Goal: Task Accomplishment & Management: Use online tool/utility

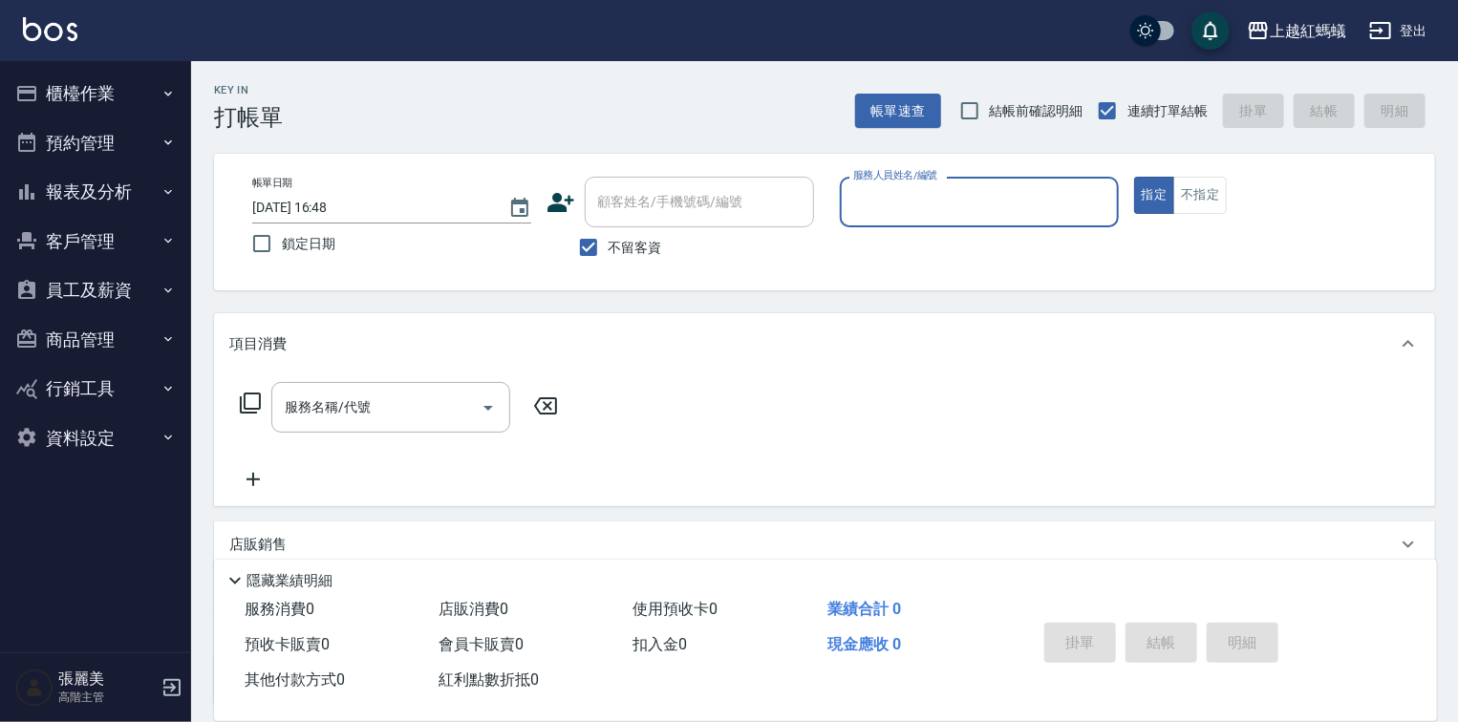
click at [987, 207] on input "服務人員姓名/編號" at bounding box center [979, 201] width 262 height 33
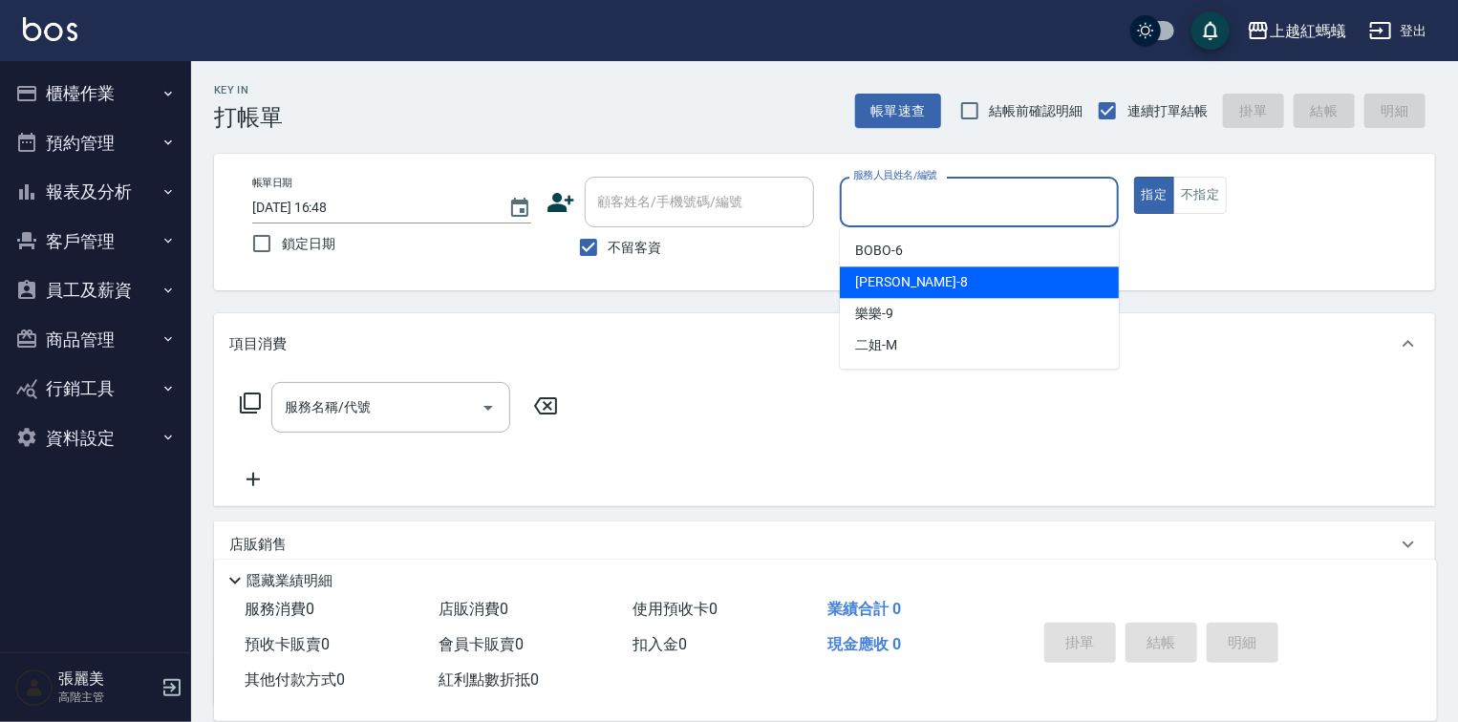
click at [970, 281] on div "[PERSON_NAME] -8" at bounding box center [979, 283] width 279 height 32
type input "[PERSON_NAME]-8"
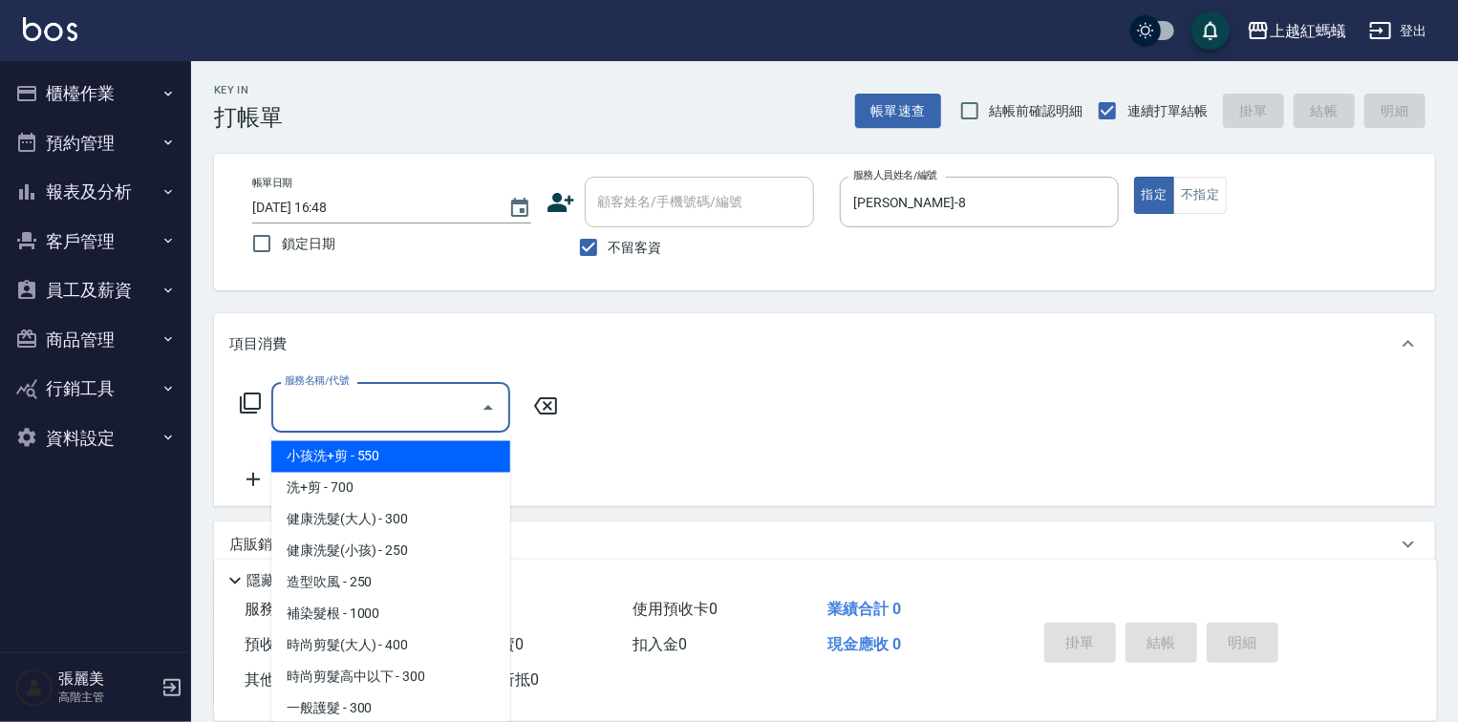
click at [427, 391] on input "服務名稱/代號" at bounding box center [376, 407] width 193 height 33
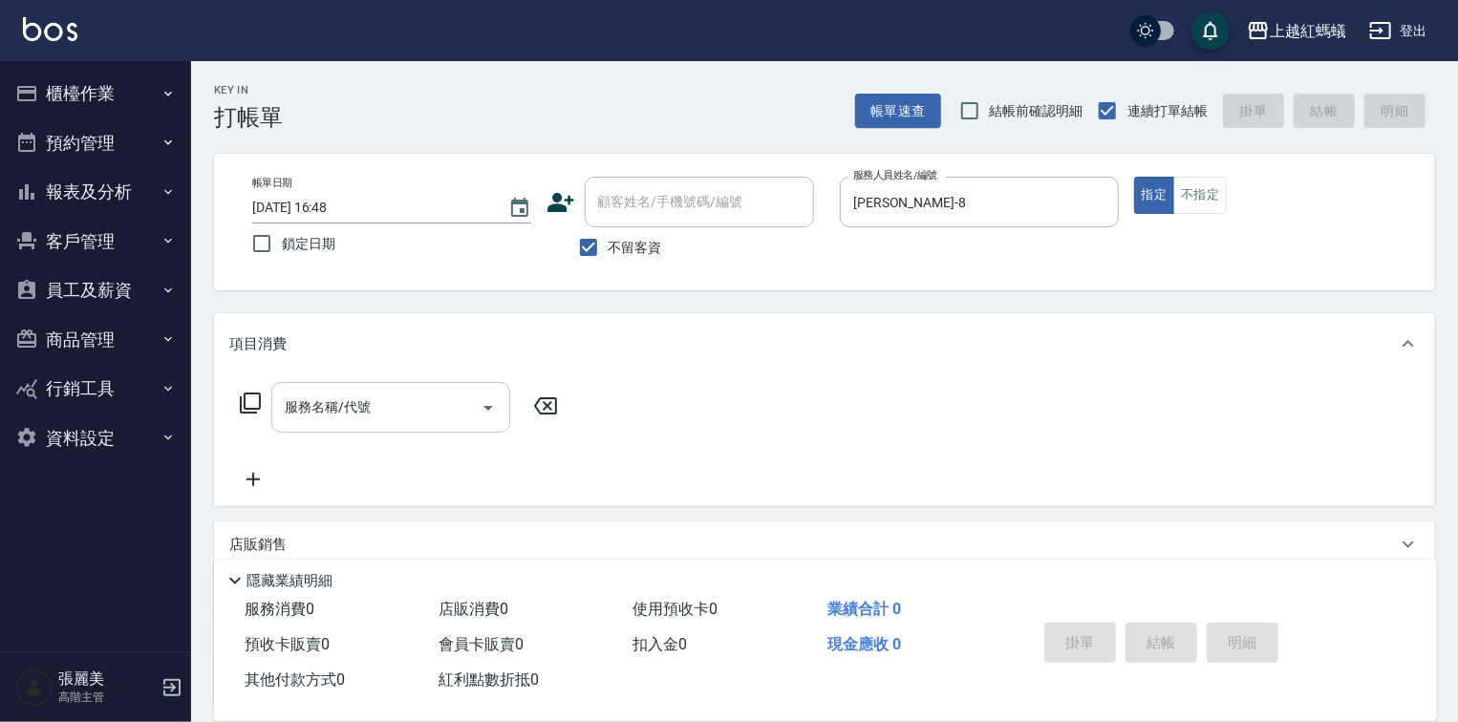
click at [414, 405] on input "服務名稱/代號" at bounding box center [376, 407] width 193 height 33
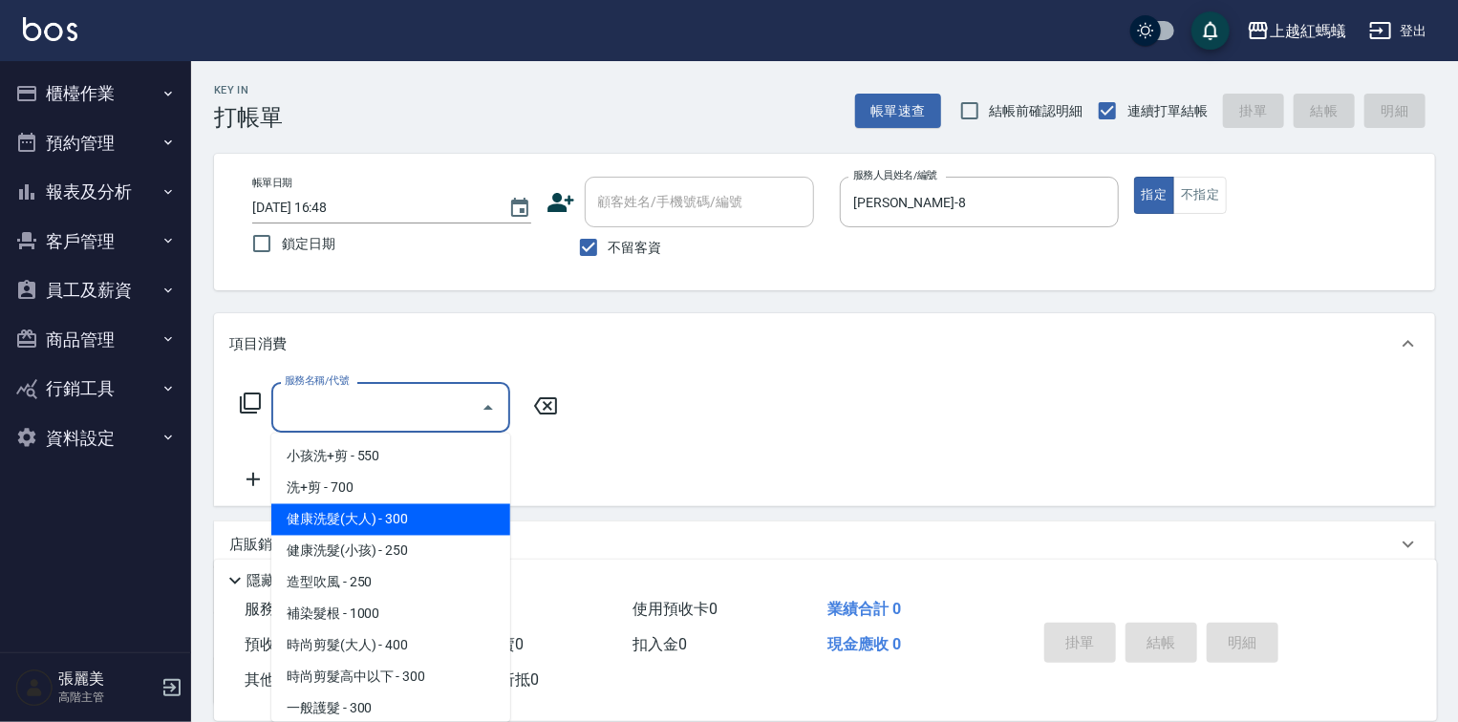
click at [420, 518] on span "健康洗髮(大人) - 300" at bounding box center [390, 520] width 239 height 32
type input "健康洗髮(大人)(201)"
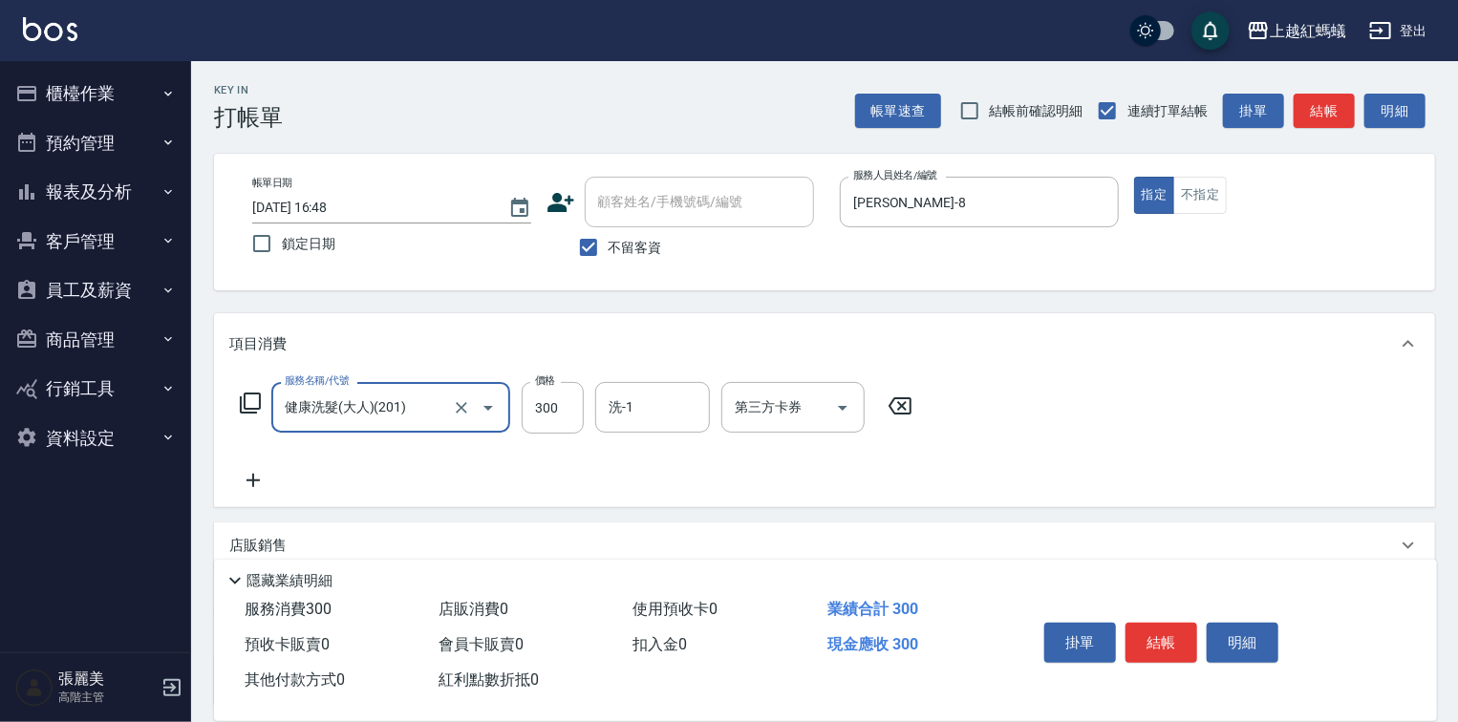
drag, startPoint x: 1169, startPoint y: 633, endPoint x: 1151, endPoint y: 611, distance: 28.5
click at [1169, 632] on button "結帳" at bounding box center [1161, 643] width 72 height 40
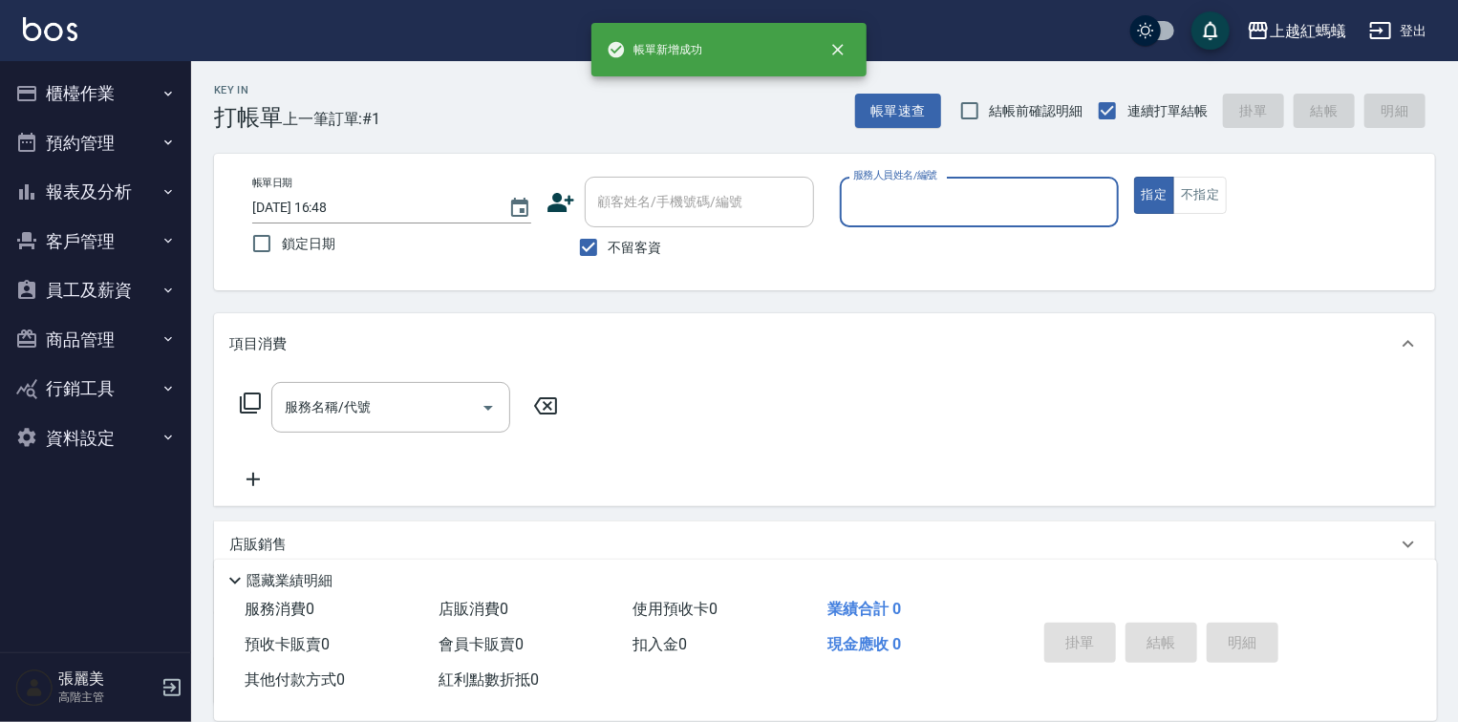
click at [1004, 214] on input "服務人員姓名/編號" at bounding box center [979, 201] width 262 height 33
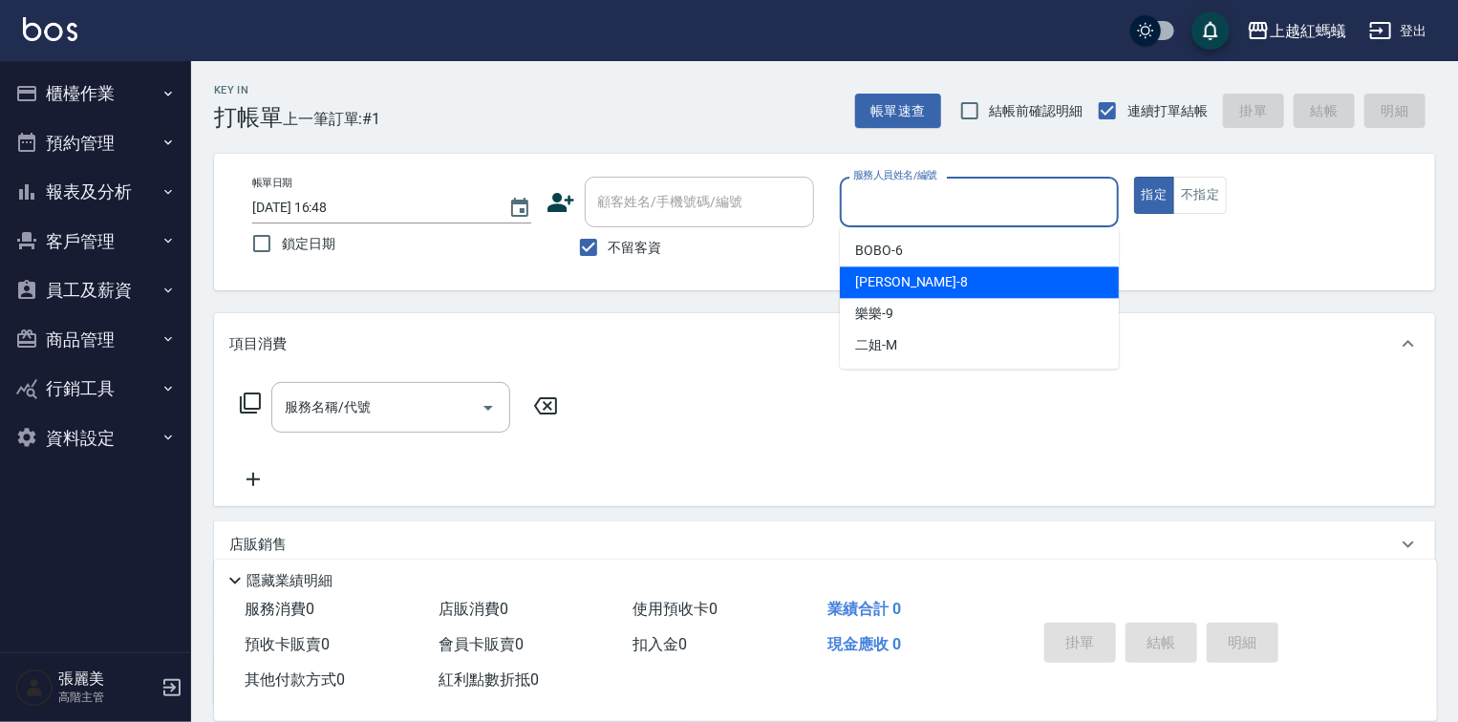
click at [967, 292] on div "[PERSON_NAME] -8" at bounding box center [979, 283] width 279 height 32
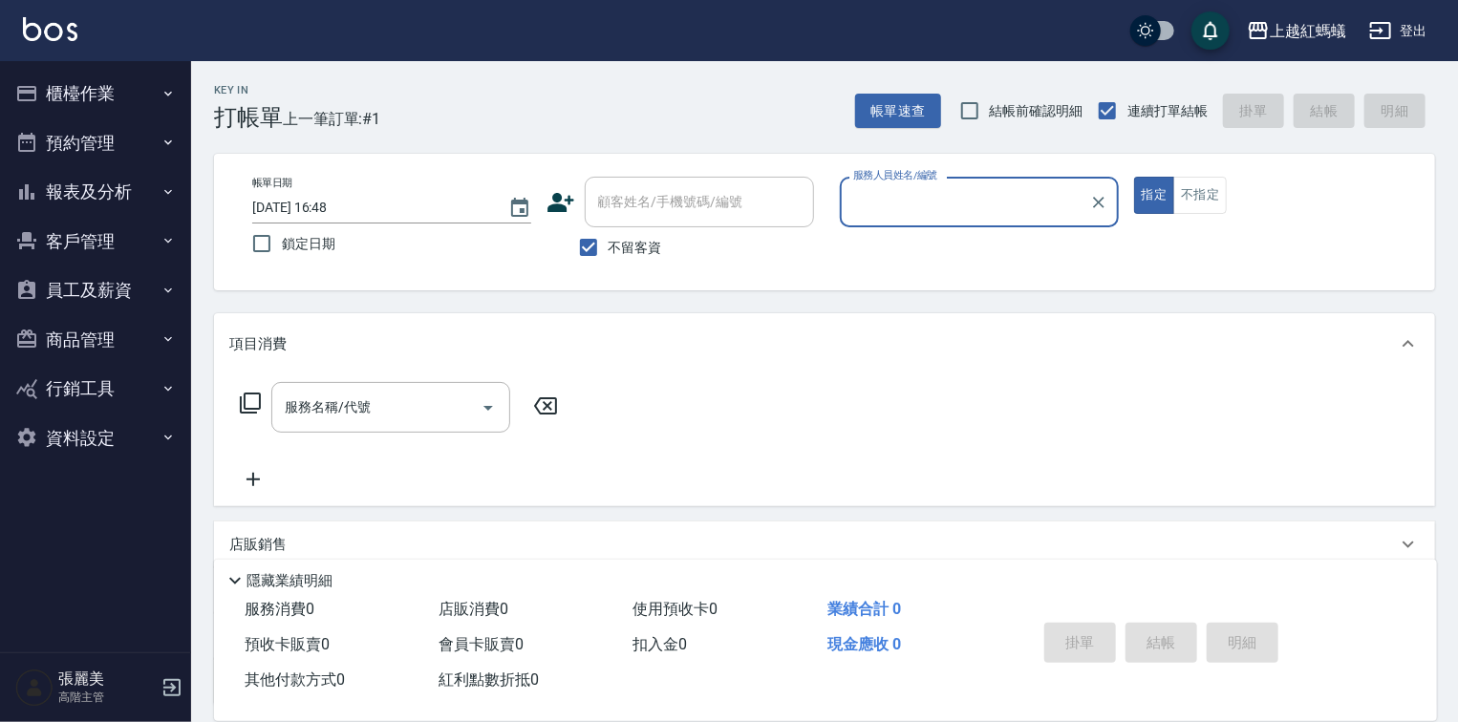
type input "[PERSON_NAME]-8"
click at [365, 414] on input "服務名稱/代號" at bounding box center [376, 407] width 193 height 33
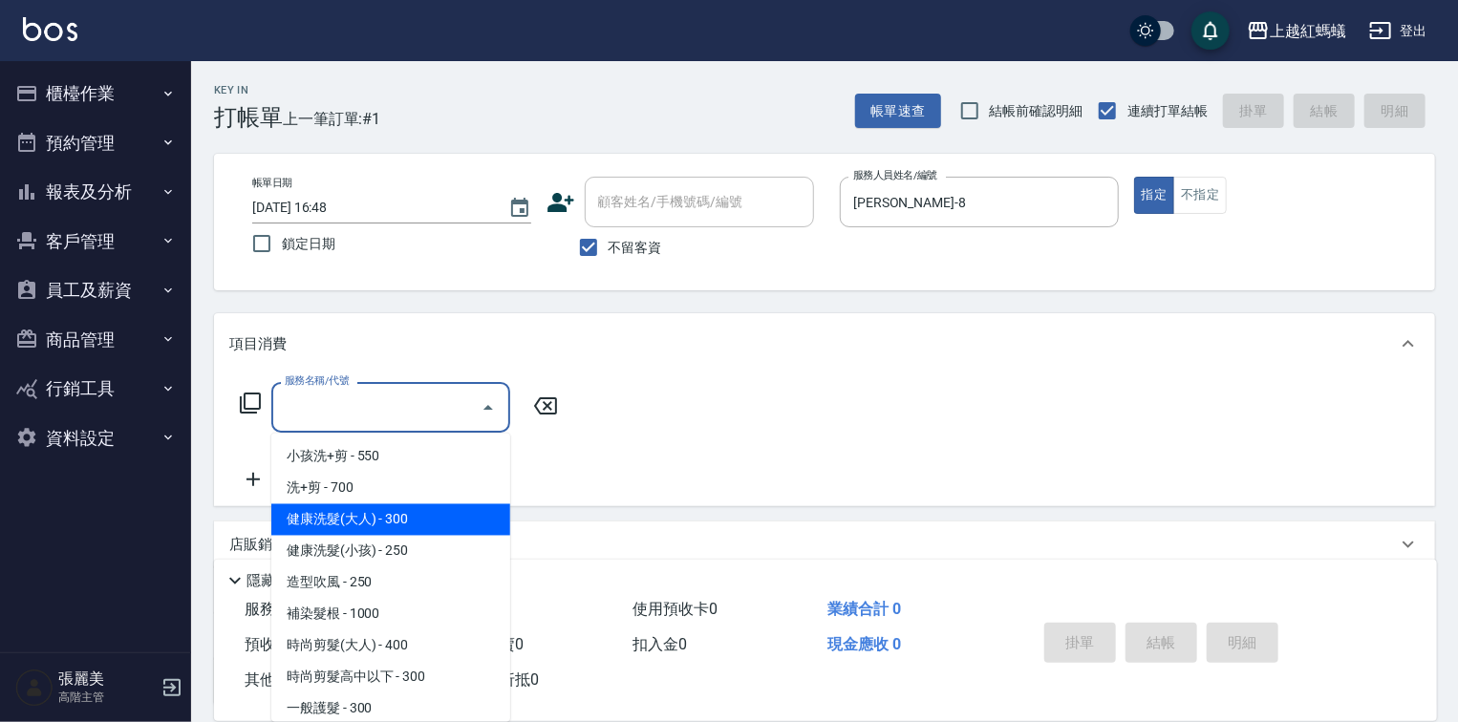
click at [427, 507] on span "健康洗髮(大人) - 300" at bounding box center [390, 520] width 239 height 32
type input "健康洗髮(大人)(201)"
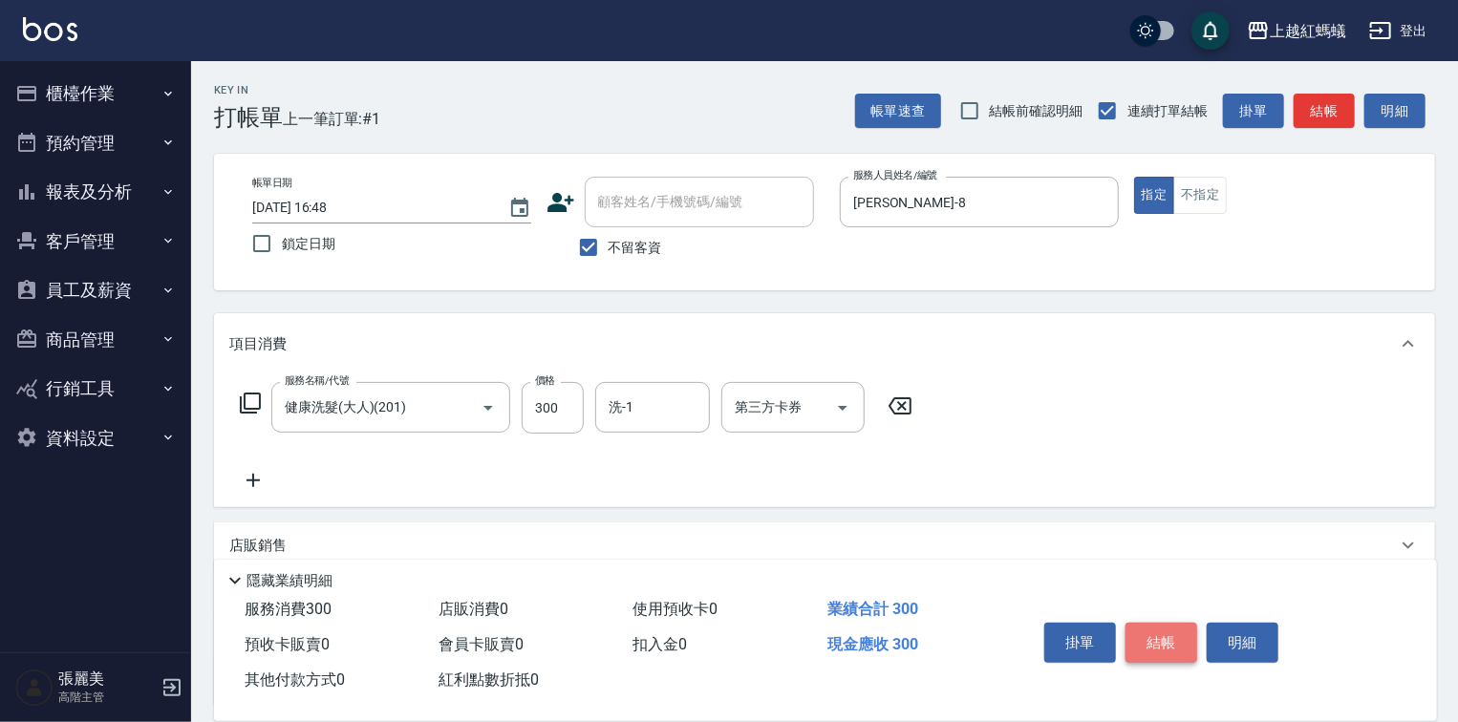
click at [1180, 634] on button "結帳" at bounding box center [1161, 643] width 72 height 40
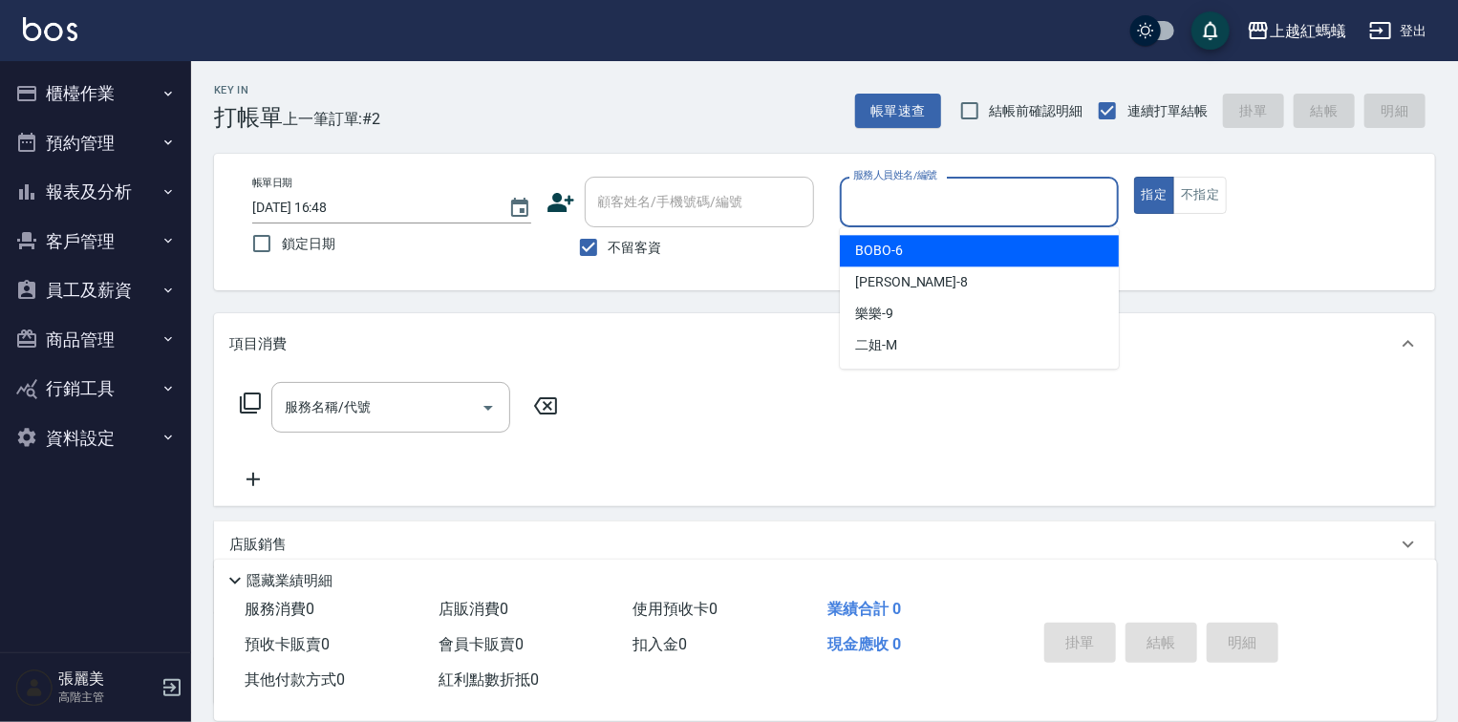
drag, startPoint x: 919, startPoint y: 187, endPoint x: 956, endPoint y: 321, distance: 138.8
click at [918, 187] on input "服務人員姓名/編號" at bounding box center [979, 201] width 262 height 33
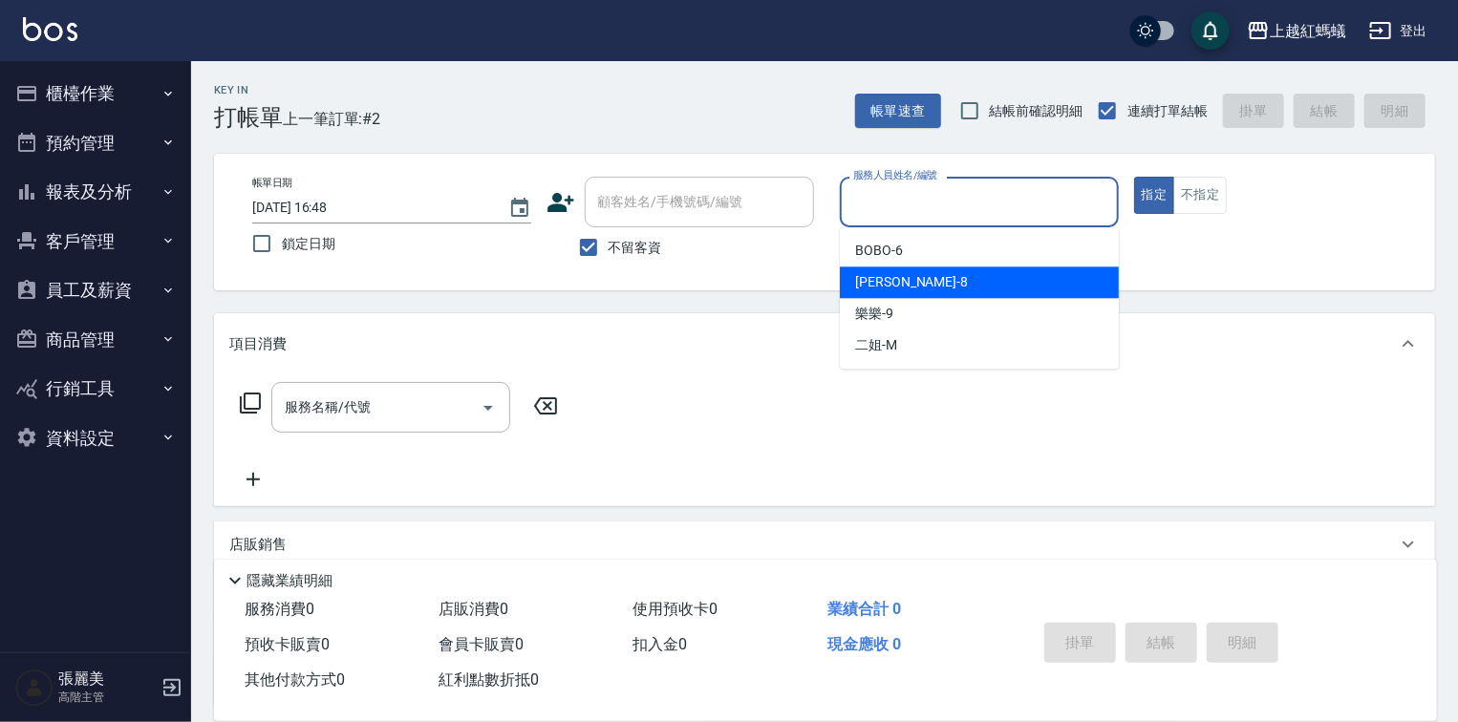
click at [957, 277] on div "[PERSON_NAME] -8" at bounding box center [979, 283] width 279 height 32
type input "[PERSON_NAME]-8"
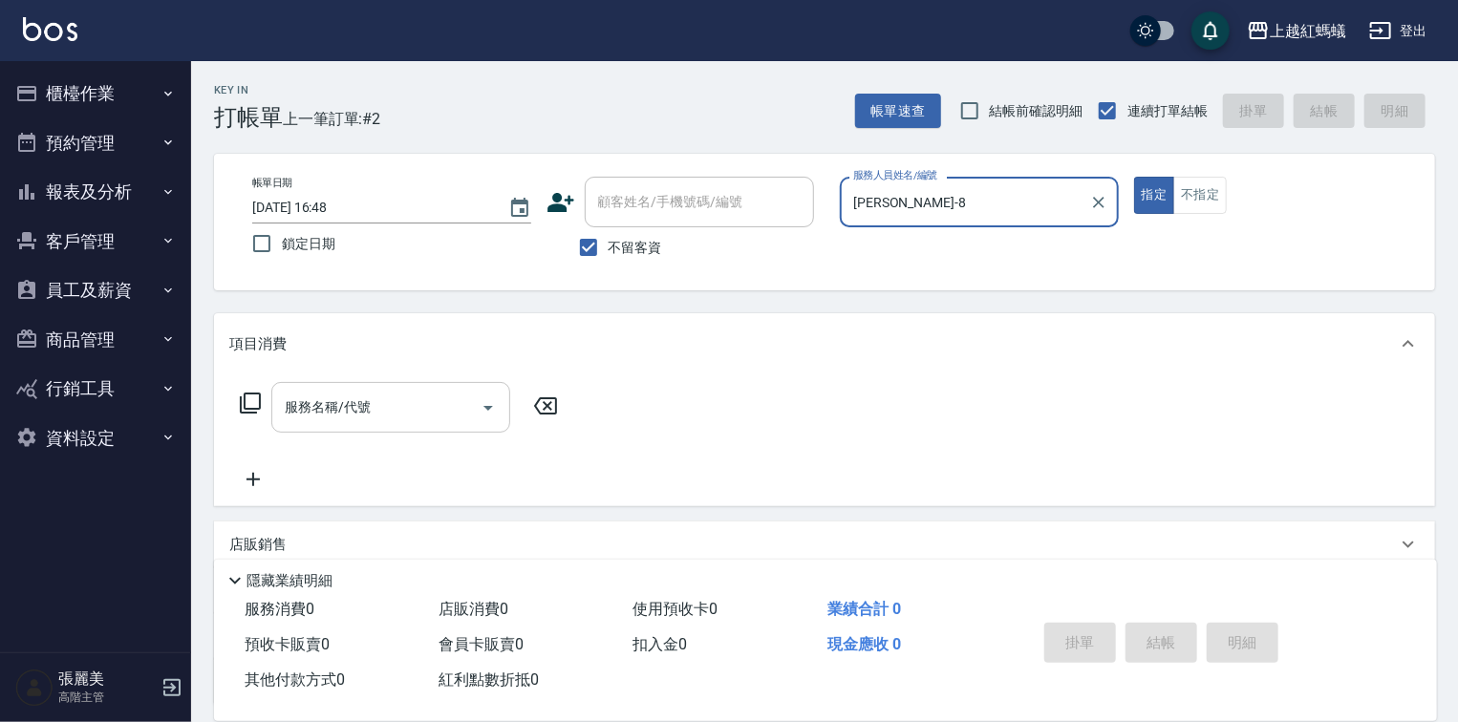
click at [447, 413] on input "服務名稱/代號" at bounding box center [376, 407] width 193 height 33
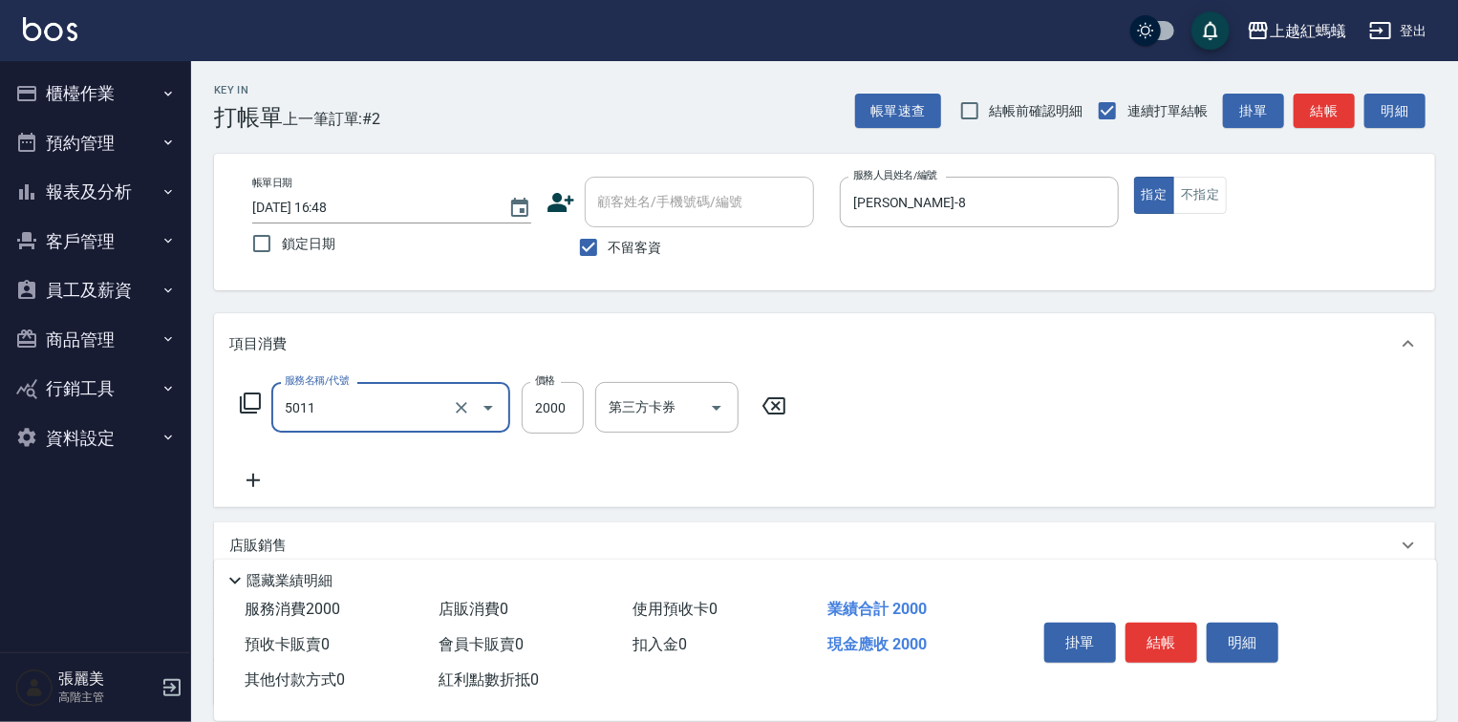
type input "桑多麗燙(短)(5011)"
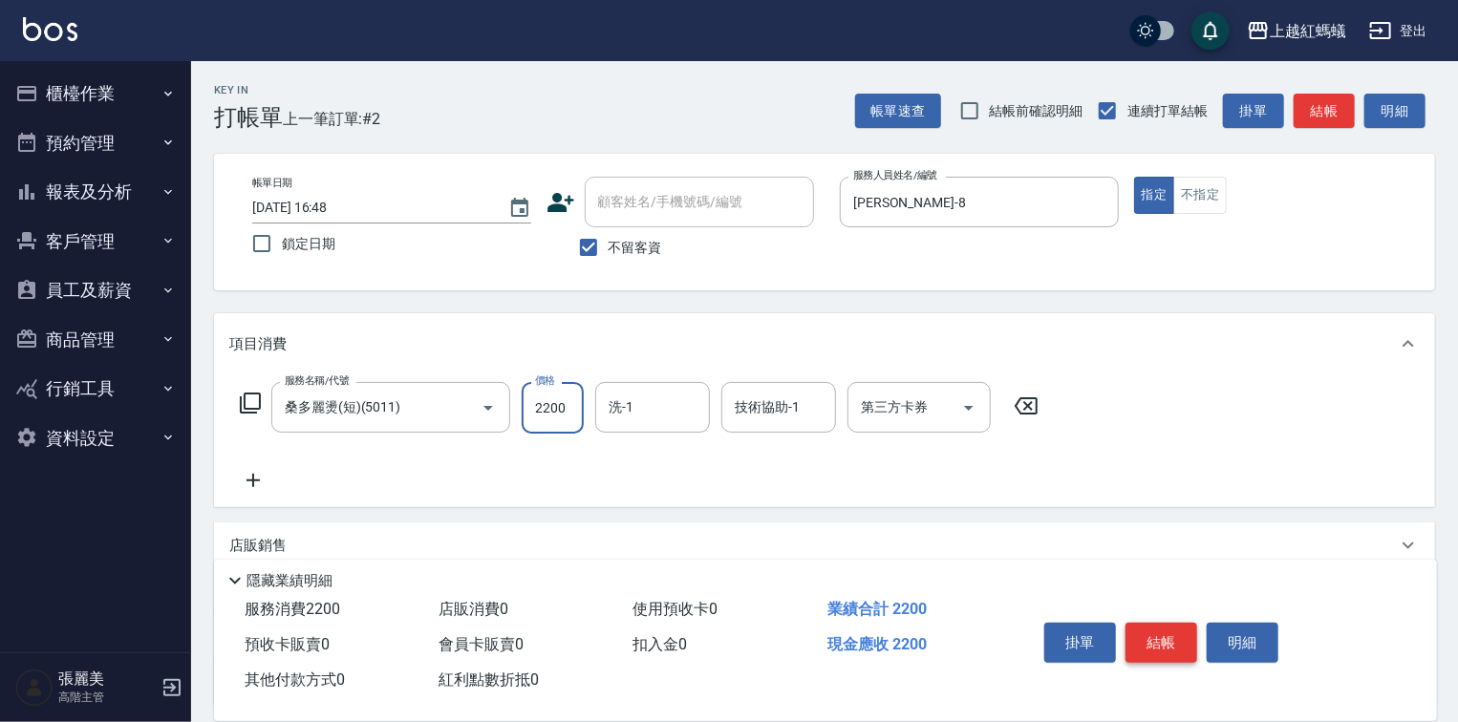
type input "2200"
drag, startPoint x: 1194, startPoint y: 634, endPoint x: 1201, endPoint y: 621, distance: 15.0
click at [1193, 633] on button "結帳" at bounding box center [1161, 643] width 72 height 40
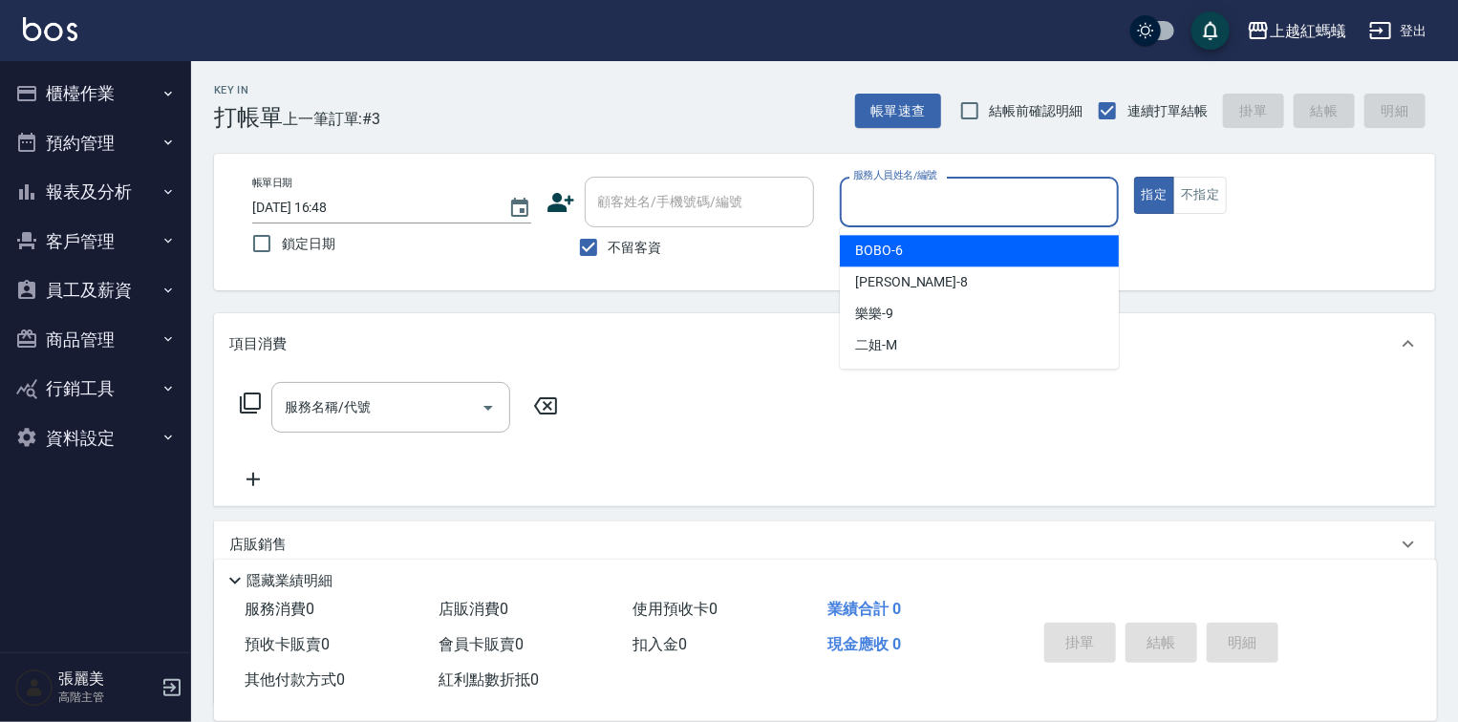
click at [893, 210] on input "服務人員姓名/編號" at bounding box center [979, 201] width 262 height 33
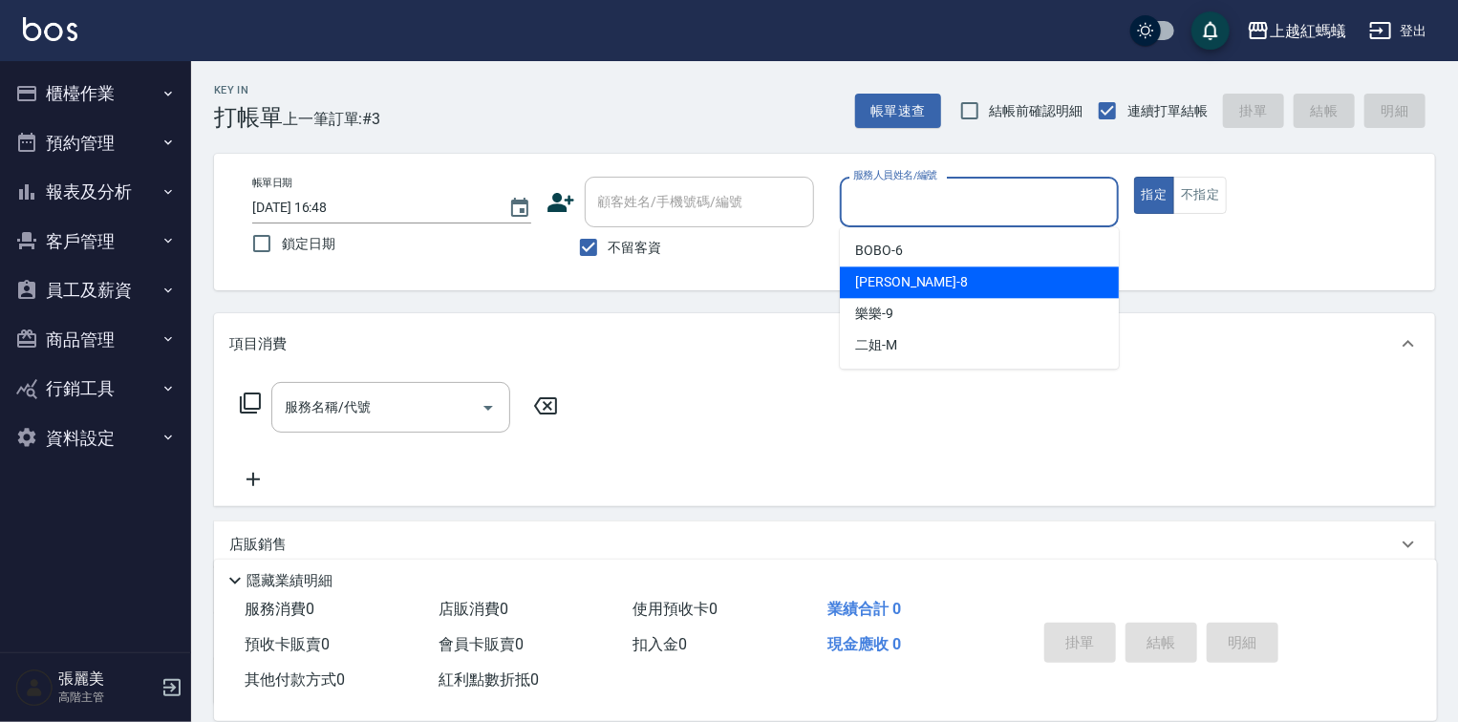
click at [916, 275] on div "[PERSON_NAME] -8" at bounding box center [979, 283] width 279 height 32
type input "[PERSON_NAME]-8"
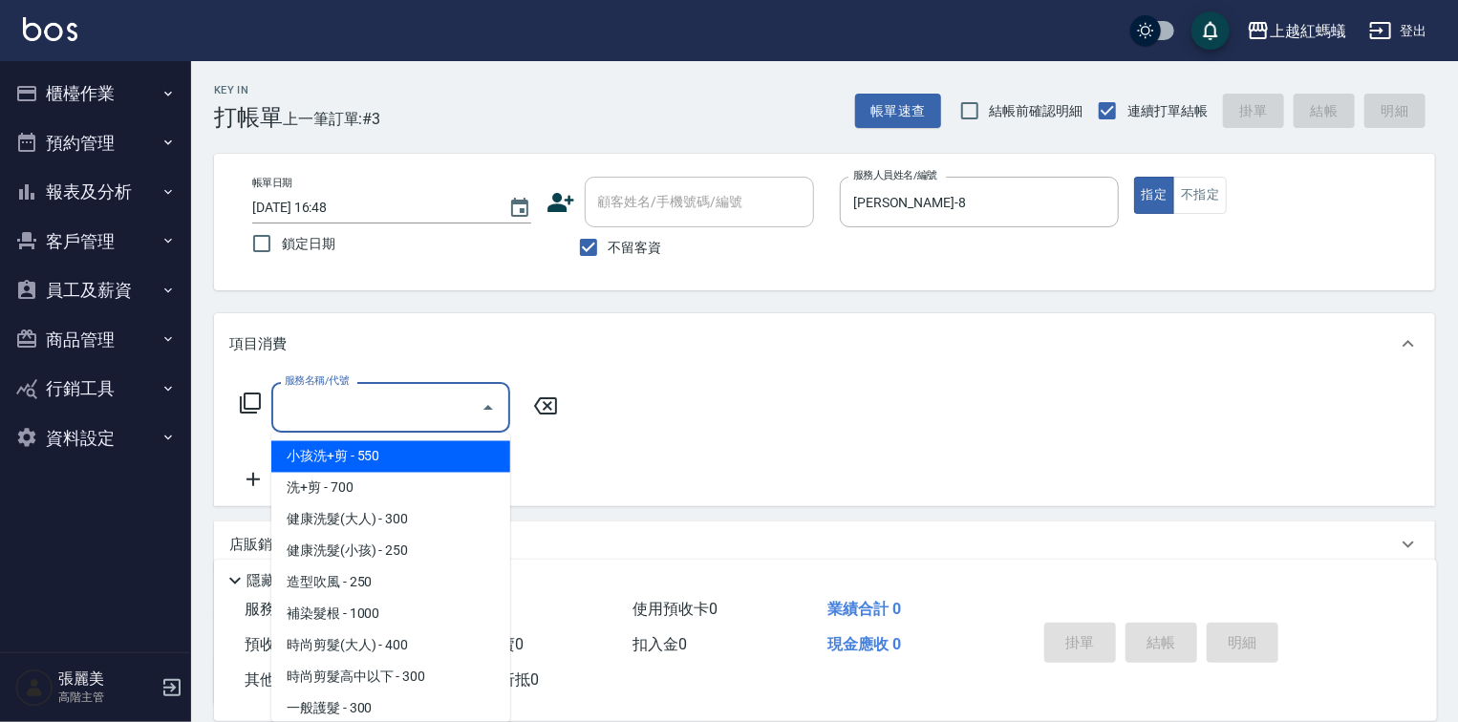
click at [465, 404] on input "服務名稱/代號" at bounding box center [376, 407] width 193 height 33
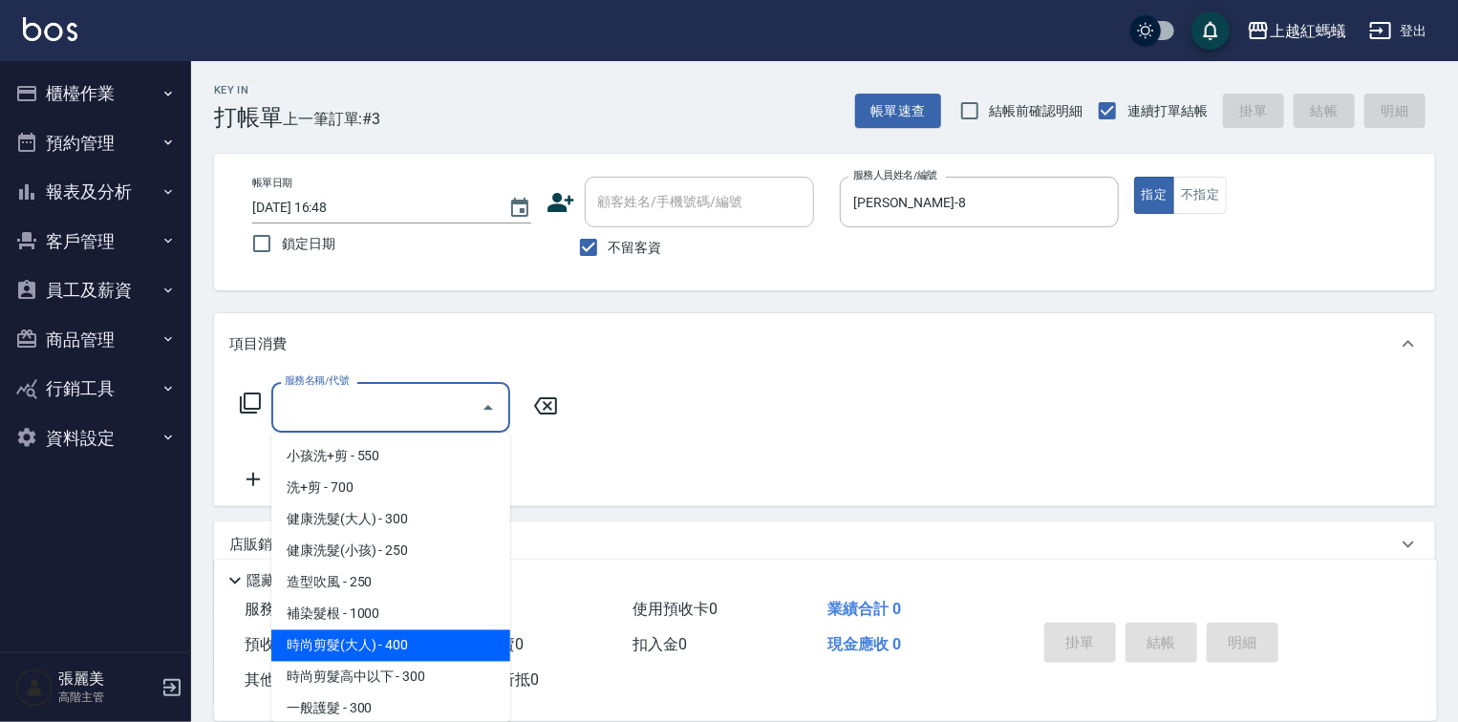
click at [447, 645] on span "時尚剪髮(大人) - 400" at bounding box center [390, 647] width 239 height 32
type input "時尚剪髮(大人)(301)"
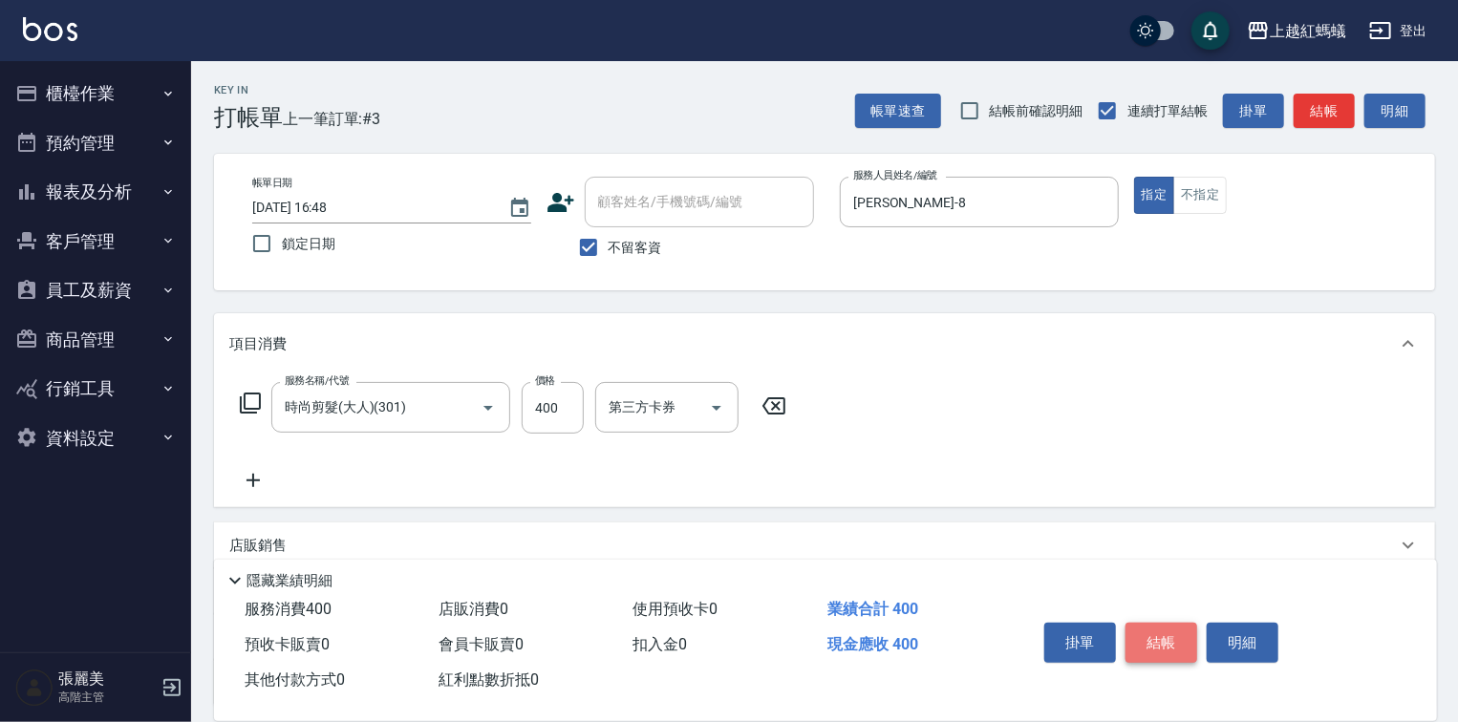
click at [1152, 631] on button "結帳" at bounding box center [1161, 643] width 72 height 40
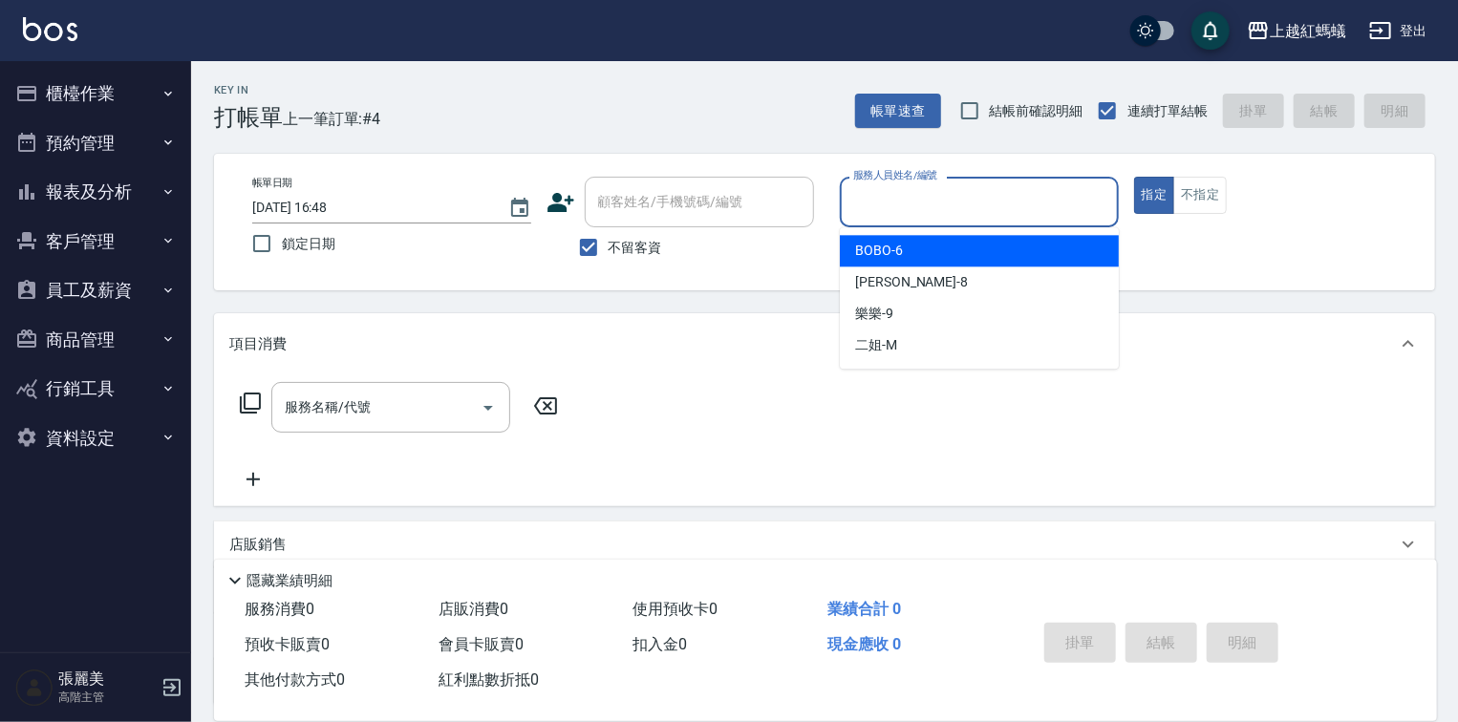
click at [922, 212] on input "服務人員姓名/編號" at bounding box center [979, 201] width 262 height 33
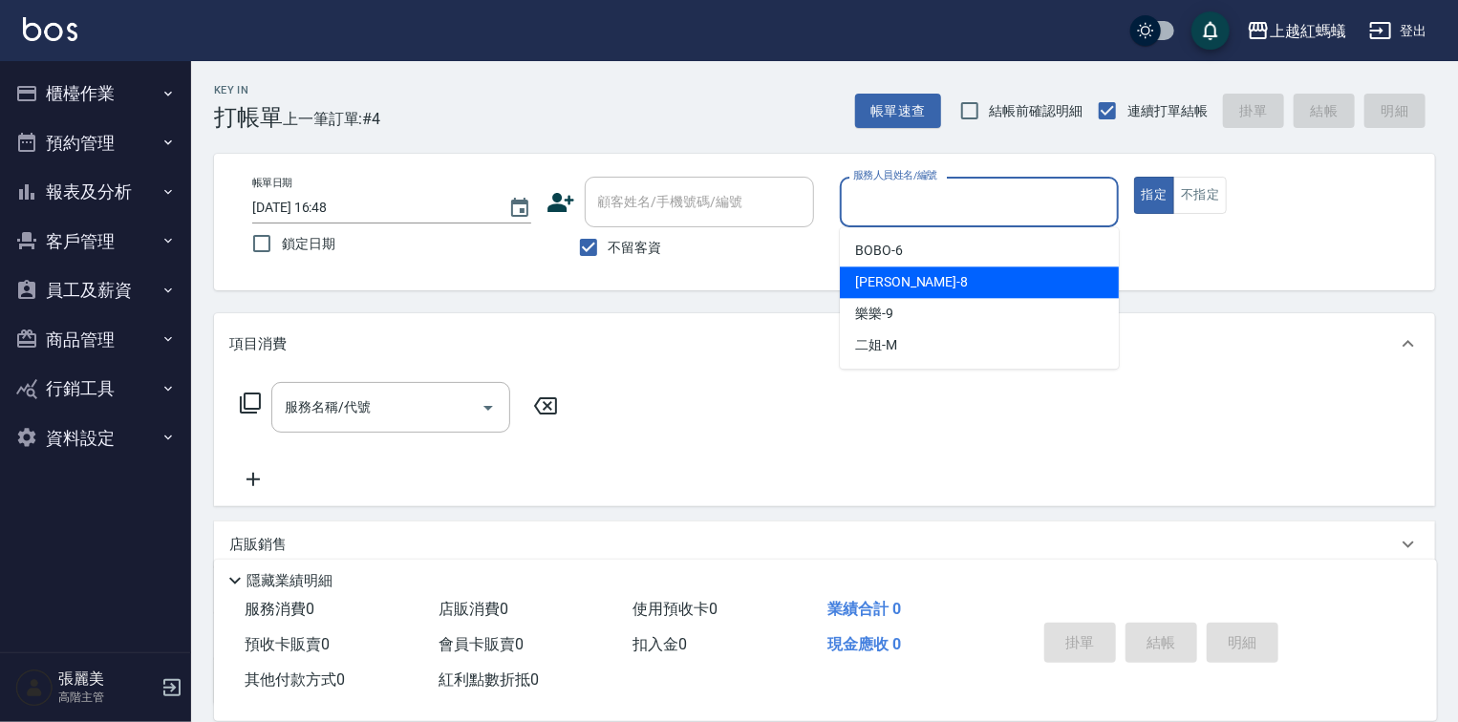
click at [936, 275] on div "[PERSON_NAME] -8" at bounding box center [979, 283] width 279 height 32
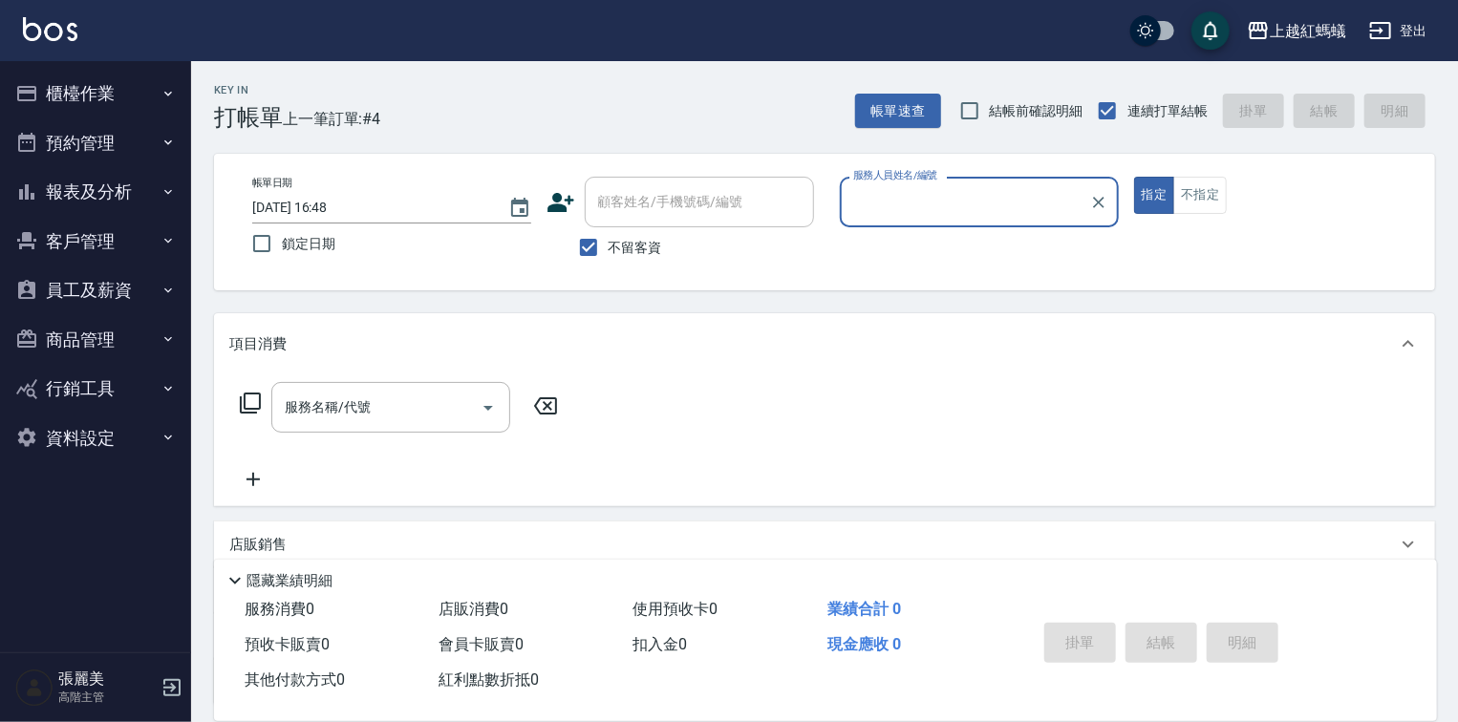
type input "[PERSON_NAME]-8"
click at [396, 409] on input "服務名稱/代號" at bounding box center [376, 407] width 193 height 33
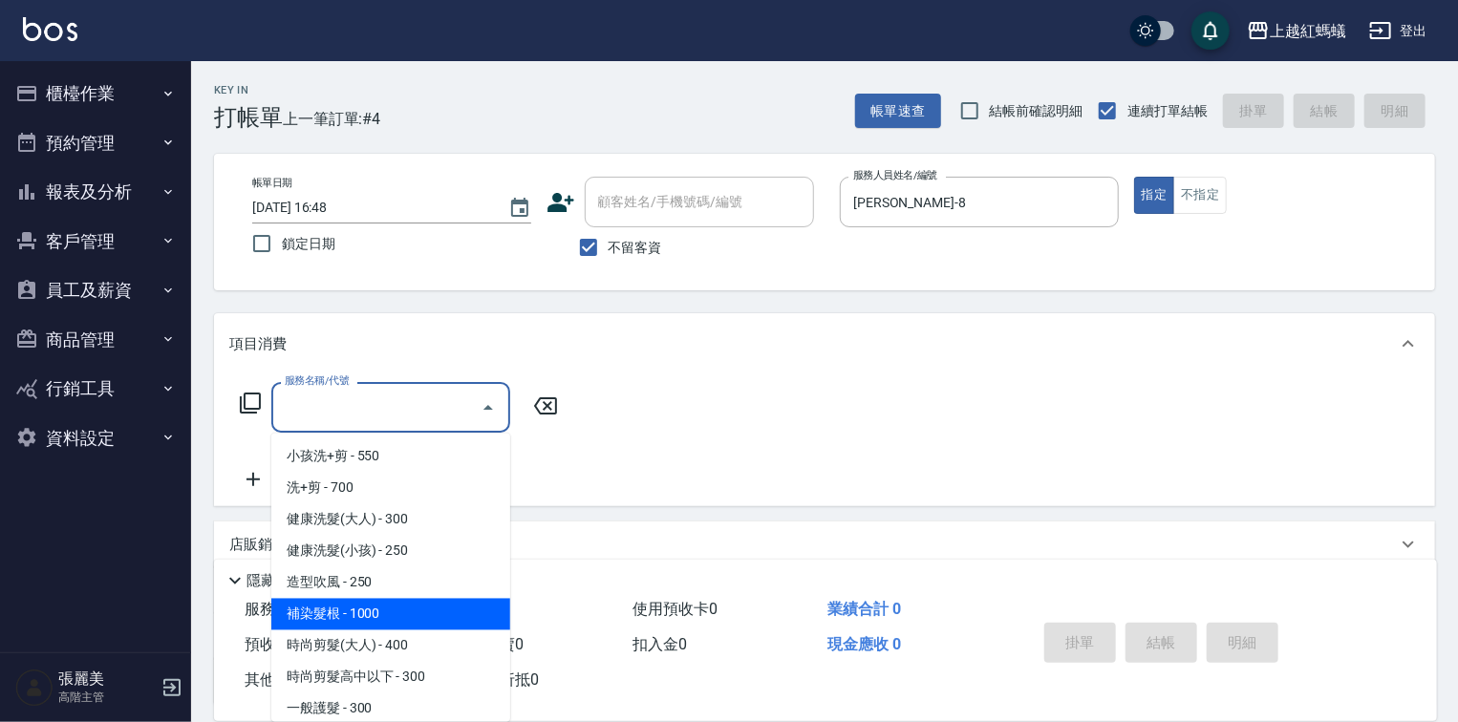
click at [398, 607] on span "補染髮根 - 1000" at bounding box center [390, 615] width 239 height 32
type input "補染髮根(204)"
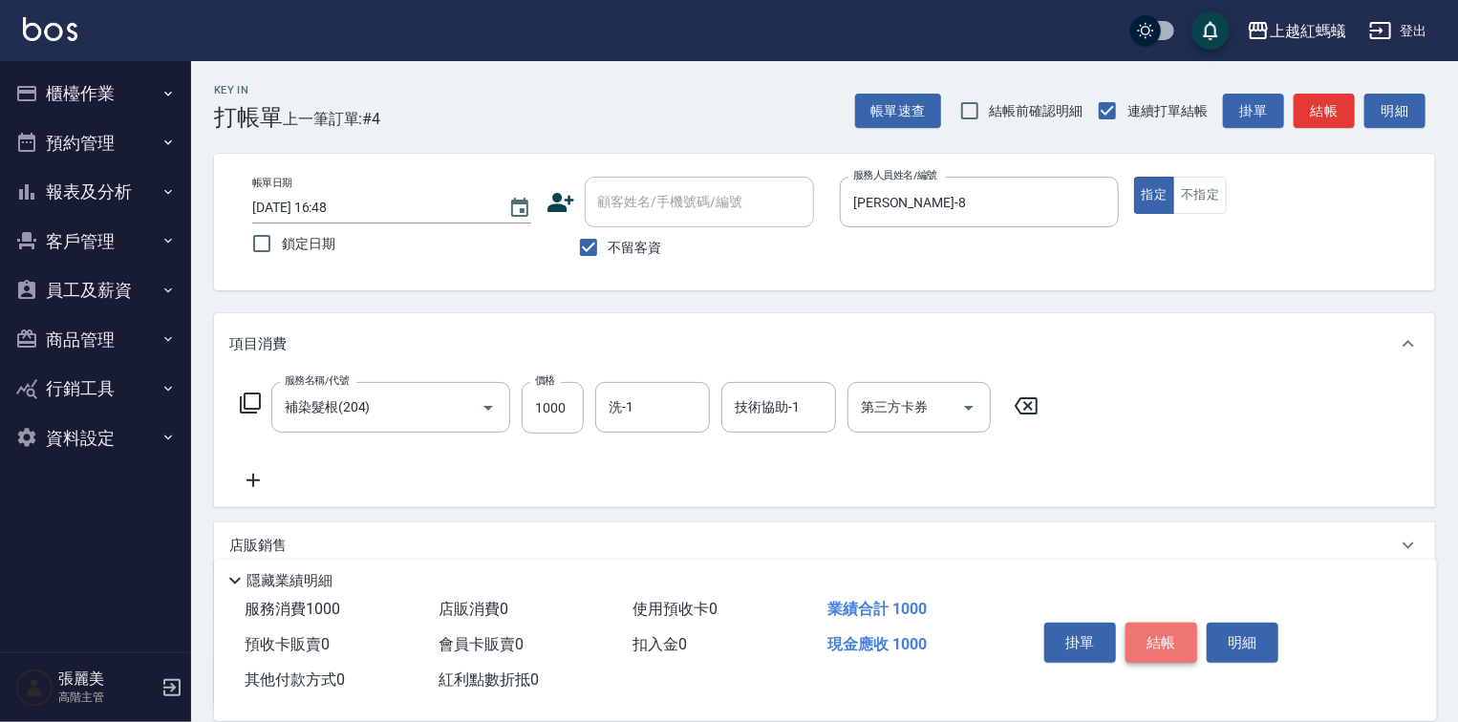
click at [1171, 630] on button "結帳" at bounding box center [1161, 643] width 72 height 40
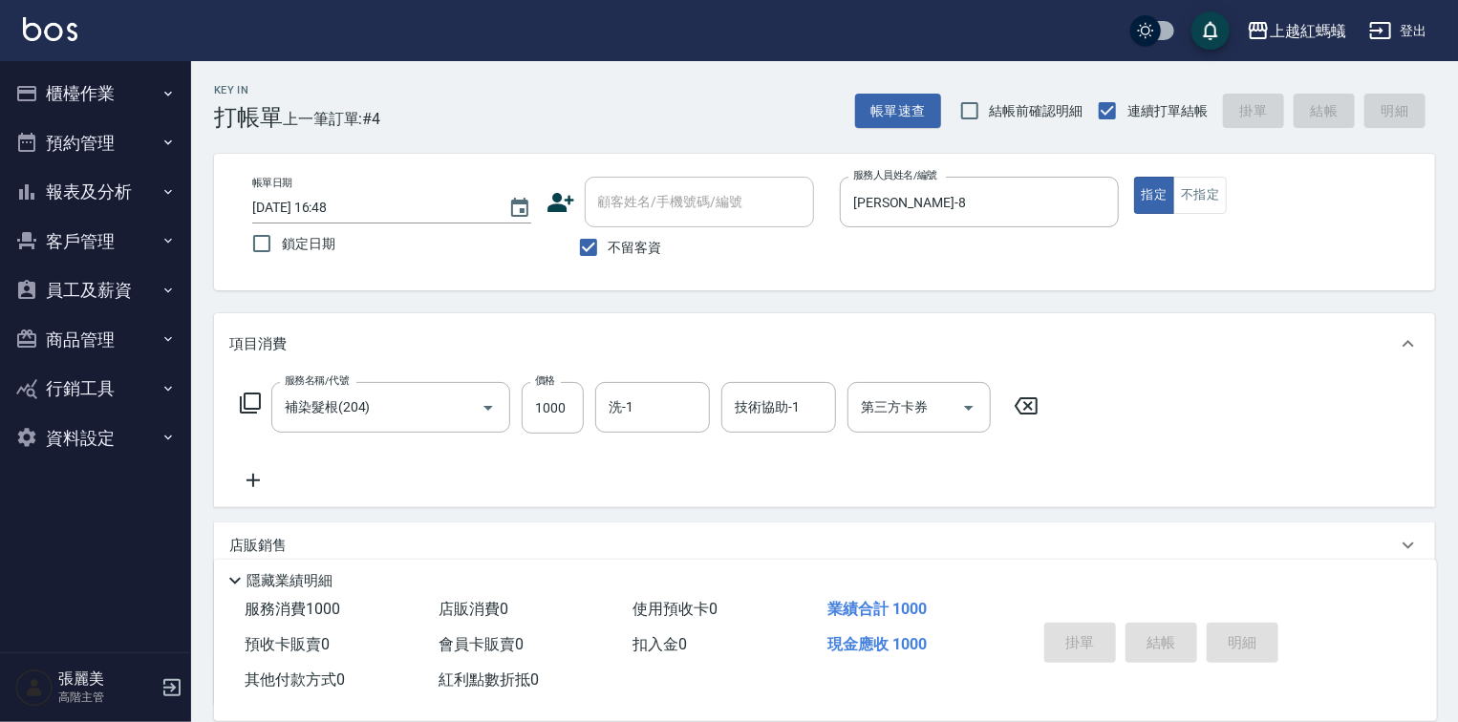
type input "[DATE] 16:49"
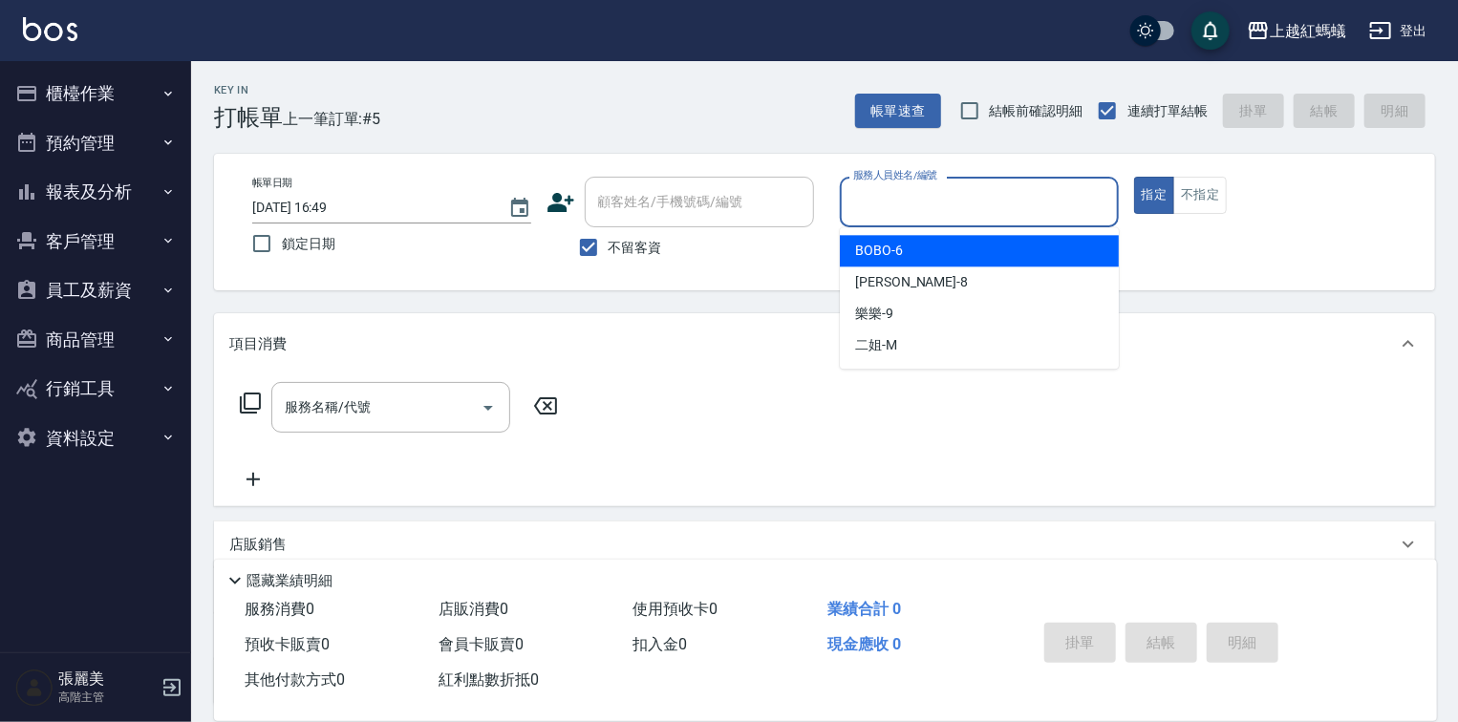
click at [910, 198] on input "服務人員姓名/編號" at bounding box center [979, 201] width 262 height 33
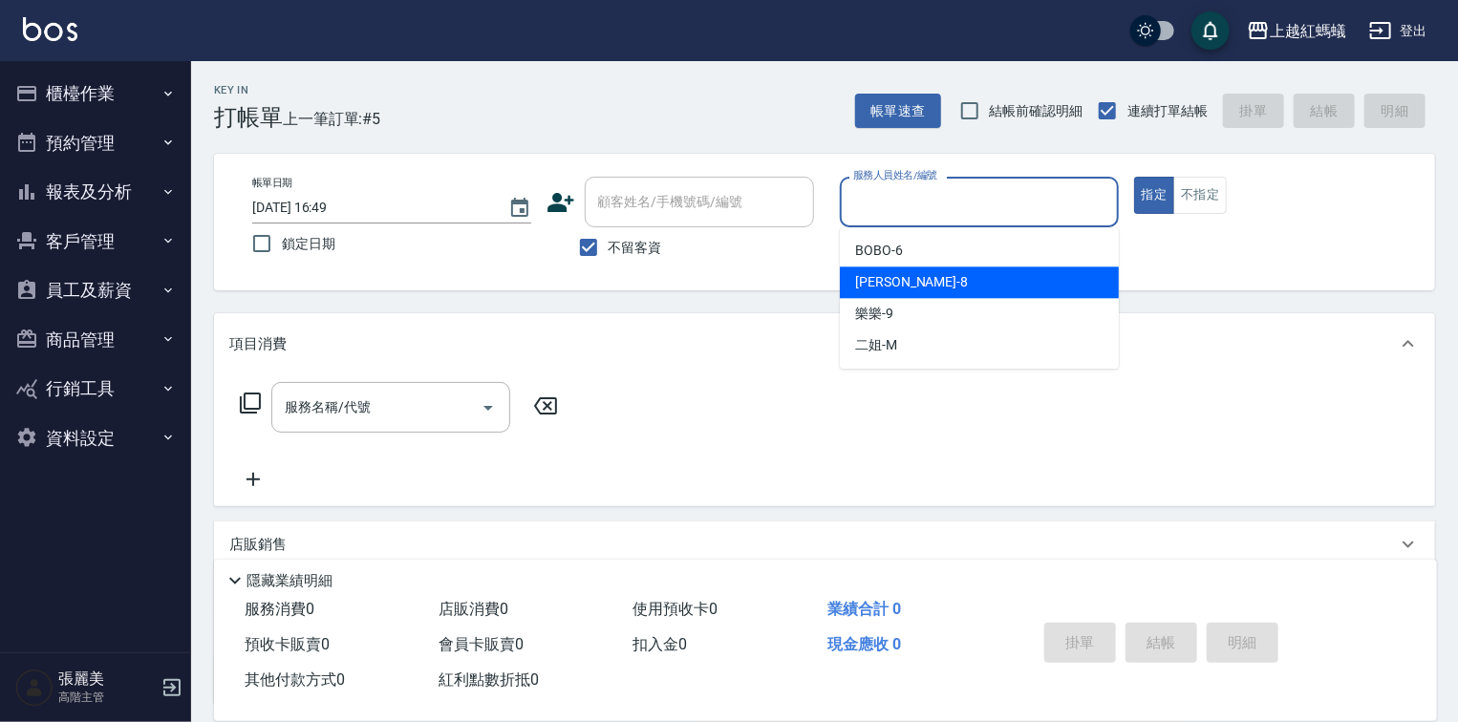
click at [925, 287] on div "[PERSON_NAME] -8" at bounding box center [979, 283] width 279 height 32
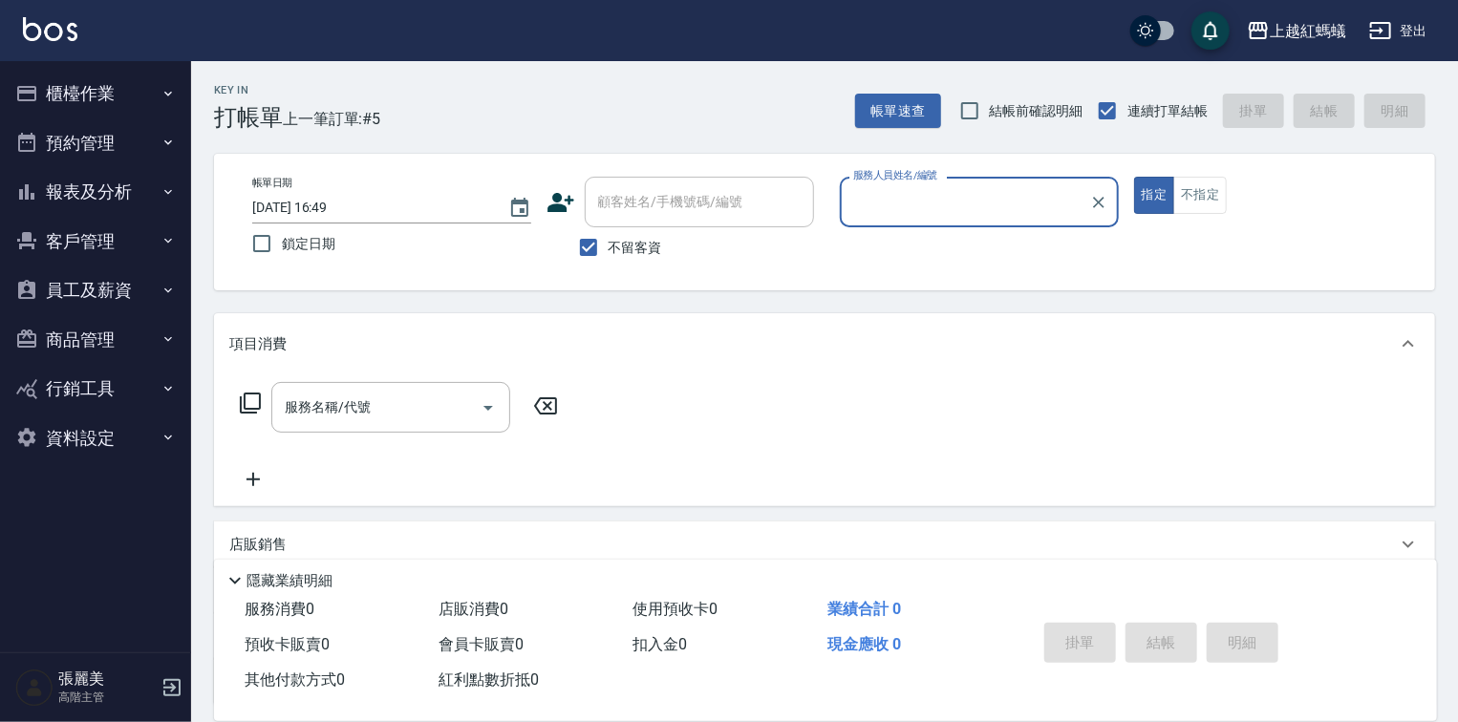
type input "[PERSON_NAME]-8"
click at [411, 401] on input "服務名稱/代號" at bounding box center [376, 407] width 193 height 33
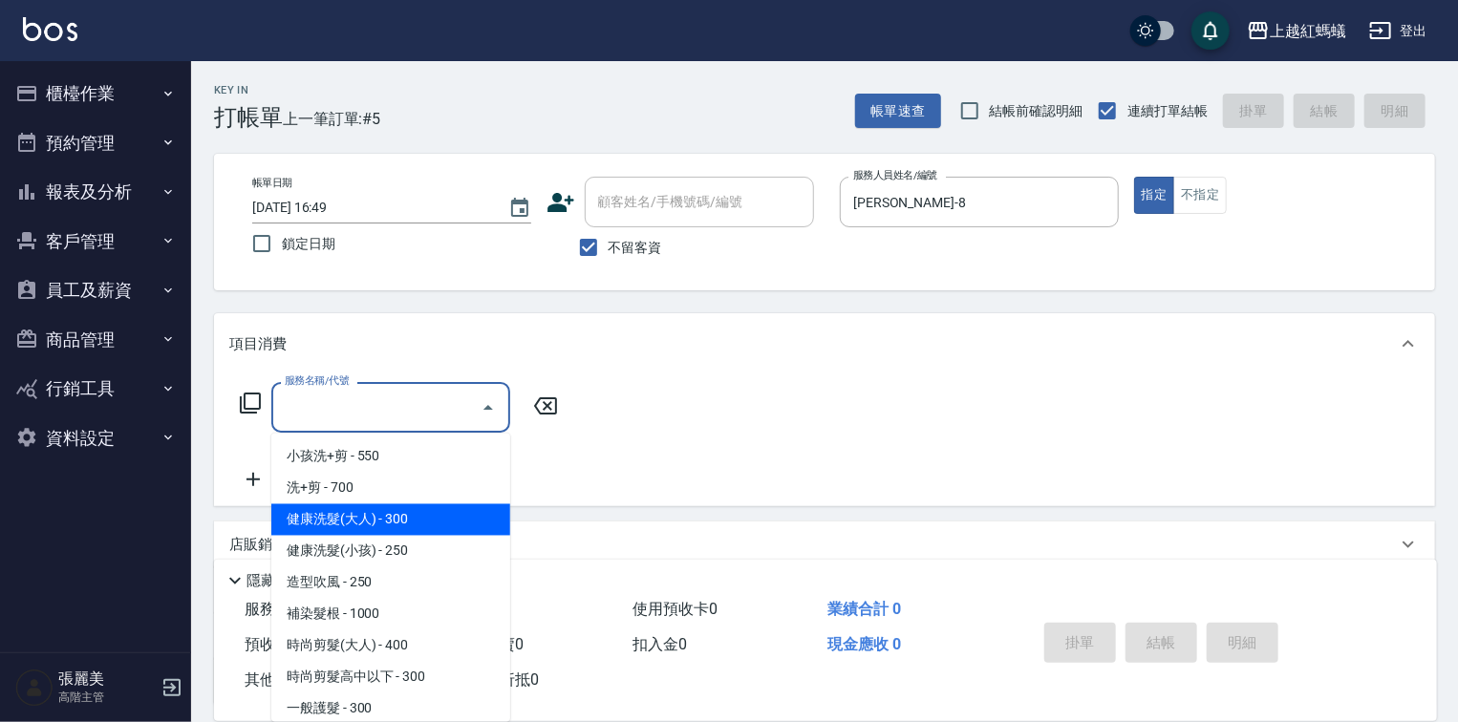
drag, startPoint x: 449, startPoint y: 523, endPoint x: 781, endPoint y: 554, distance: 334.0
click at [449, 522] on span "健康洗髮(大人) - 300" at bounding box center [390, 520] width 239 height 32
type input "健康洗髮(大人)(201)"
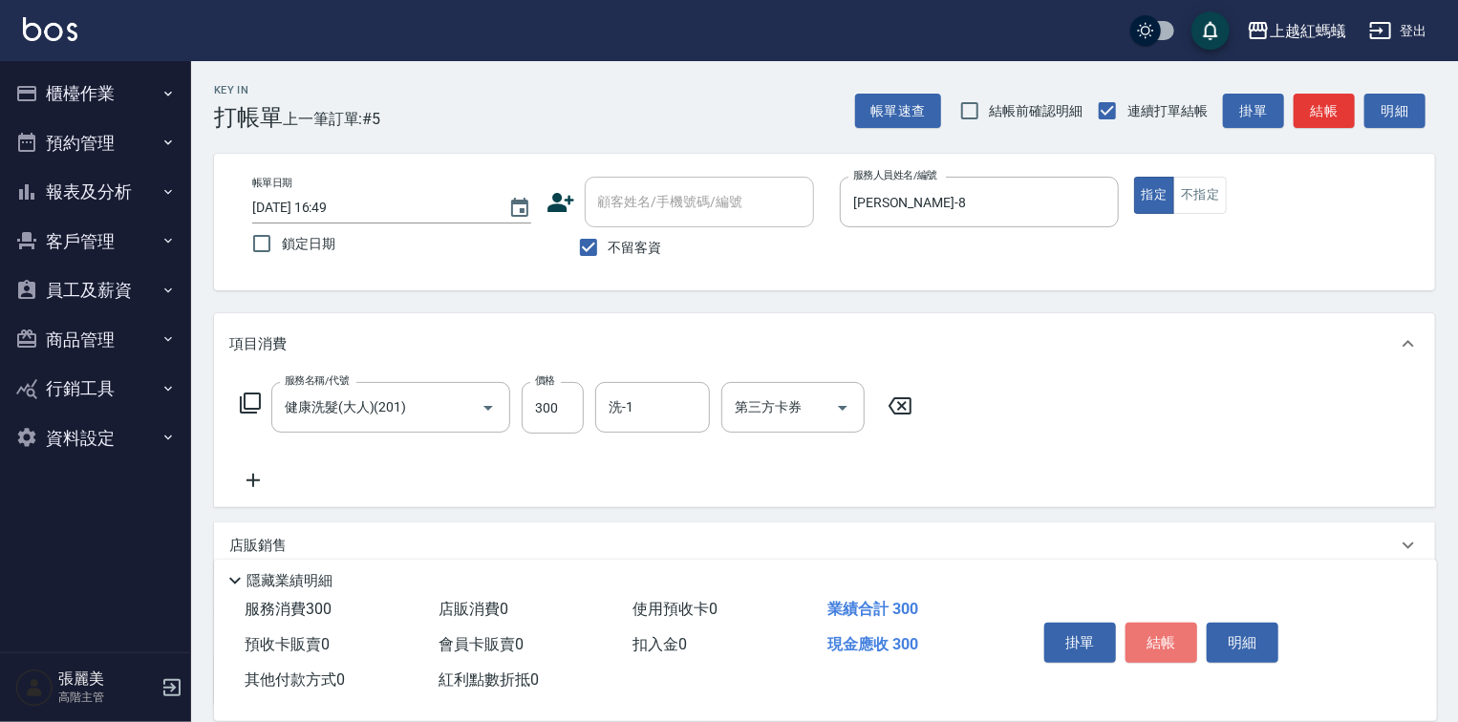
drag, startPoint x: 1166, startPoint y: 634, endPoint x: 1159, endPoint y: 611, distance: 23.9
click at [1166, 634] on button "結帳" at bounding box center [1161, 643] width 72 height 40
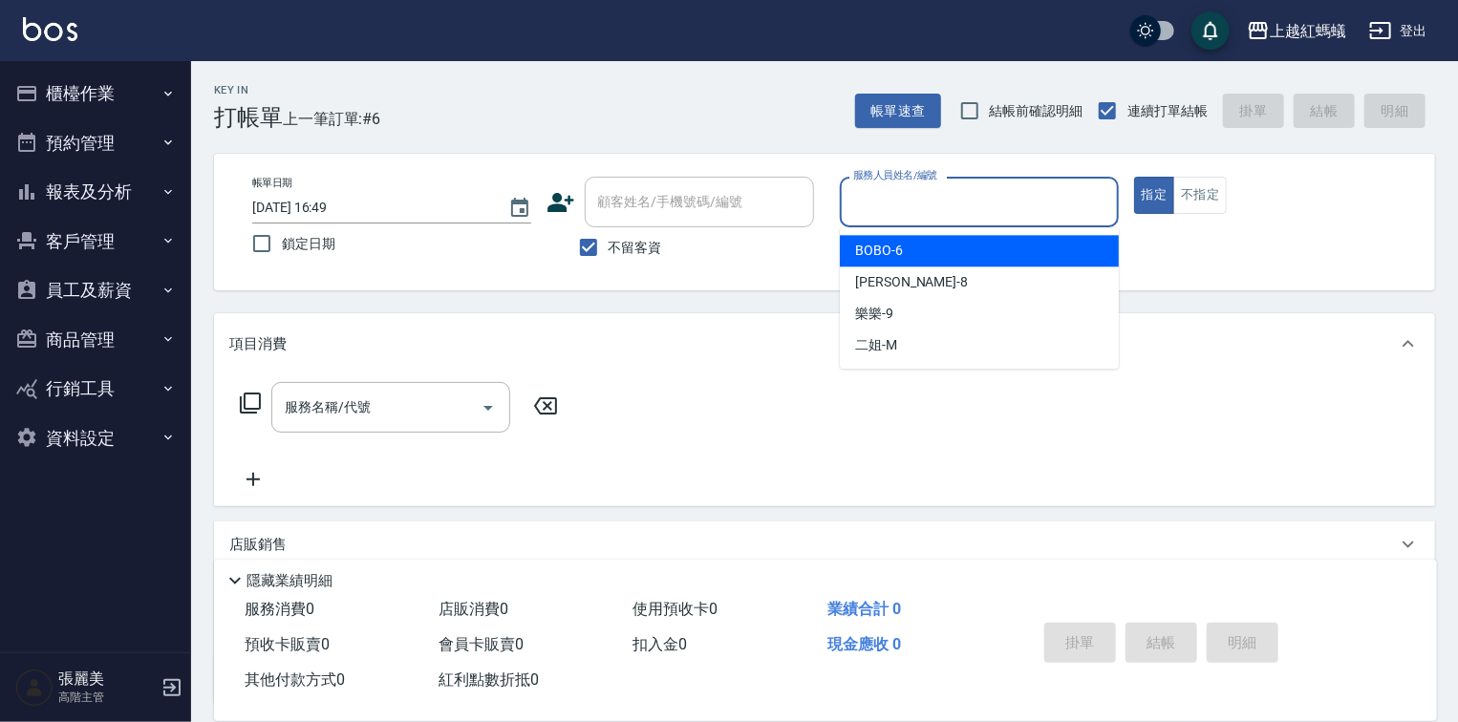
click at [947, 212] on input "服務人員姓名/編號" at bounding box center [979, 201] width 262 height 33
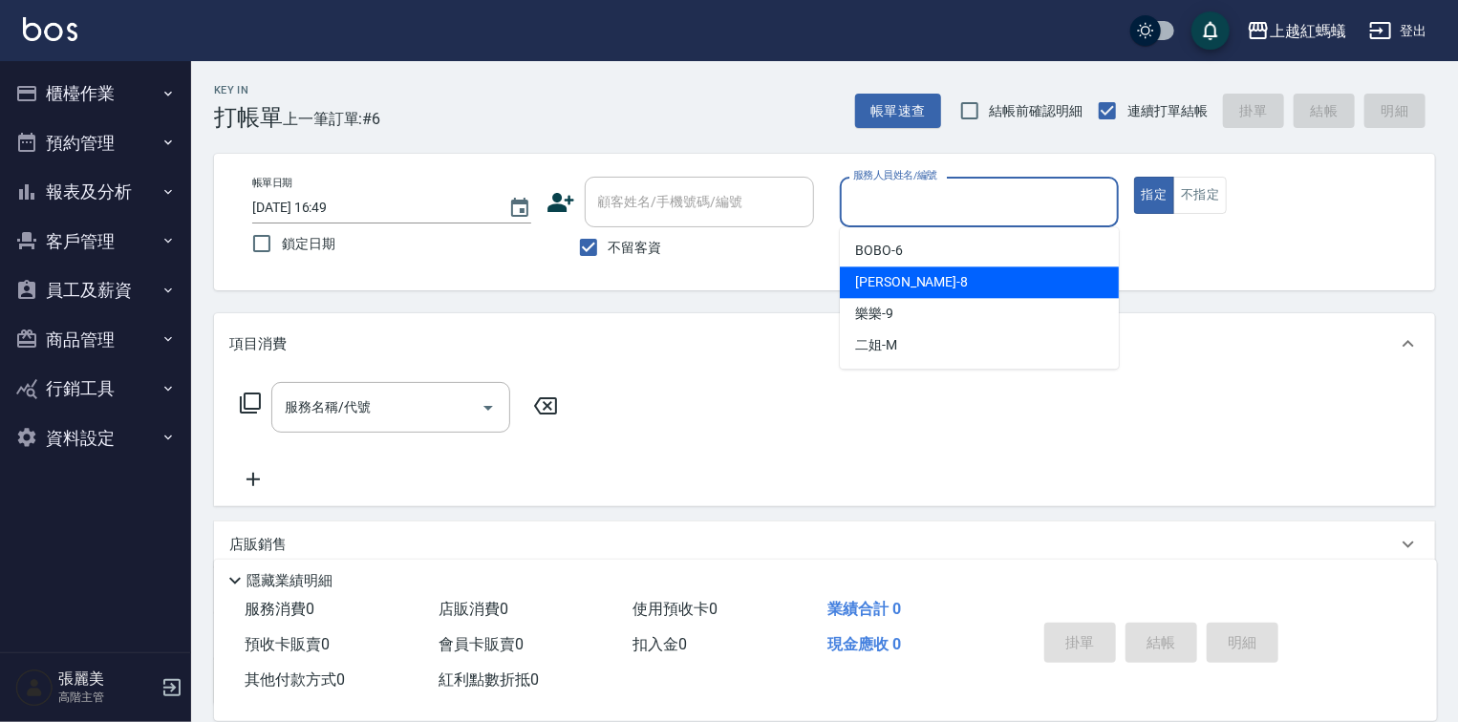
click at [925, 286] on div "[PERSON_NAME] -8" at bounding box center [979, 283] width 279 height 32
type input "[PERSON_NAME]-8"
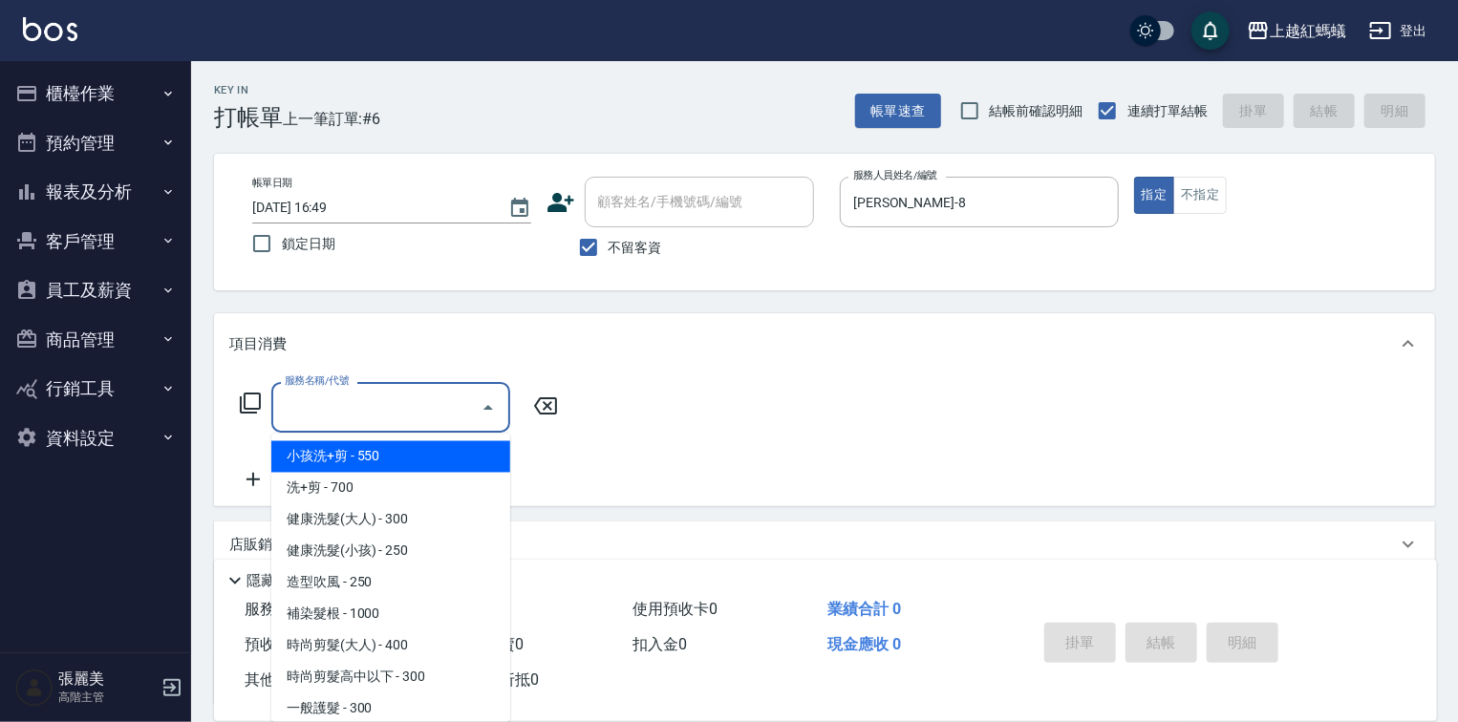
click at [388, 403] on input "服務名稱/代號" at bounding box center [376, 407] width 193 height 33
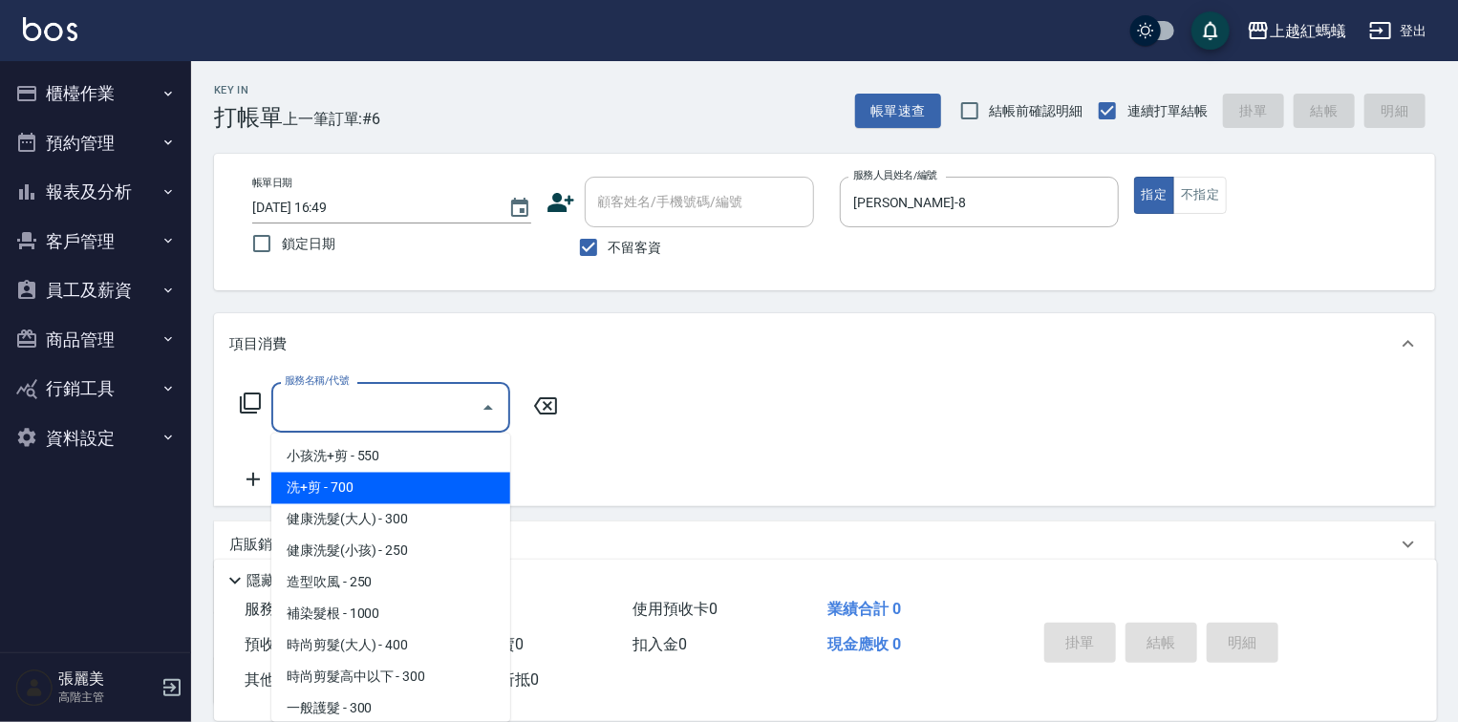
click at [356, 489] on span "洗+剪 - 700" at bounding box center [390, 489] width 239 height 32
type input "洗+剪(200)"
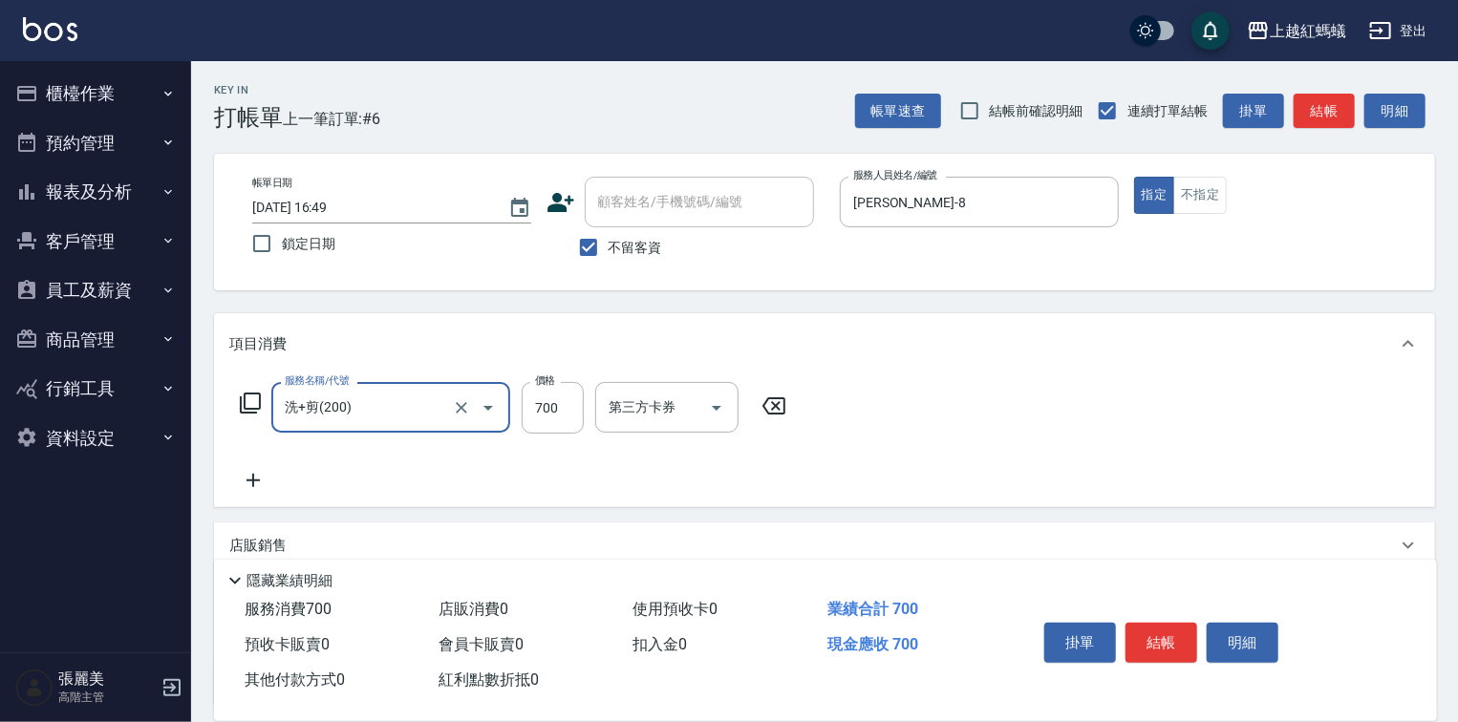
drag, startPoint x: 1172, startPoint y: 624, endPoint x: 1173, endPoint y: 596, distance: 27.7
click at [1173, 624] on button "結帳" at bounding box center [1161, 643] width 72 height 40
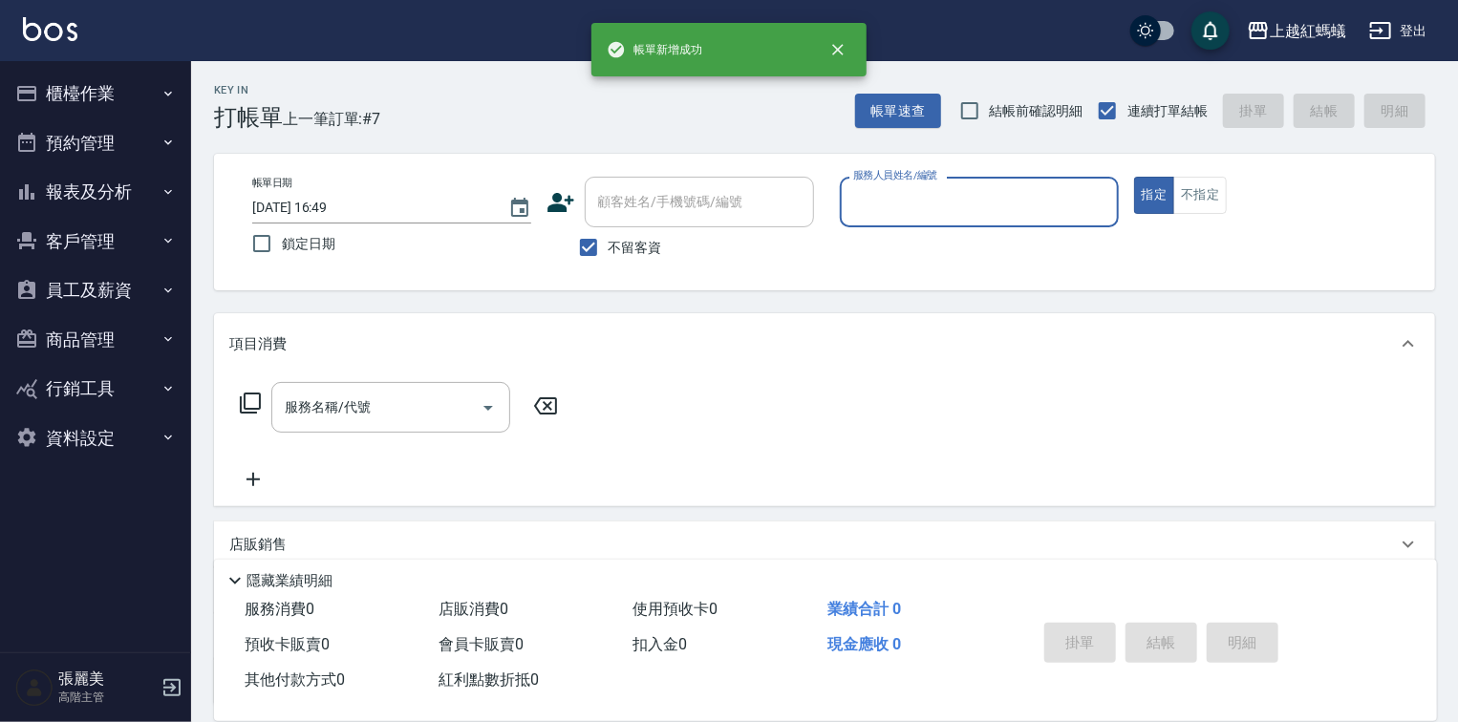
click at [963, 187] on div "服務人員姓名/編號" at bounding box center [979, 202] width 279 height 51
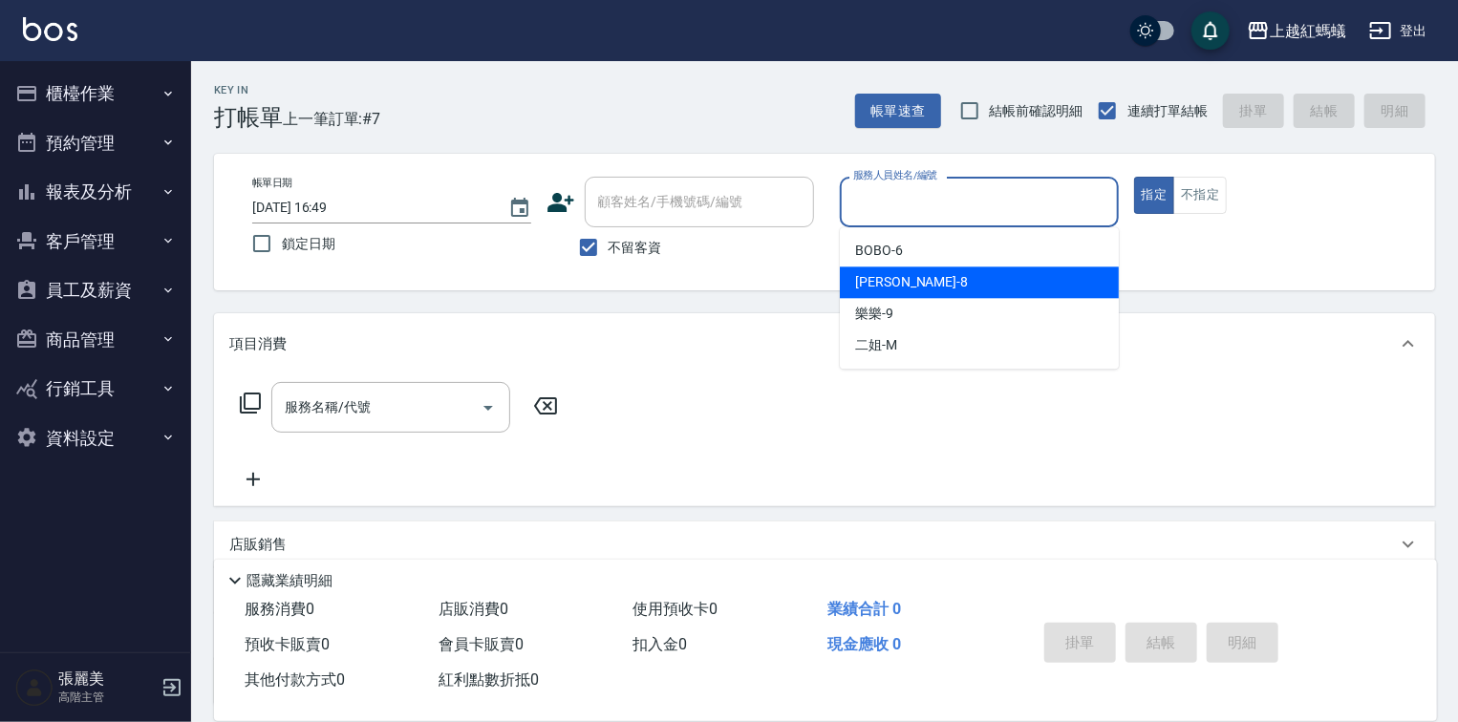
click at [910, 271] on div "[PERSON_NAME] -8" at bounding box center [979, 283] width 279 height 32
type input "[PERSON_NAME]-8"
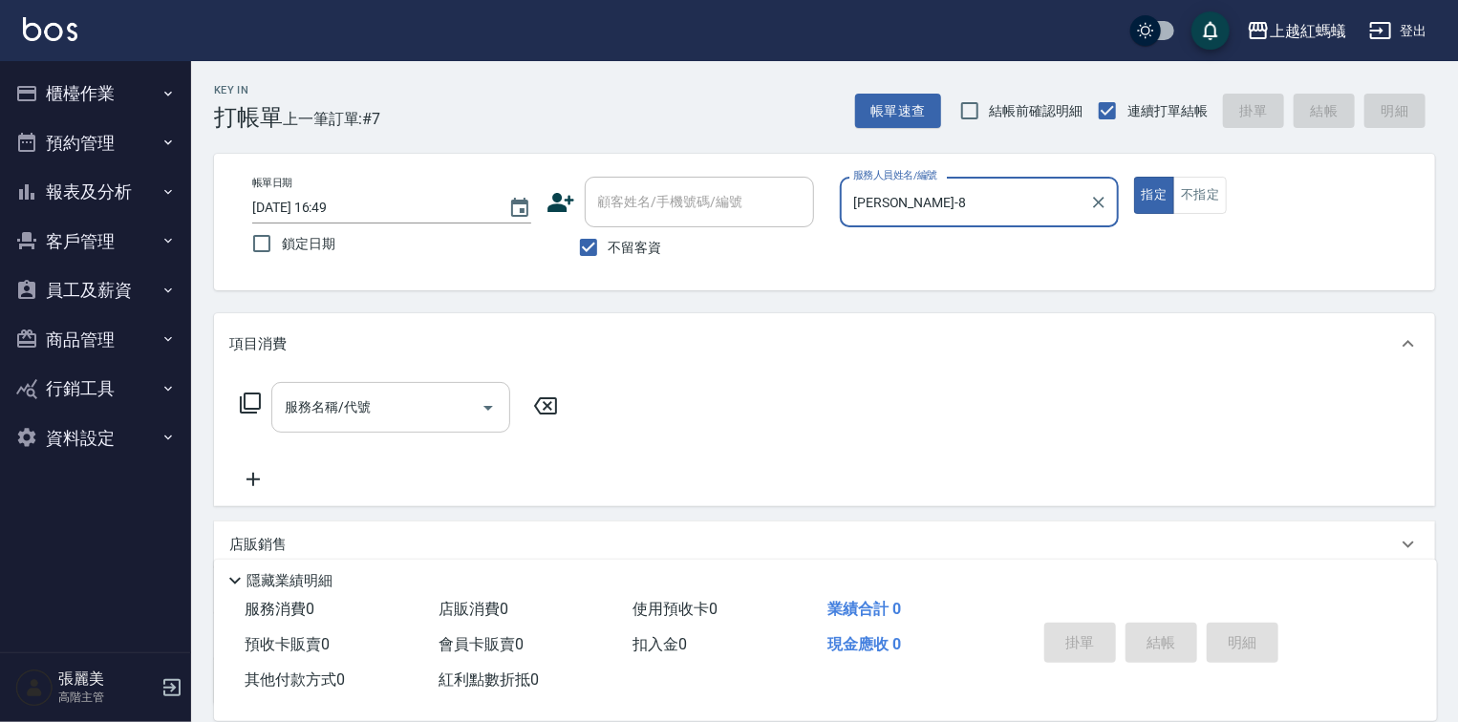
click at [431, 398] on input "服務名稱/代號" at bounding box center [376, 407] width 193 height 33
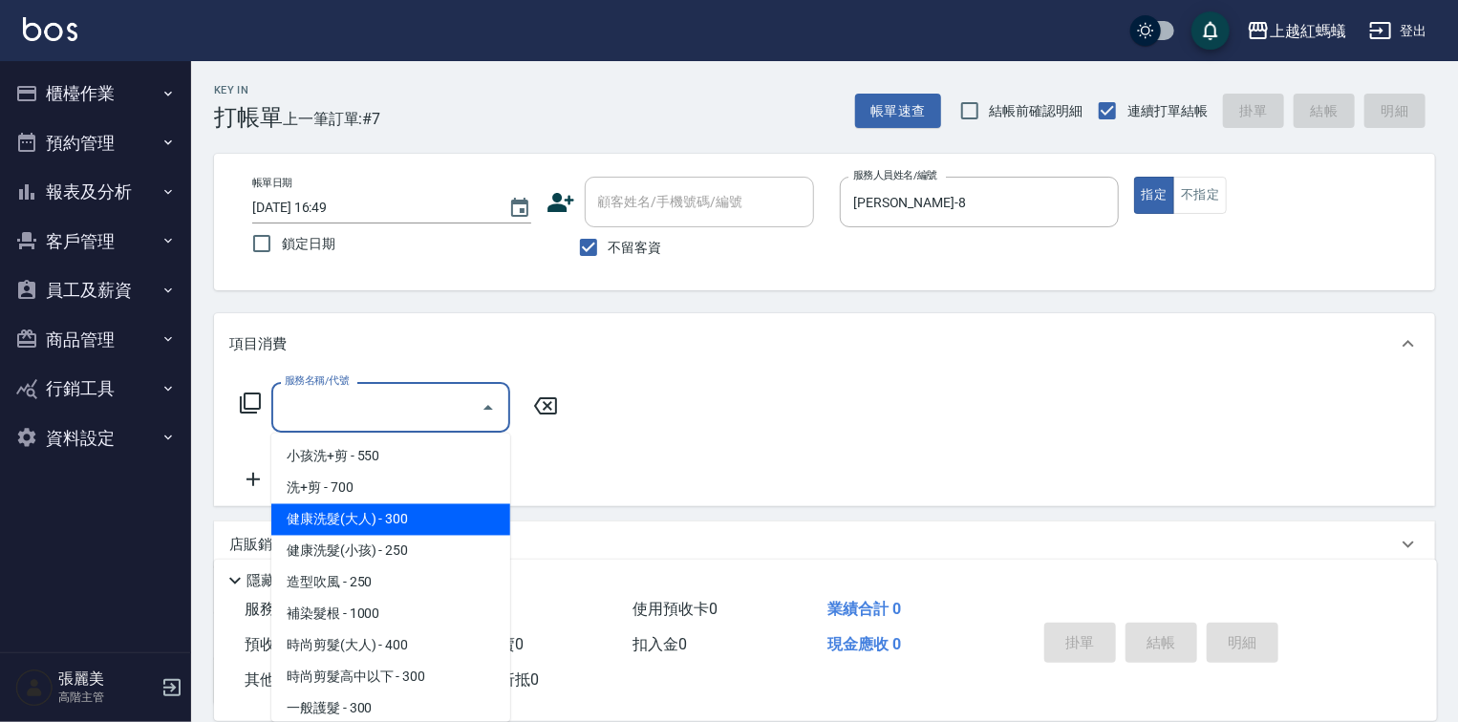
click at [463, 519] on span "健康洗髮(大人) - 300" at bounding box center [390, 520] width 239 height 32
type input "健康洗髮(大人)(201)"
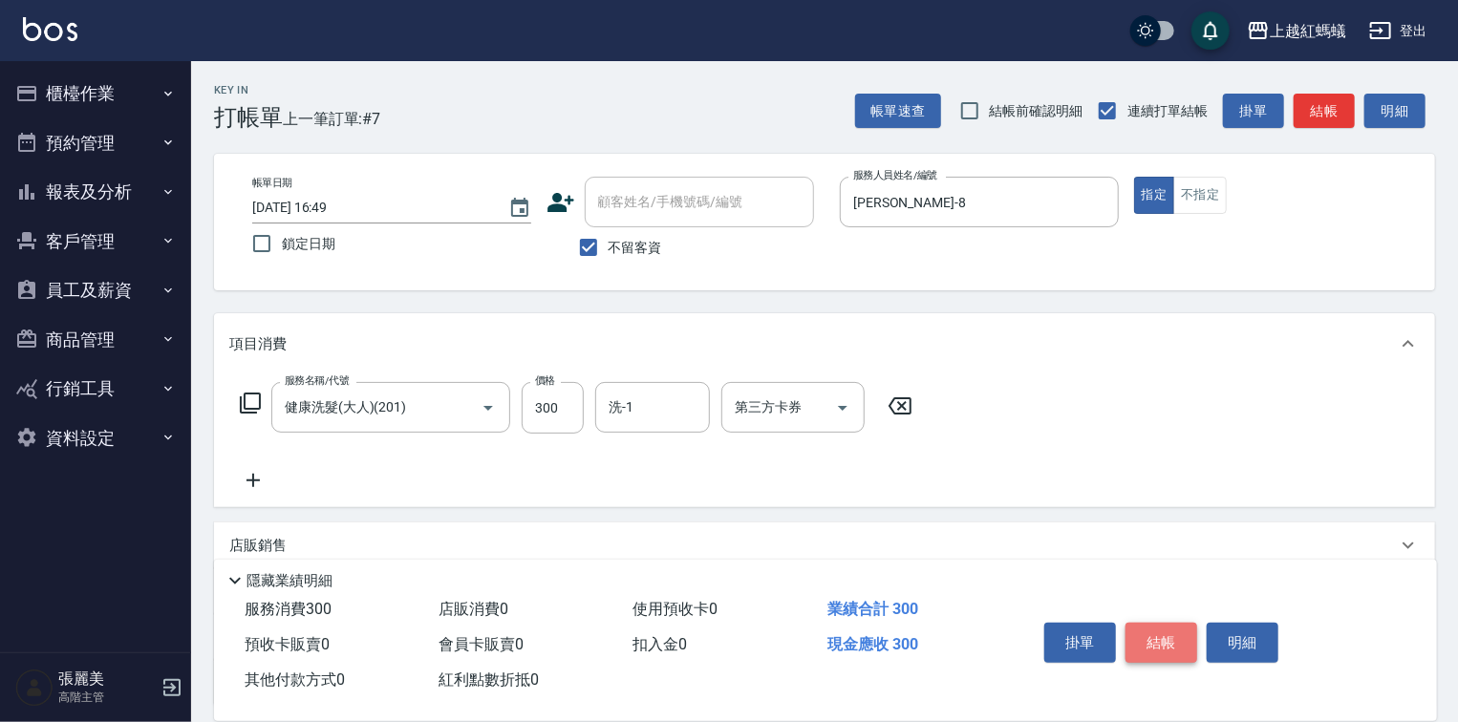
click at [1156, 634] on button "結帳" at bounding box center [1161, 643] width 72 height 40
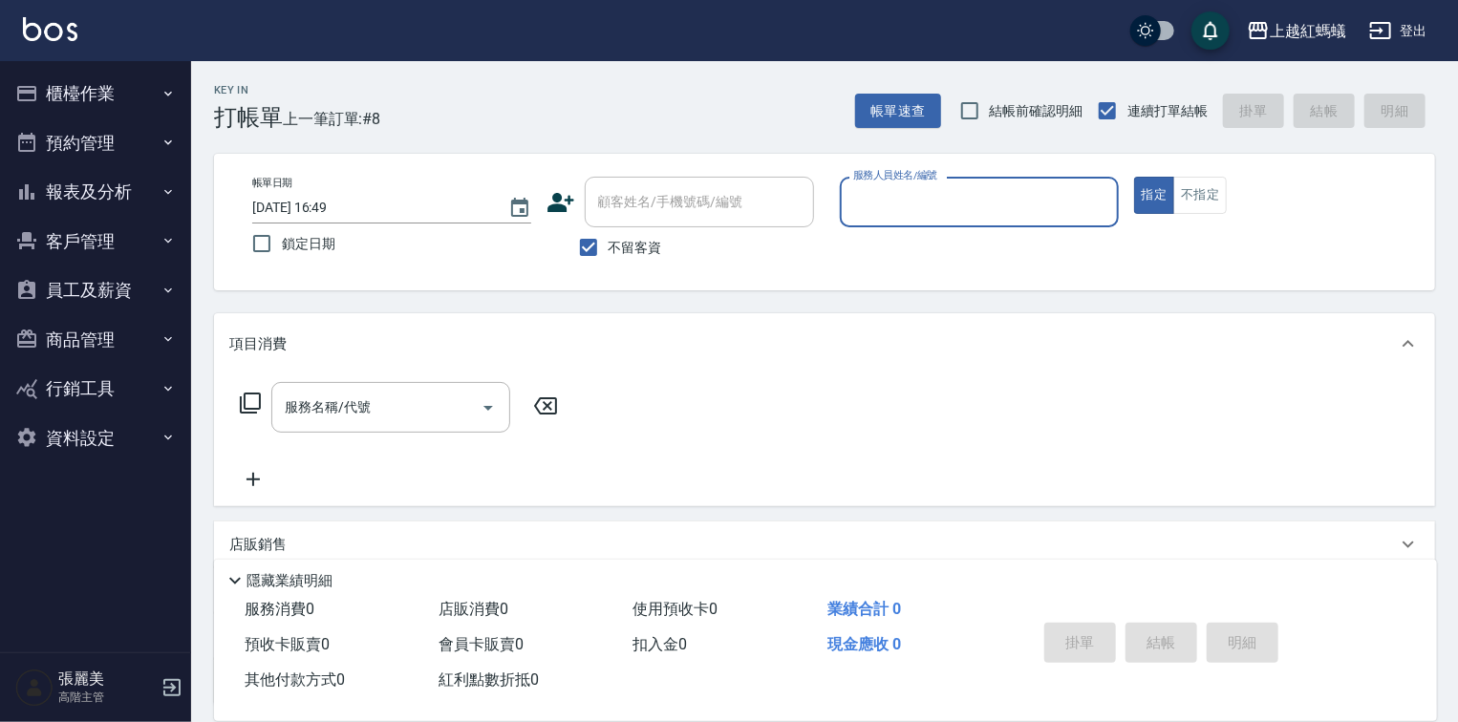
click at [986, 198] on input "服務人員姓名/編號" at bounding box center [979, 201] width 262 height 33
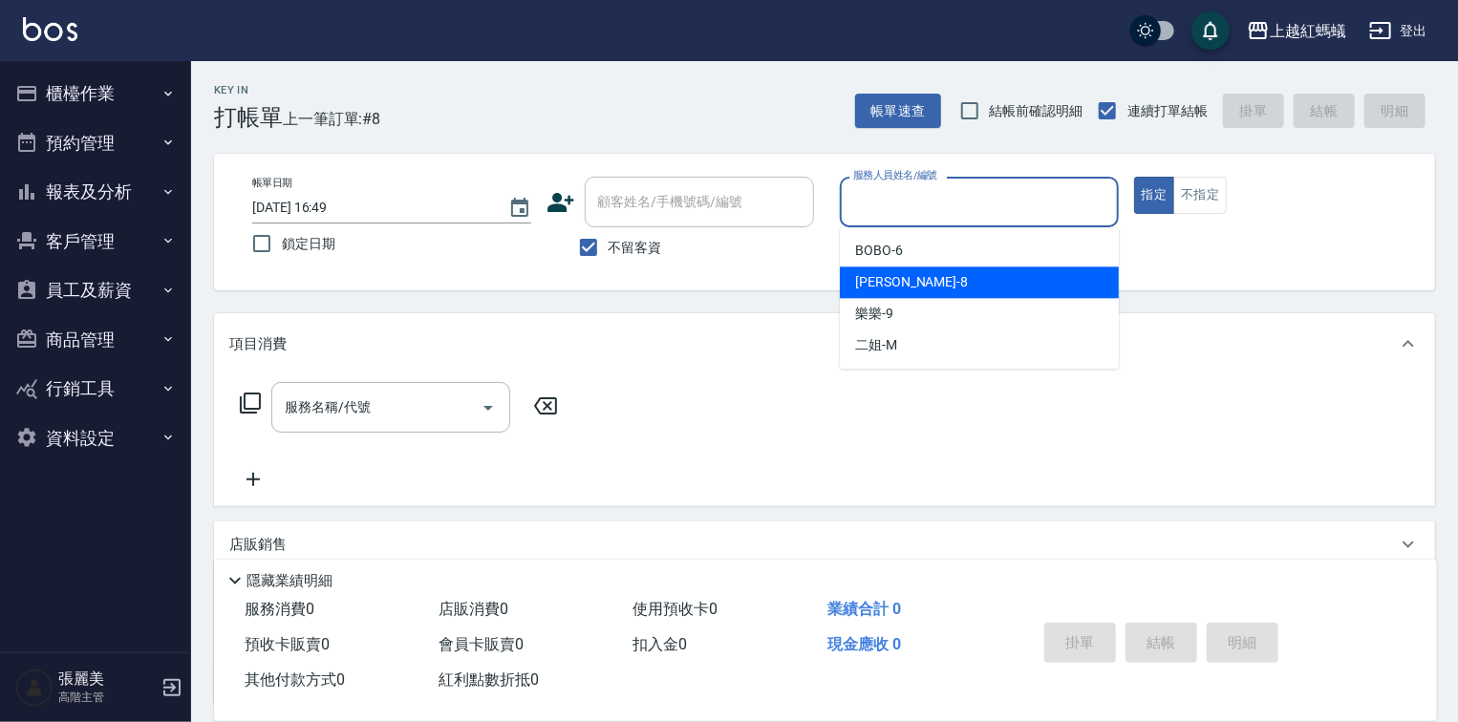
click at [975, 275] on div "[PERSON_NAME] -8" at bounding box center [979, 283] width 279 height 32
type input "[PERSON_NAME]-8"
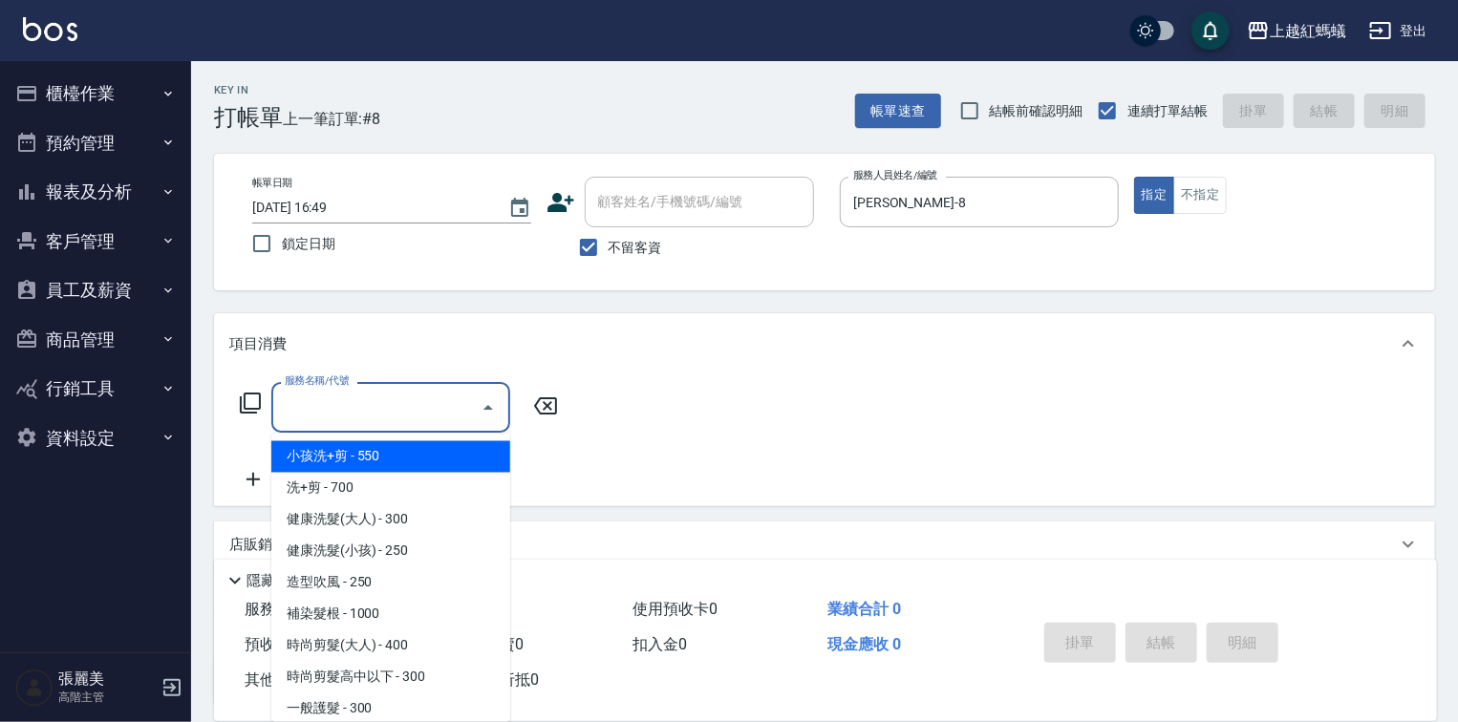
click at [435, 408] on input "服務名稱/代號" at bounding box center [376, 407] width 193 height 33
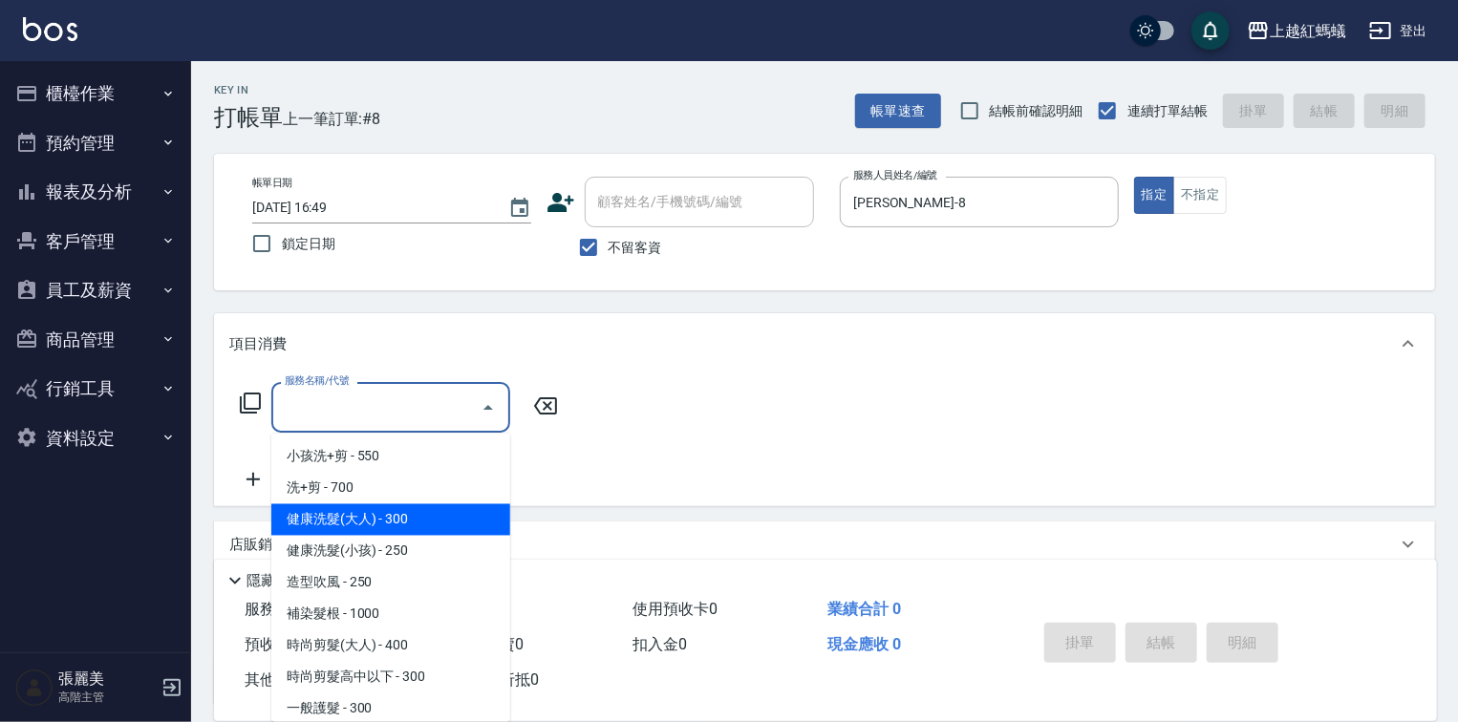
click at [462, 519] on span "健康洗髮(大人) - 300" at bounding box center [390, 520] width 239 height 32
type input "健康洗髮(大人)(201)"
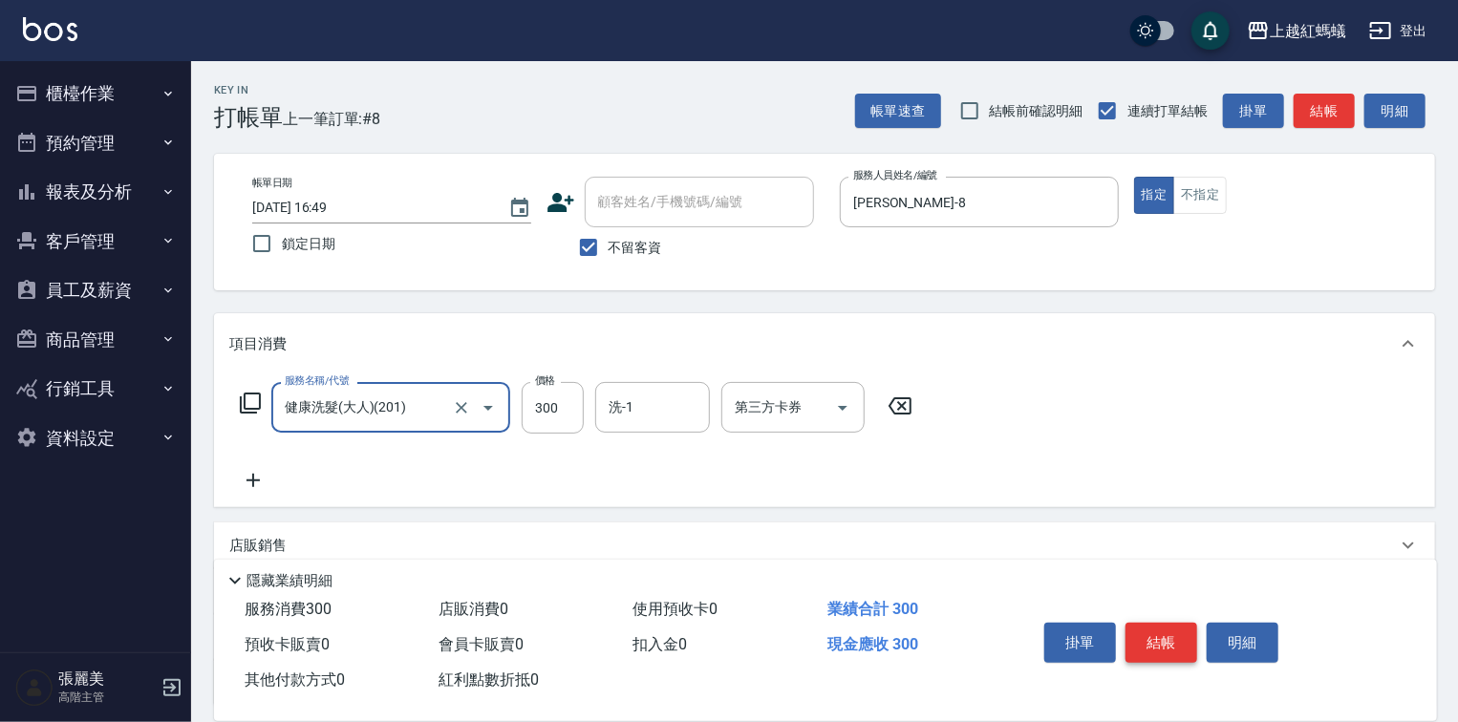
click at [1158, 637] on button "結帳" at bounding box center [1161, 643] width 72 height 40
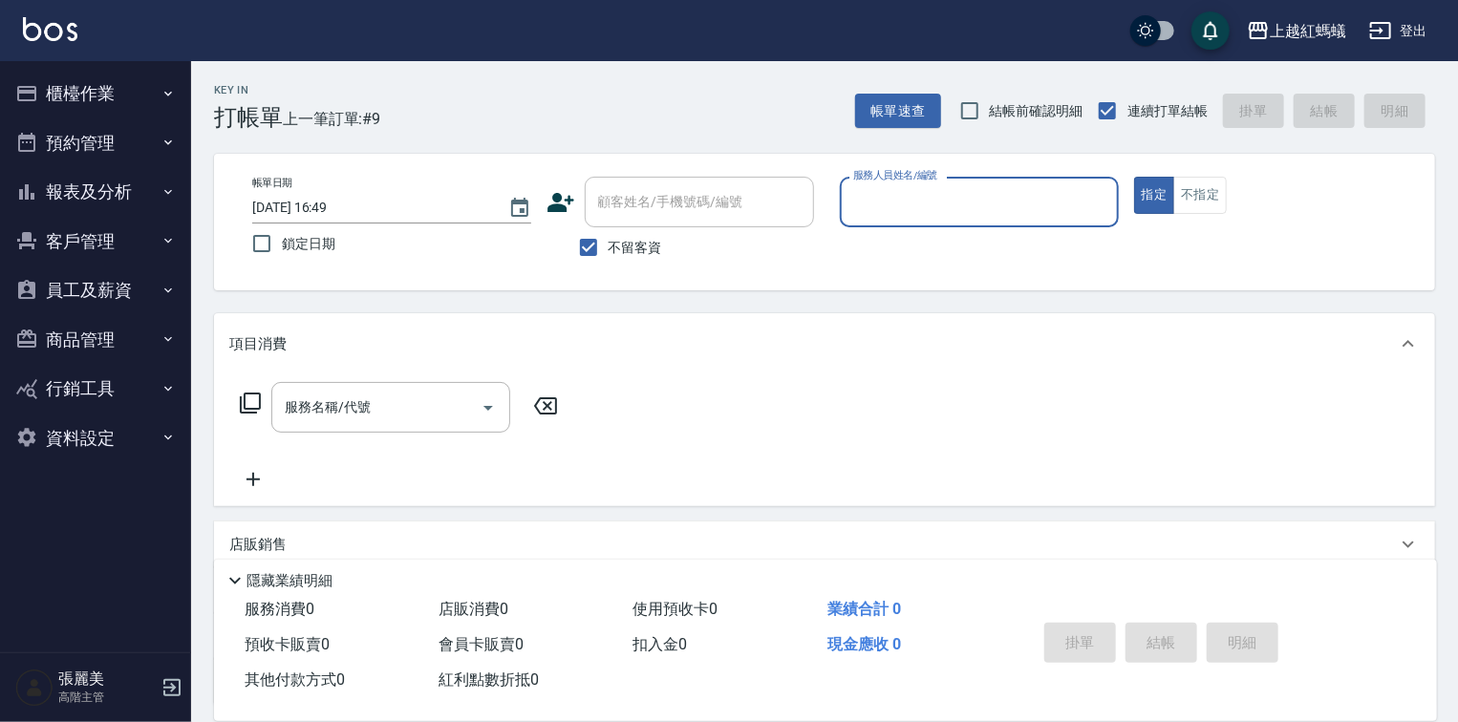
click at [956, 212] on input "服務人員姓名/編號" at bounding box center [979, 201] width 262 height 33
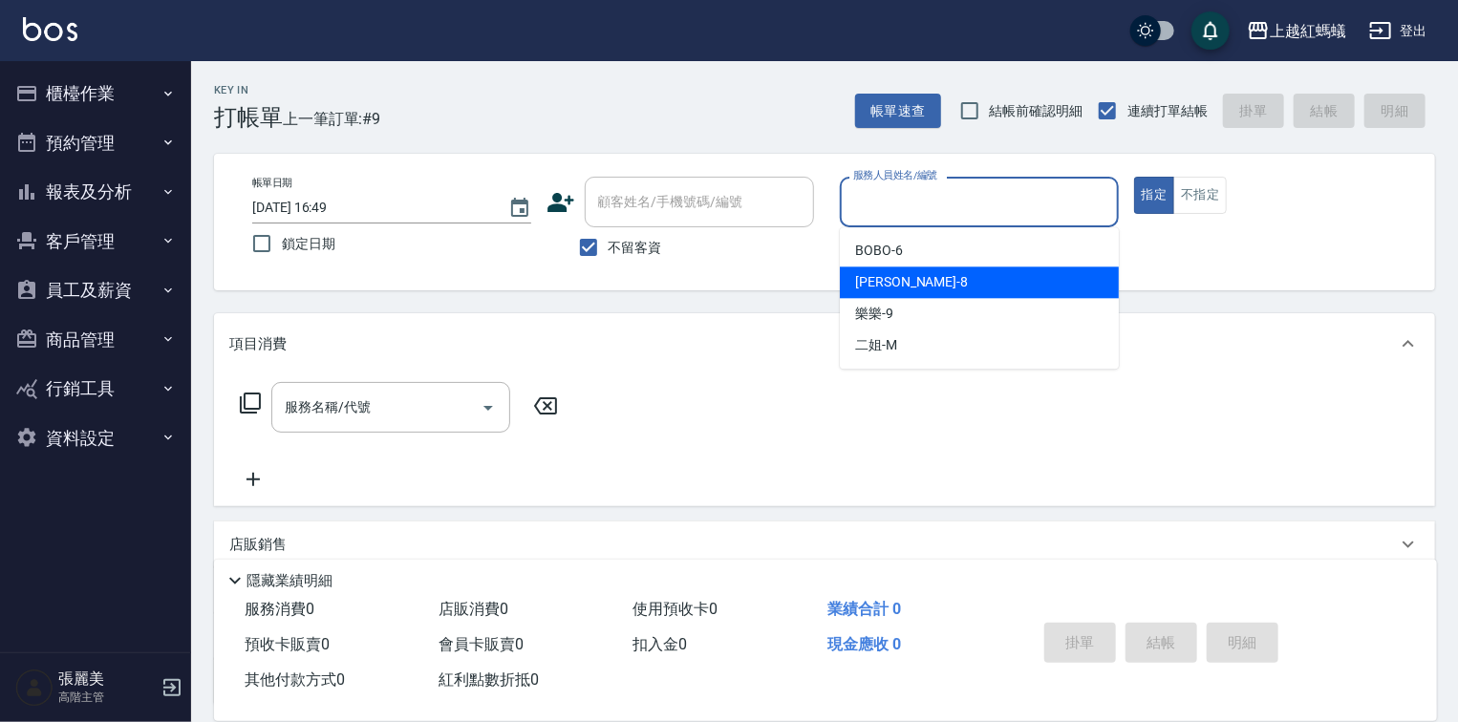
click at [944, 275] on div "[PERSON_NAME] -8" at bounding box center [979, 283] width 279 height 32
type input "[PERSON_NAME]-8"
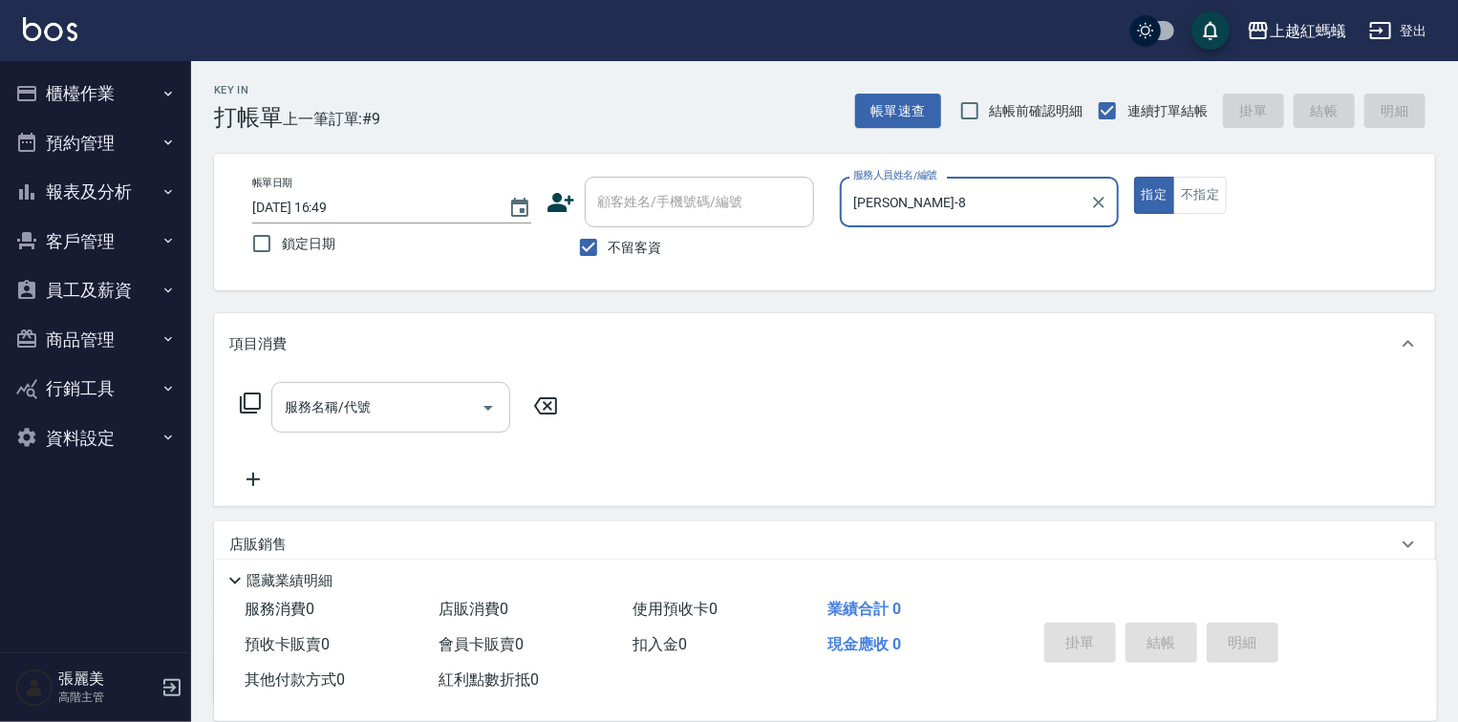
click at [359, 407] on div "服務名稱/代號 服務名稱/代號" at bounding box center [390, 407] width 239 height 51
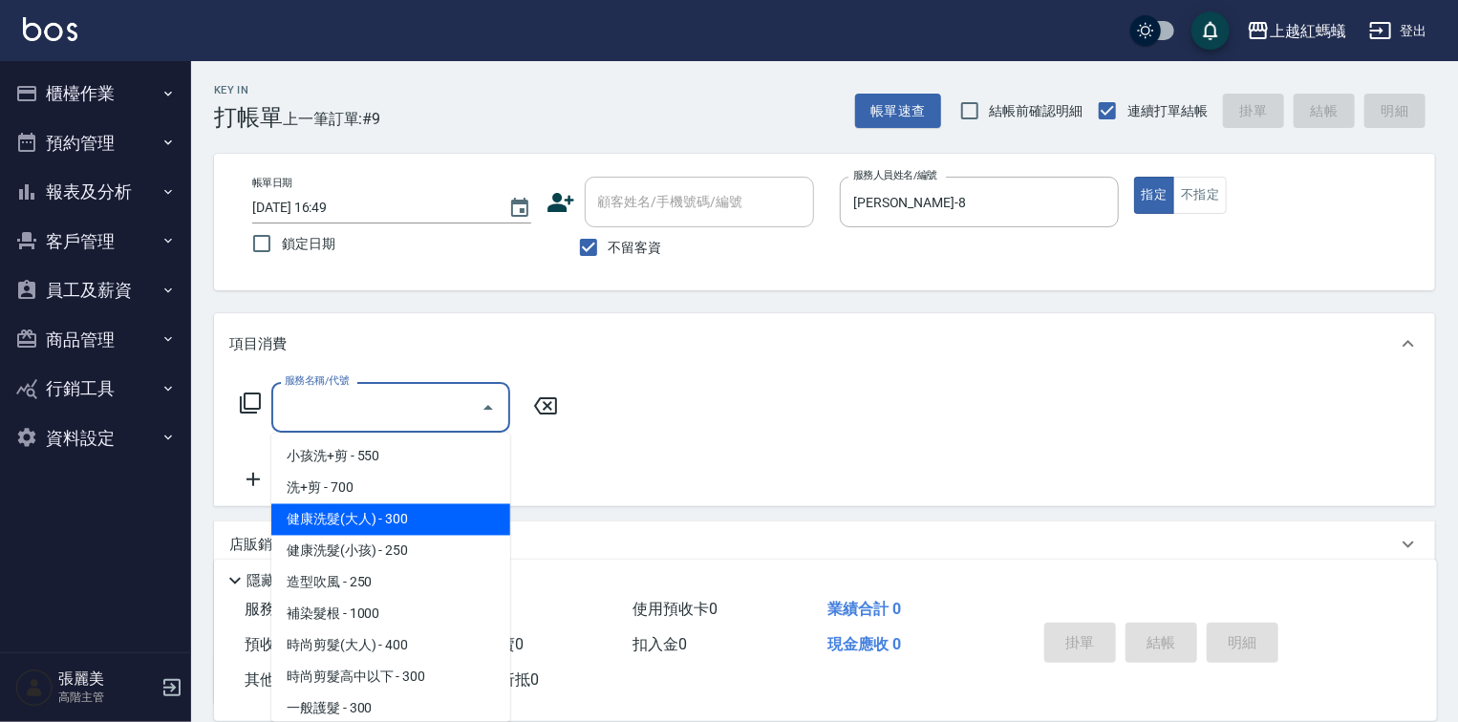
click at [441, 523] on span "健康洗髮(大人) - 300" at bounding box center [390, 520] width 239 height 32
type input "健康洗髮(大人)(201)"
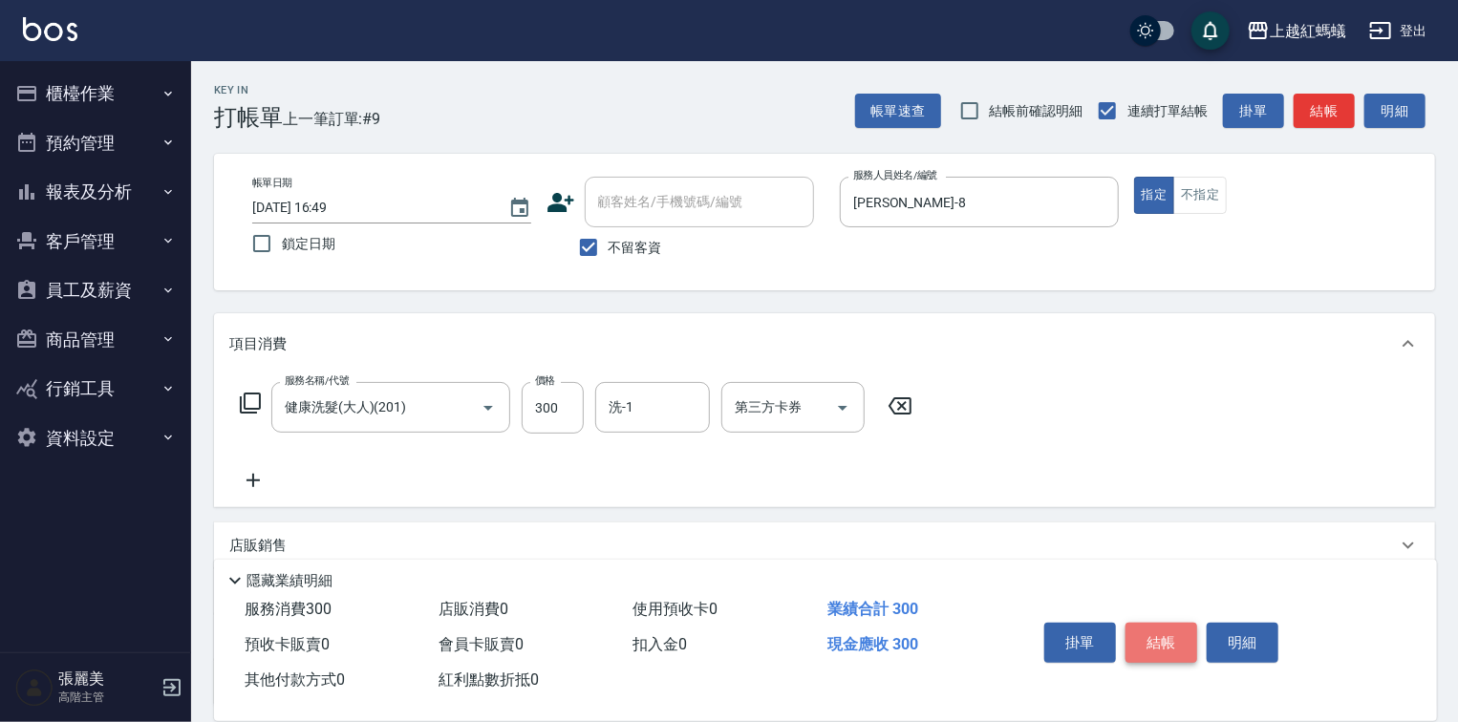
click at [1173, 636] on button "結帳" at bounding box center [1161, 643] width 72 height 40
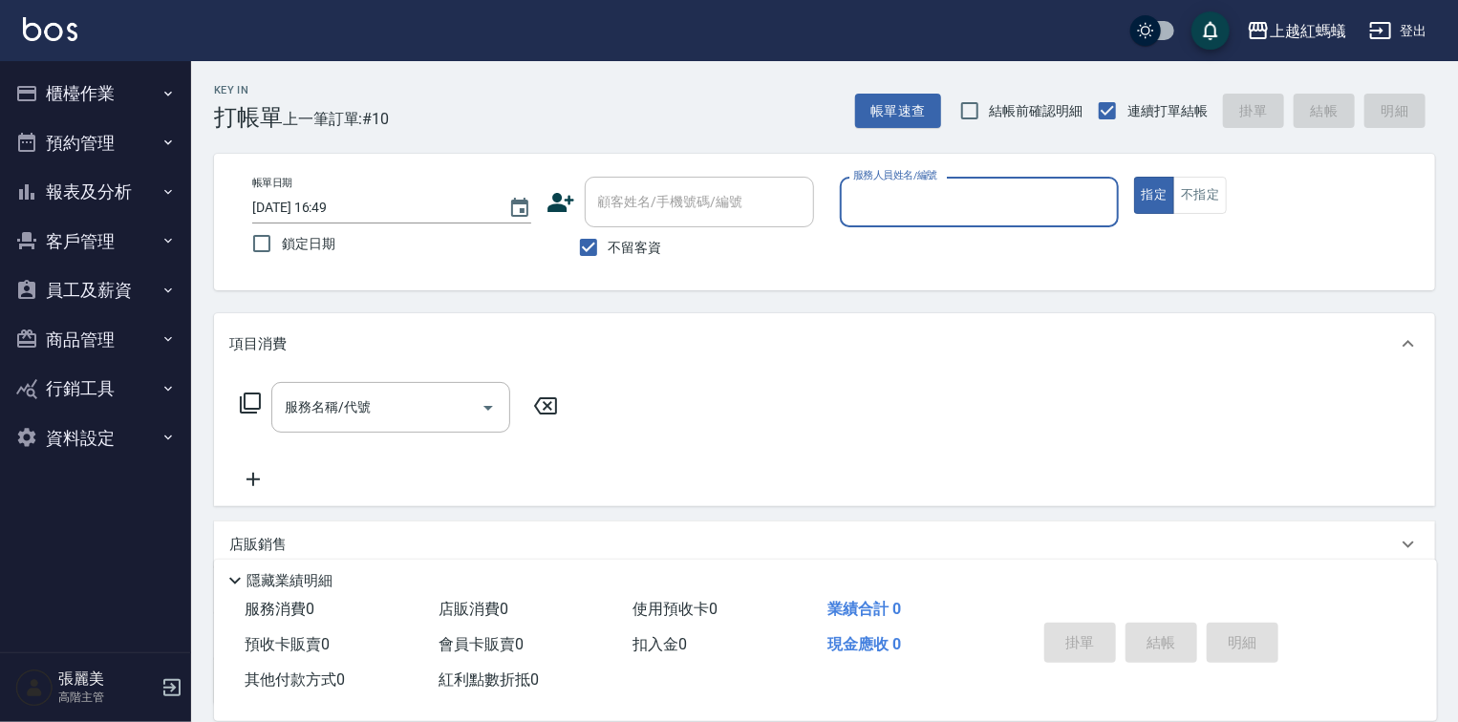
click at [960, 201] on input "服務人員姓名/編號" at bounding box center [979, 201] width 262 height 33
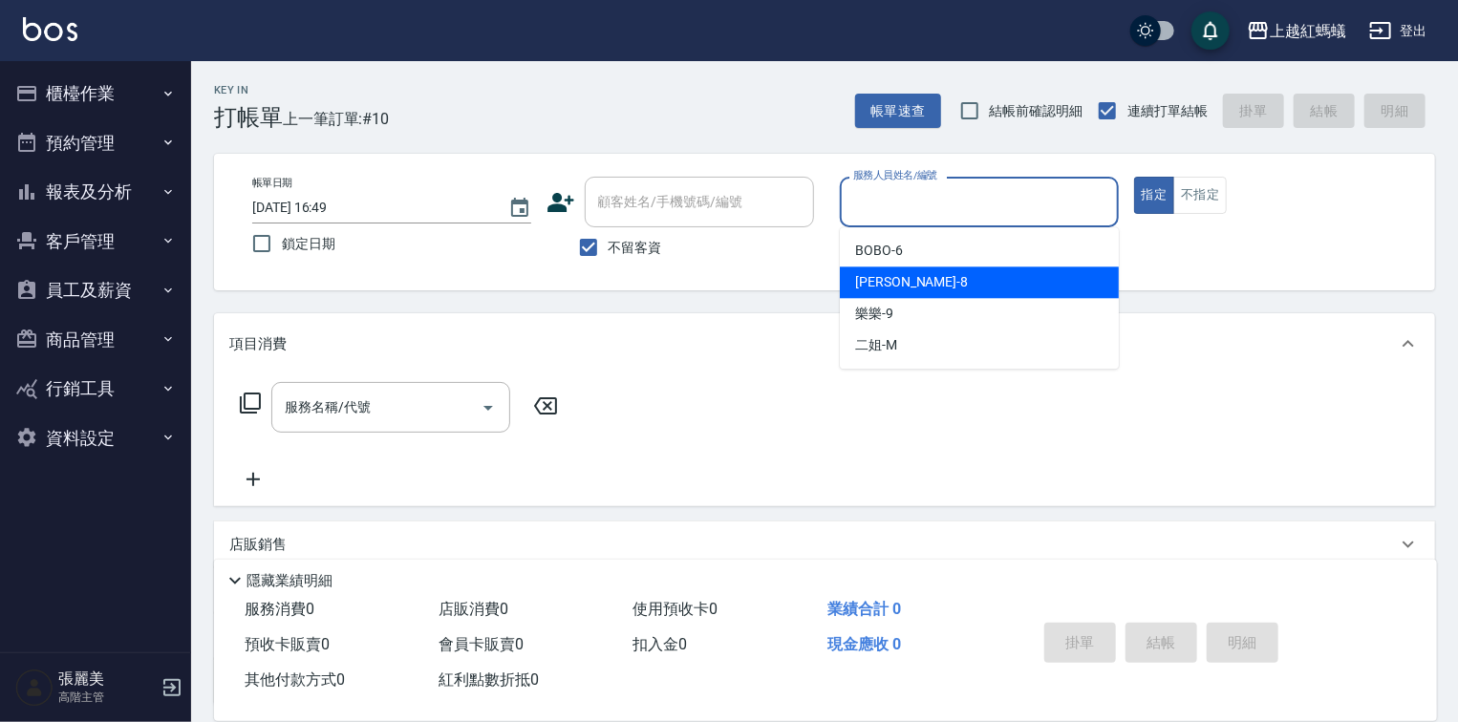
click at [910, 277] on div "[PERSON_NAME] -8" at bounding box center [979, 283] width 279 height 32
type input "[PERSON_NAME]-8"
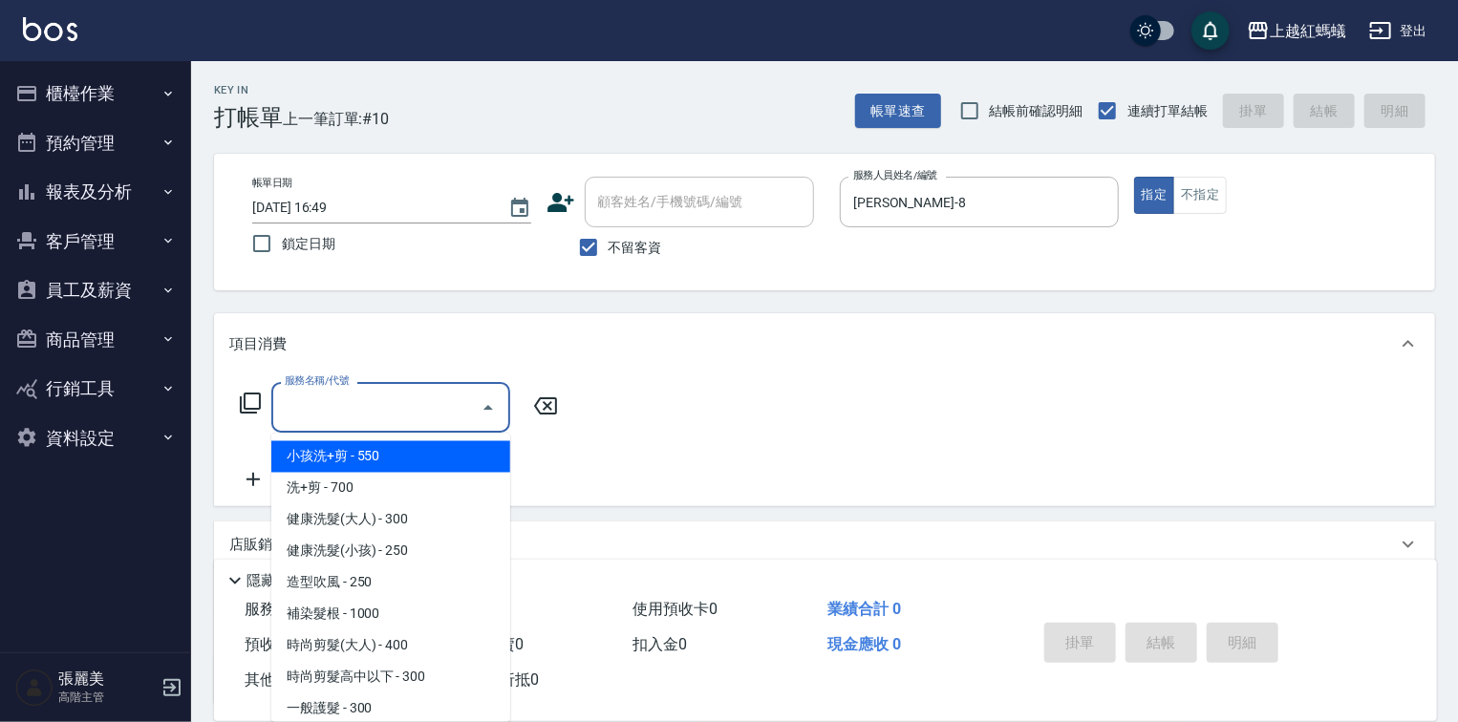
click at [407, 417] on input "服務名稱/代號" at bounding box center [376, 407] width 193 height 33
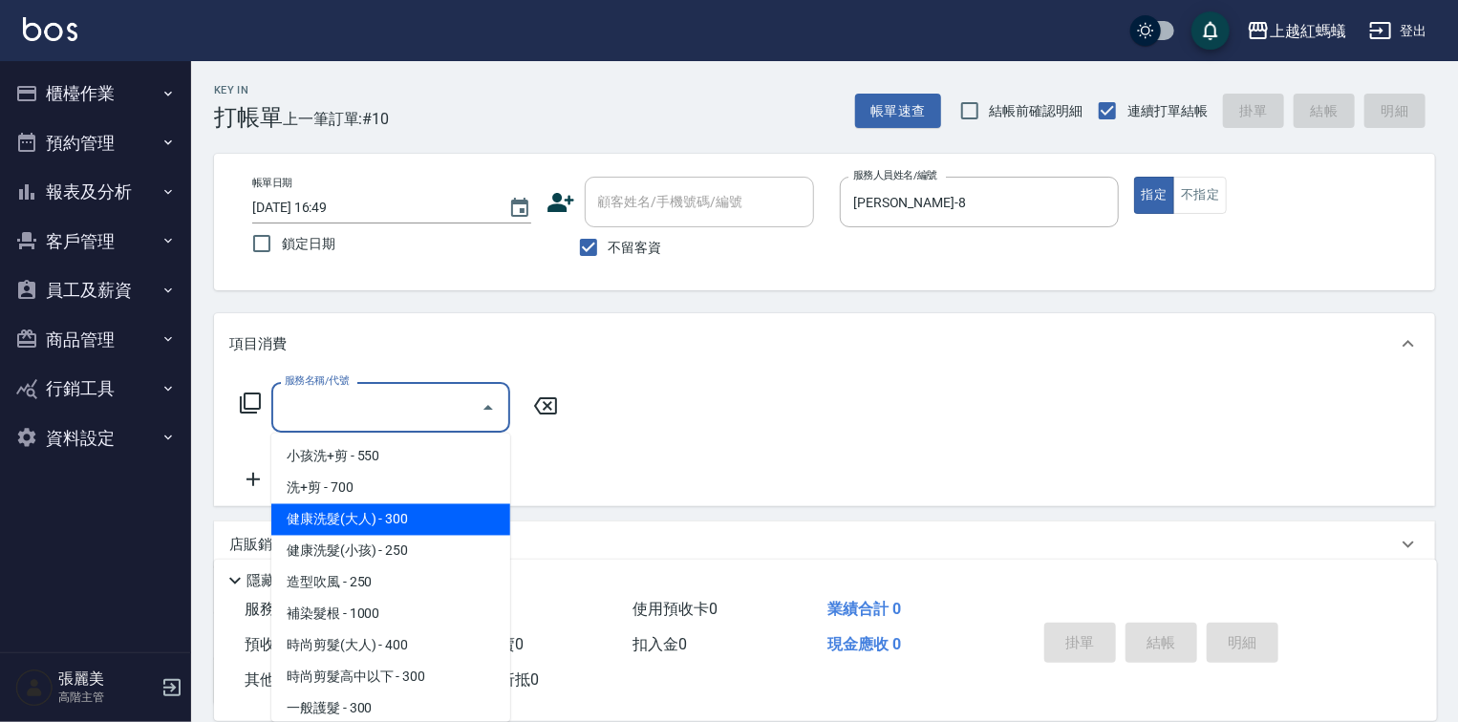
click at [446, 521] on span "健康洗髮(大人) - 300" at bounding box center [390, 520] width 239 height 32
type input "健康洗髮(大人)(201)"
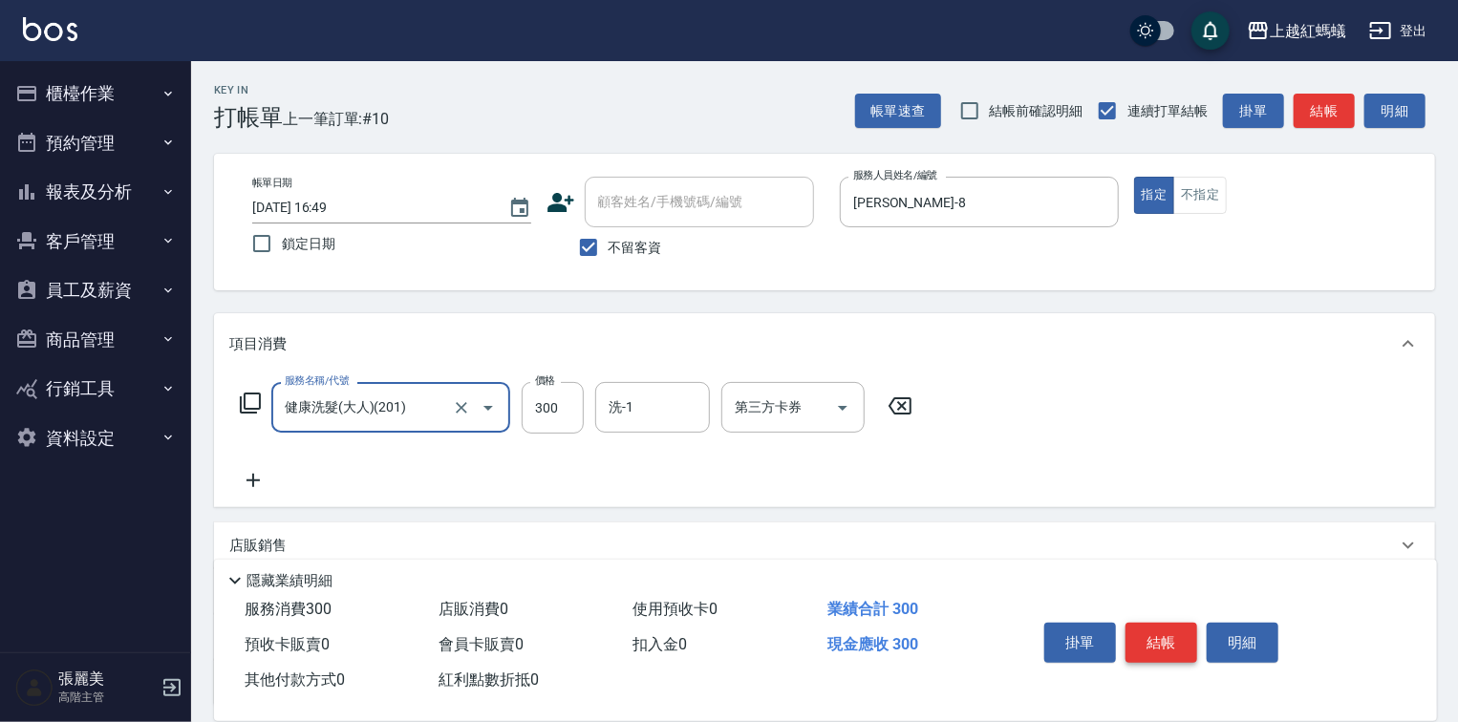
click at [1160, 627] on button "結帳" at bounding box center [1161, 643] width 72 height 40
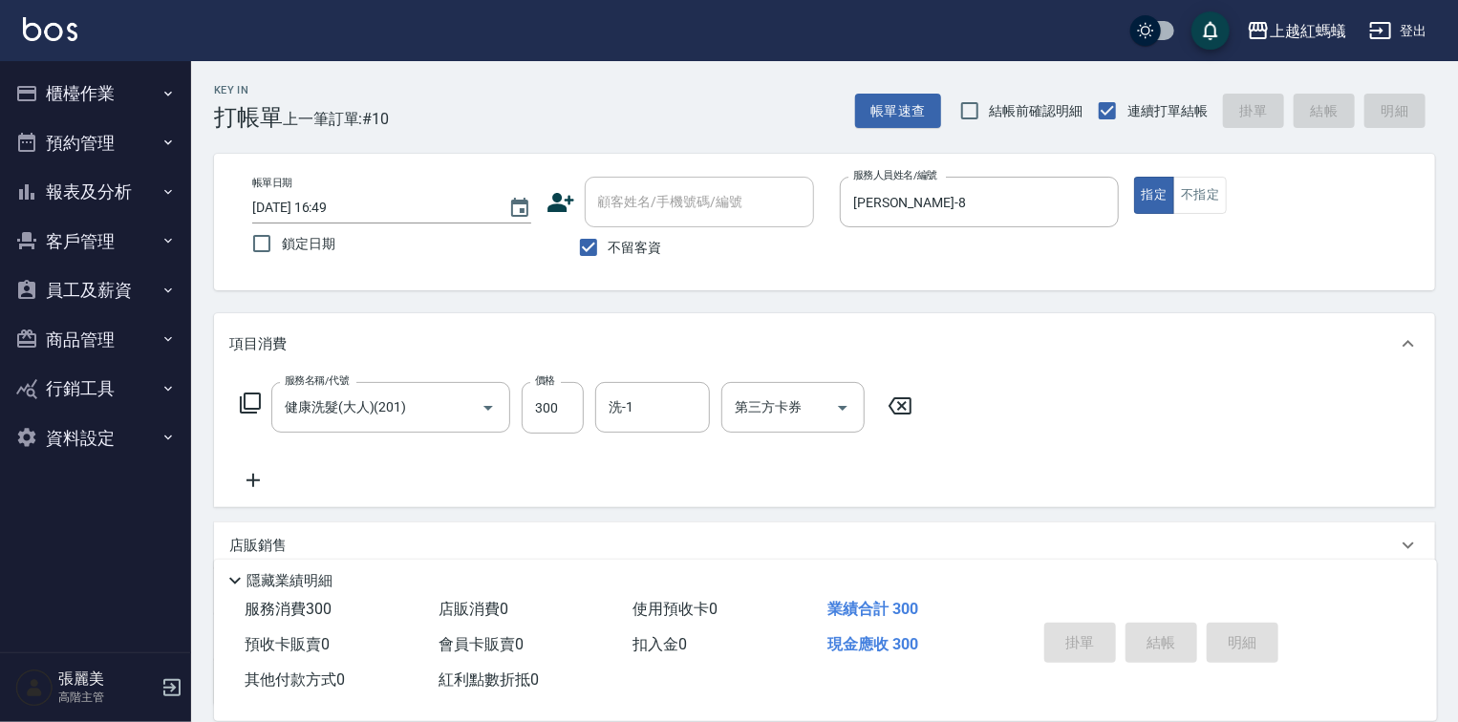
type input "[DATE] 16:50"
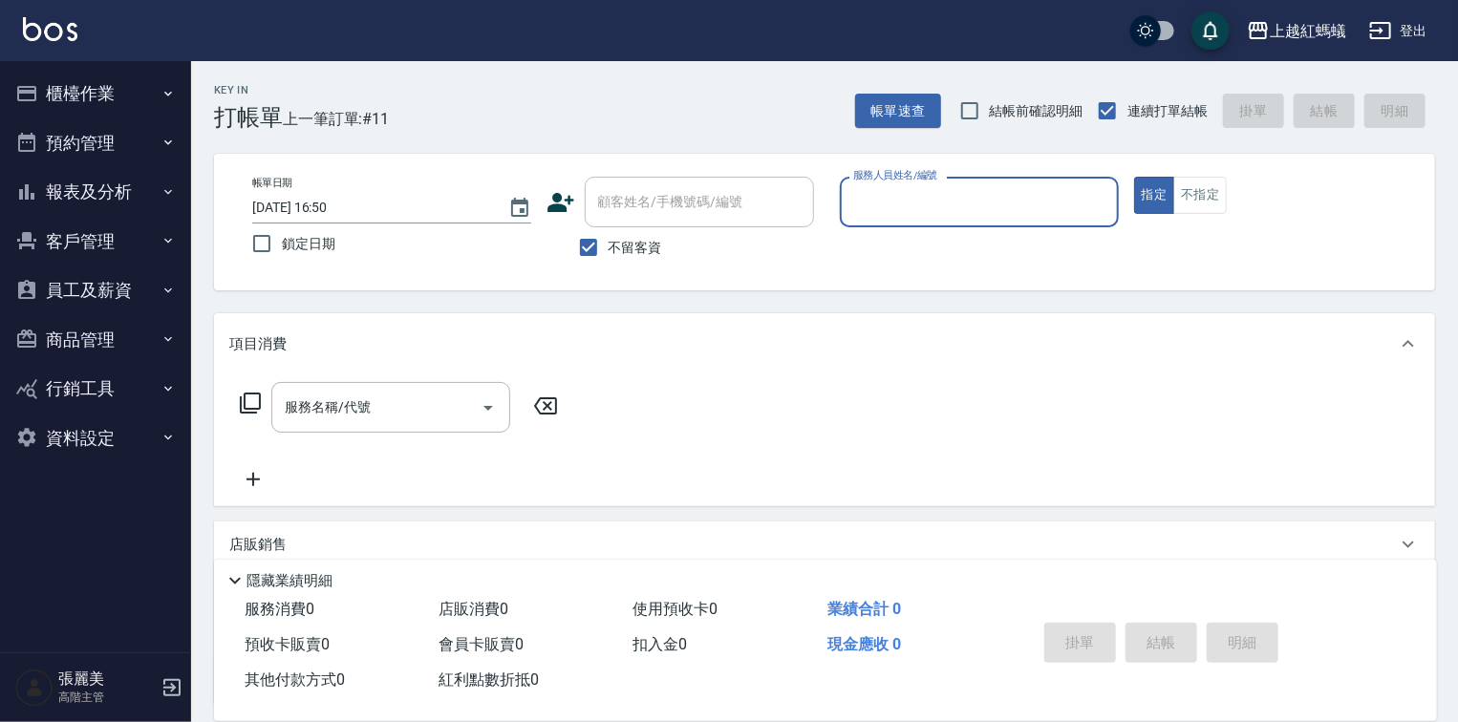
click at [885, 203] on input "服務人員姓名/編號" at bounding box center [979, 201] width 262 height 33
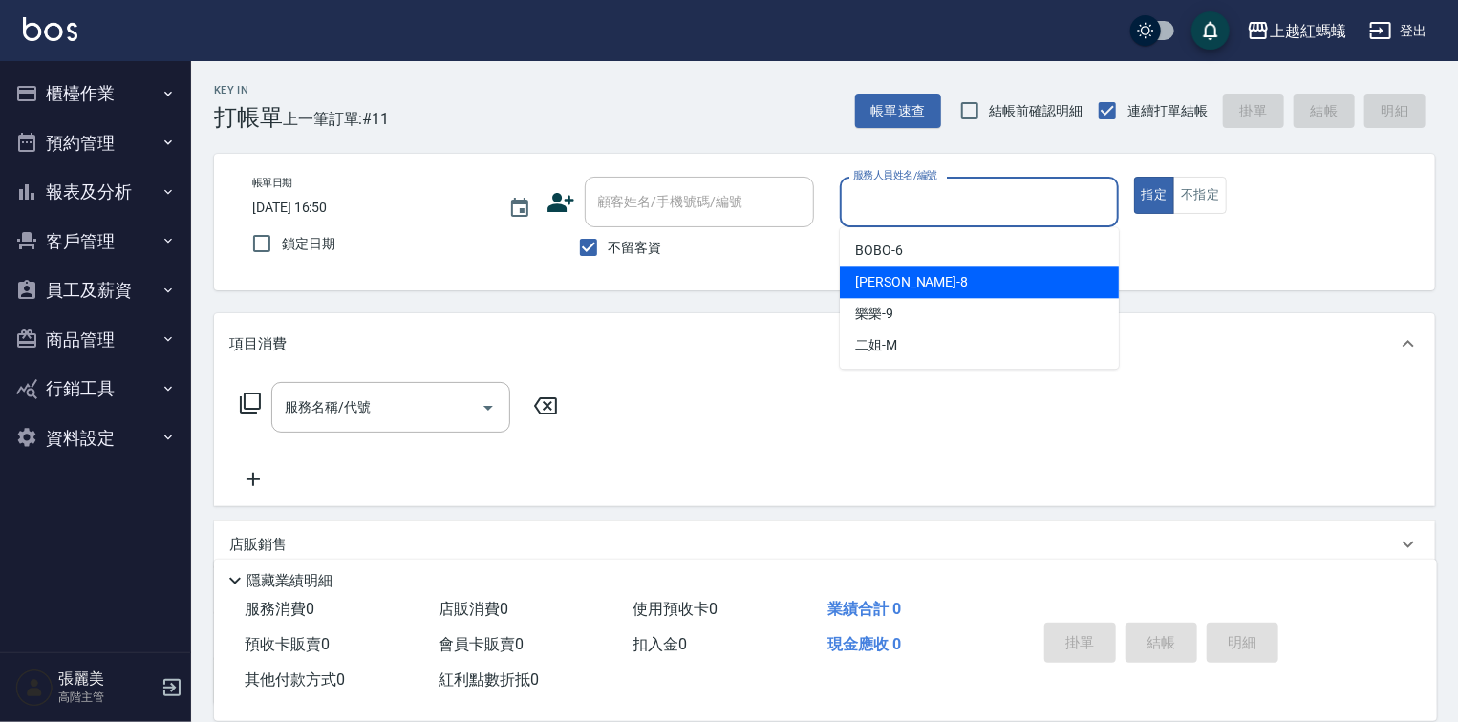
click at [921, 280] on div "[PERSON_NAME] -8" at bounding box center [979, 283] width 279 height 32
type input "[PERSON_NAME]-8"
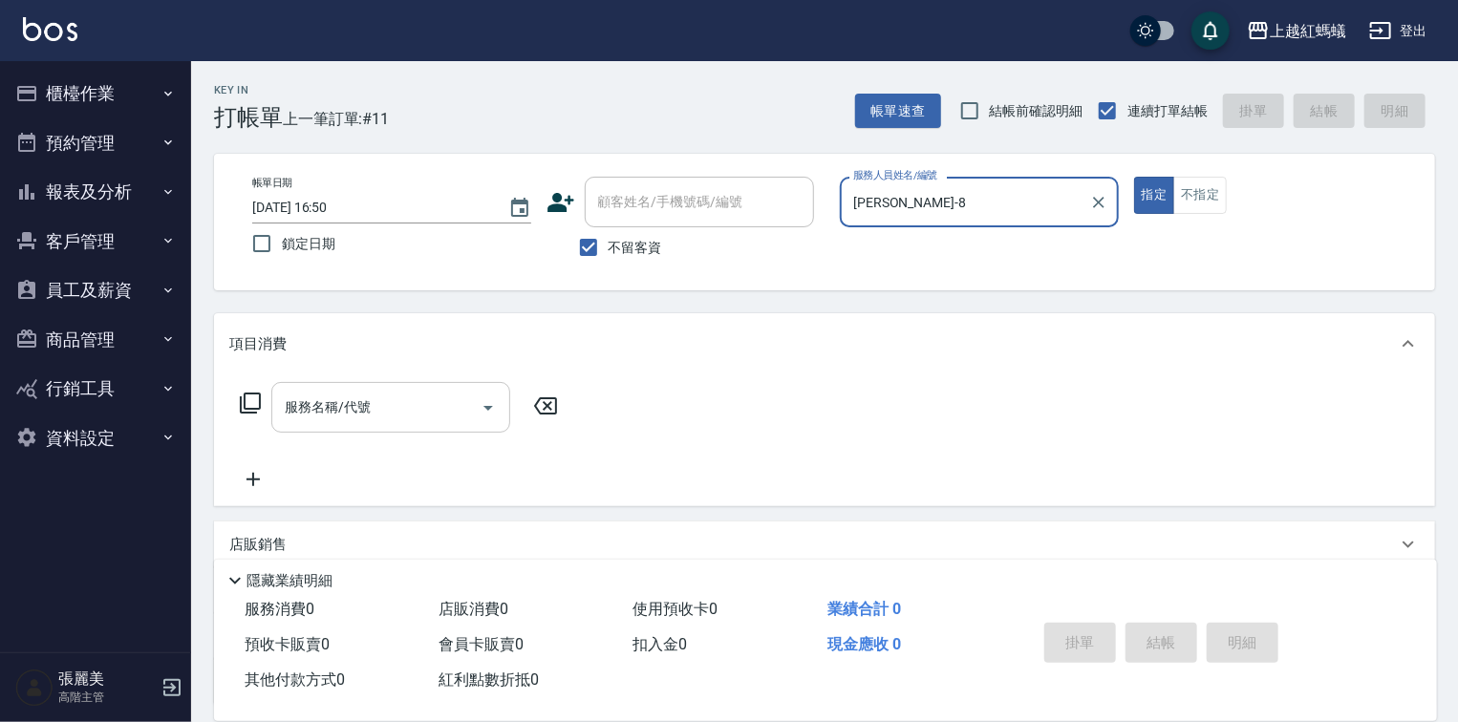
drag, startPoint x: 364, startPoint y: 386, endPoint x: 403, endPoint y: 422, distance: 53.4
click at [365, 386] on div "服務名稱/代號" at bounding box center [390, 407] width 239 height 51
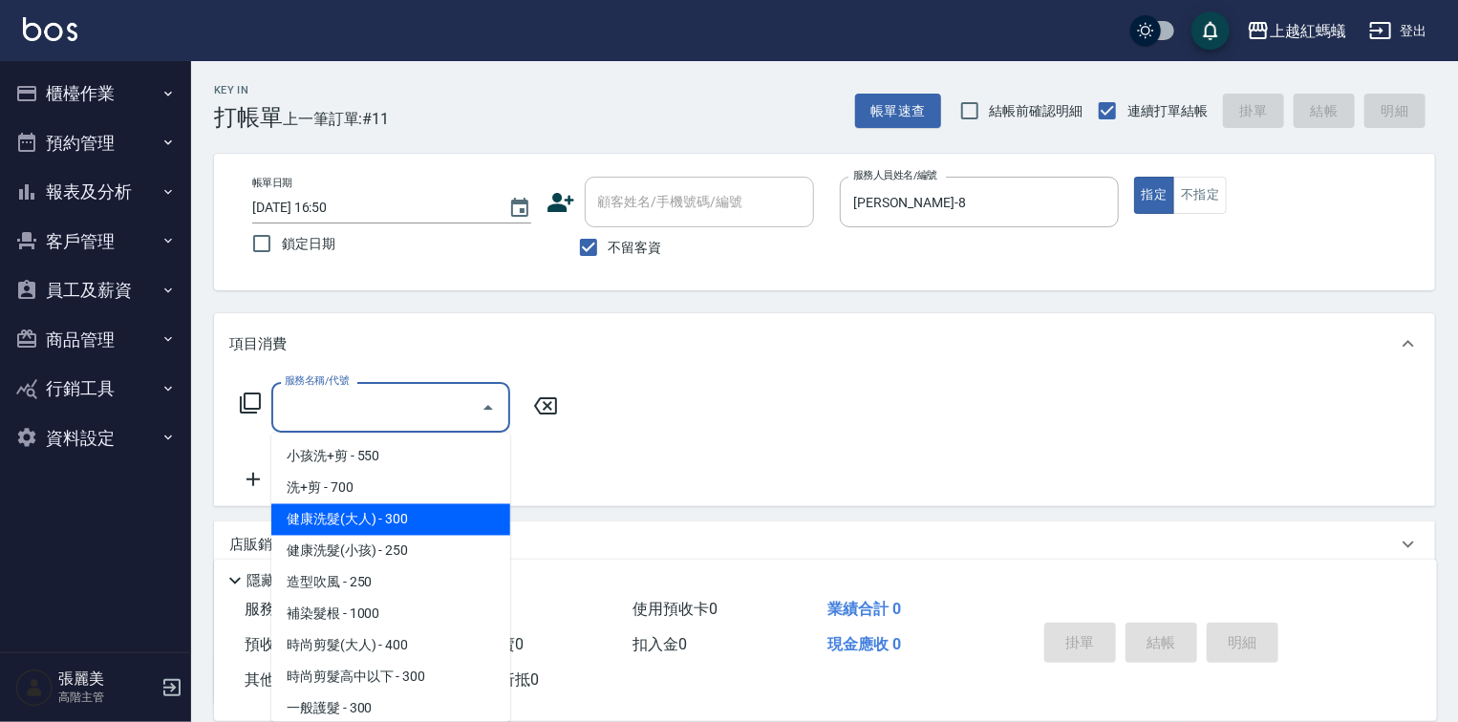
click at [432, 517] on span "健康洗髮(大人) - 300" at bounding box center [390, 520] width 239 height 32
type input "健康洗髮(大人)(201)"
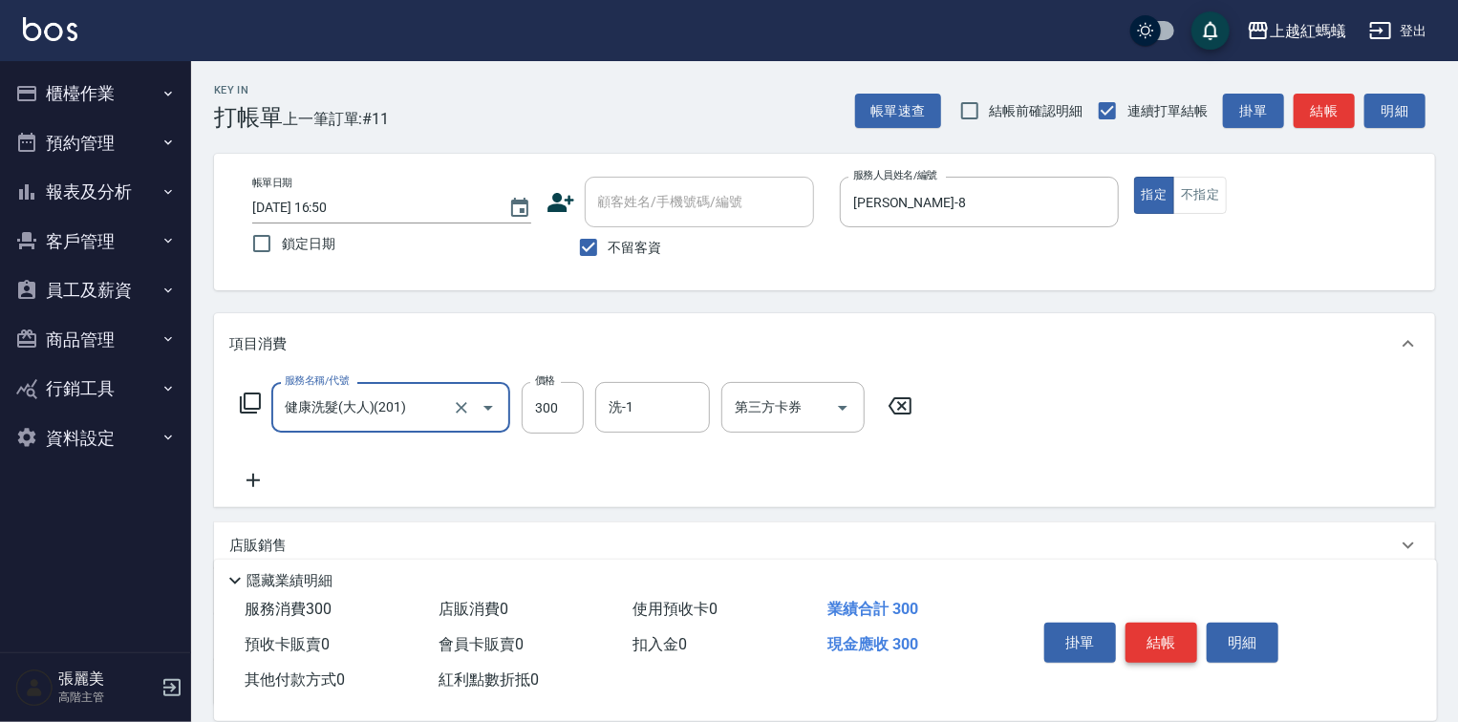
click at [1160, 634] on button "結帳" at bounding box center [1161, 643] width 72 height 40
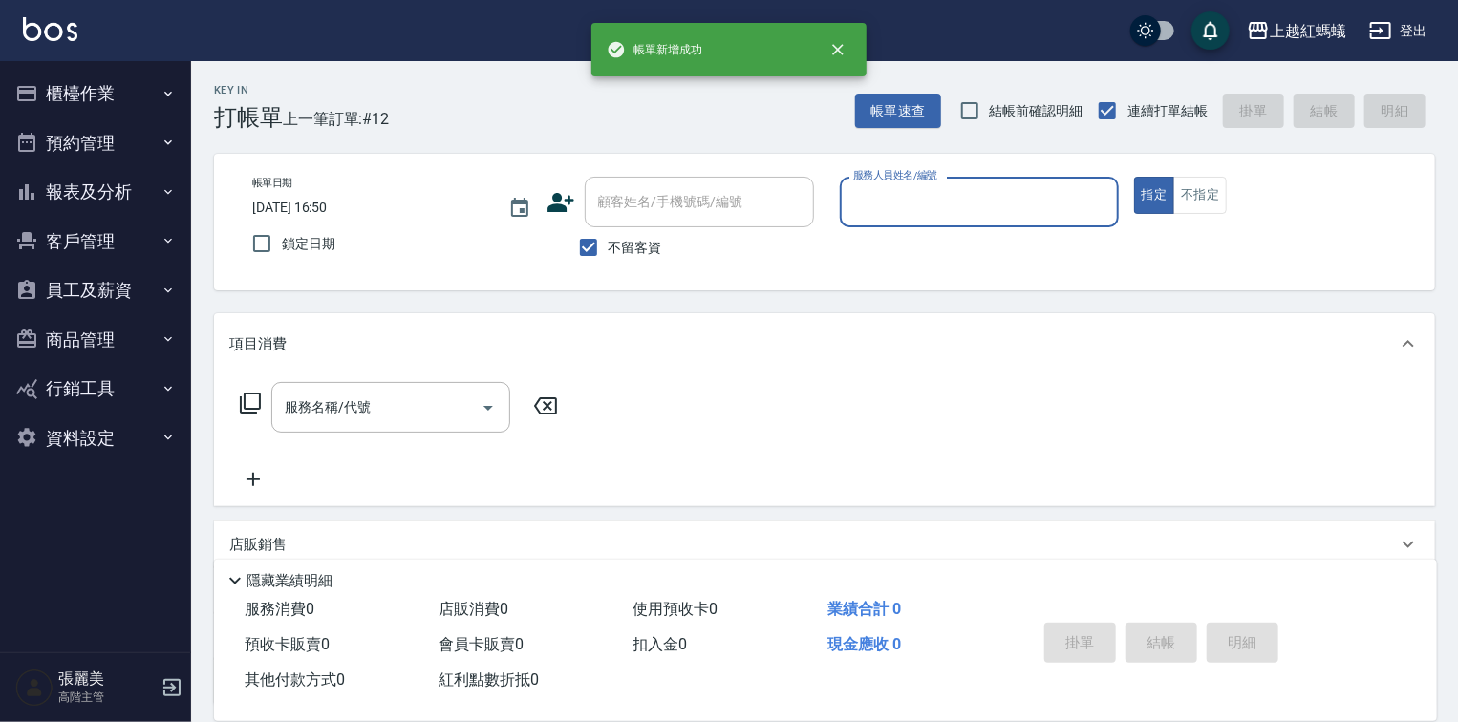
click at [939, 193] on input "服務人員姓名/編號" at bounding box center [979, 201] width 262 height 33
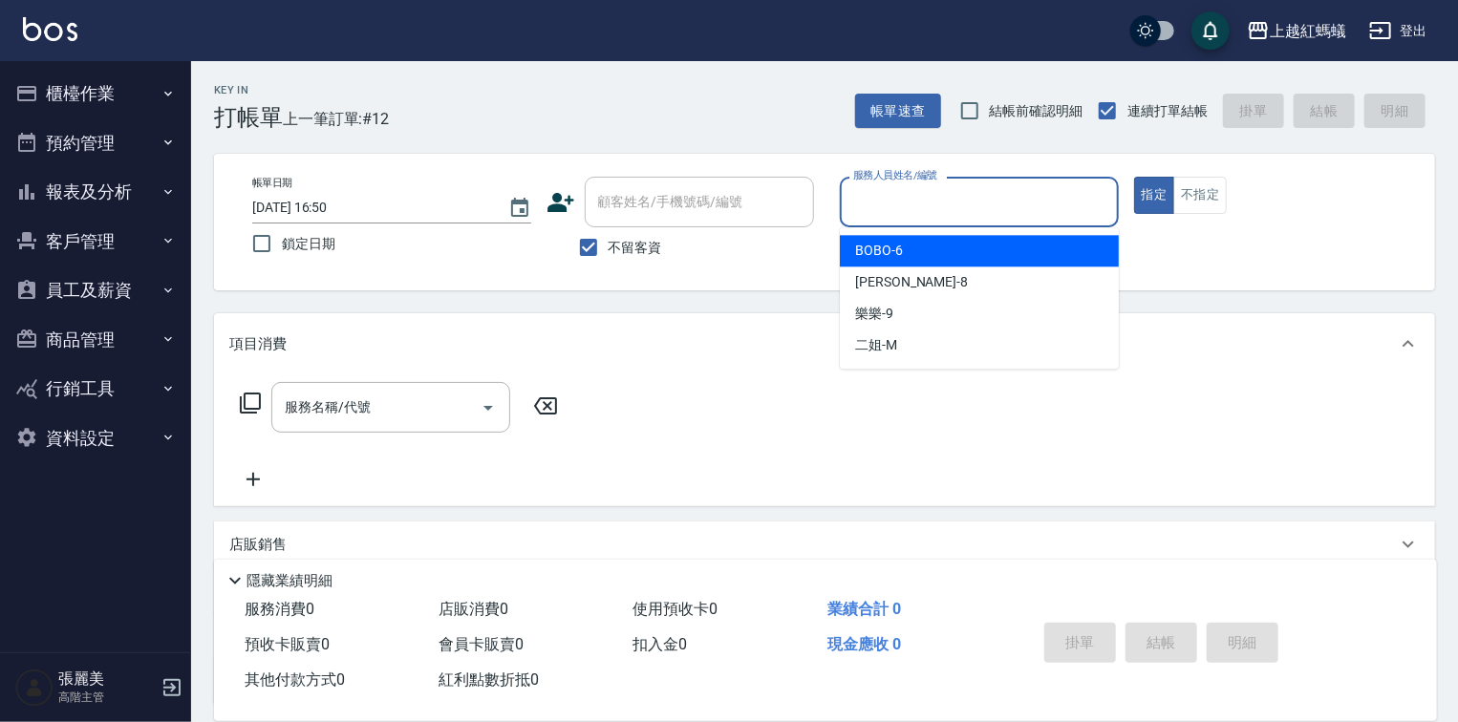
click at [921, 254] on div "BOBO -6" at bounding box center [979, 251] width 279 height 32
type input "BOBO-6"
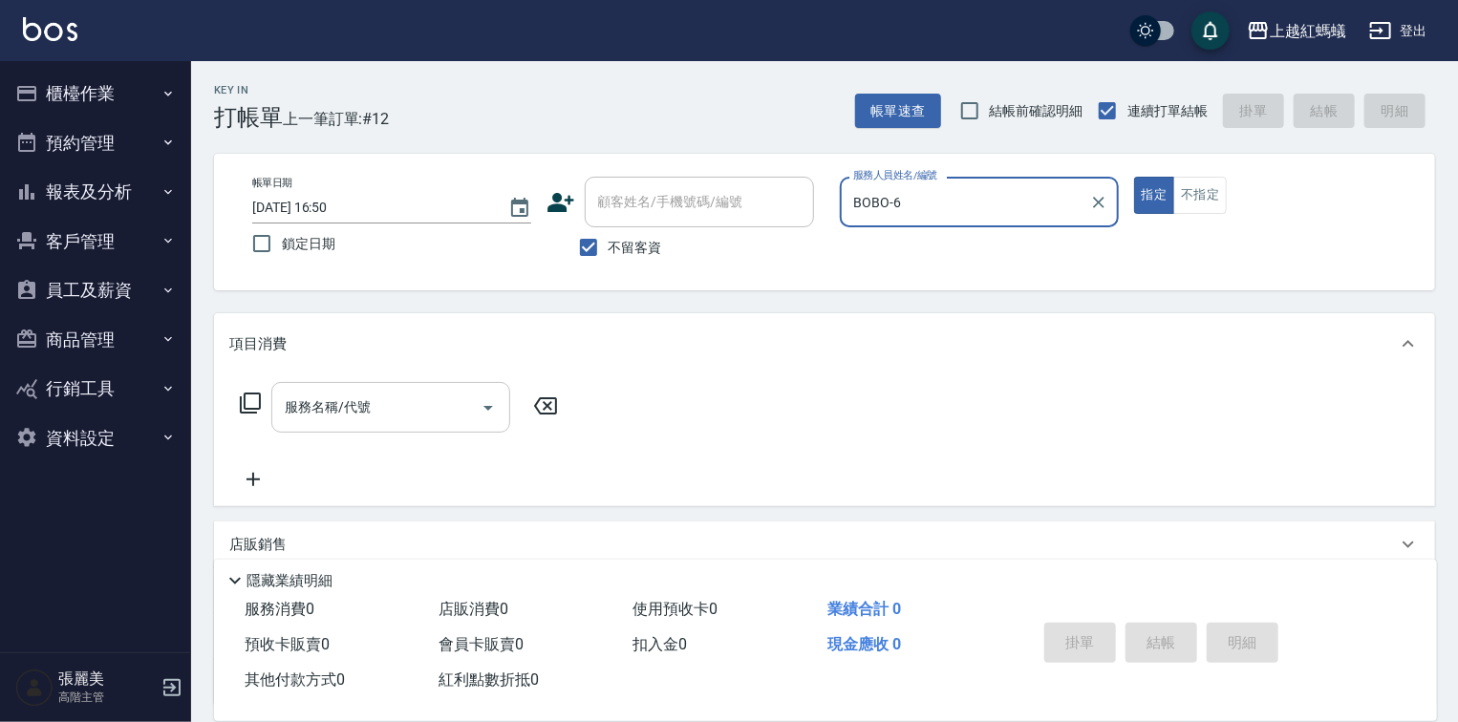
click at [443, 382] on div "服務名稱/代號 服務名稱/代號" at bounding box center [824, 441] width 1221 height 132
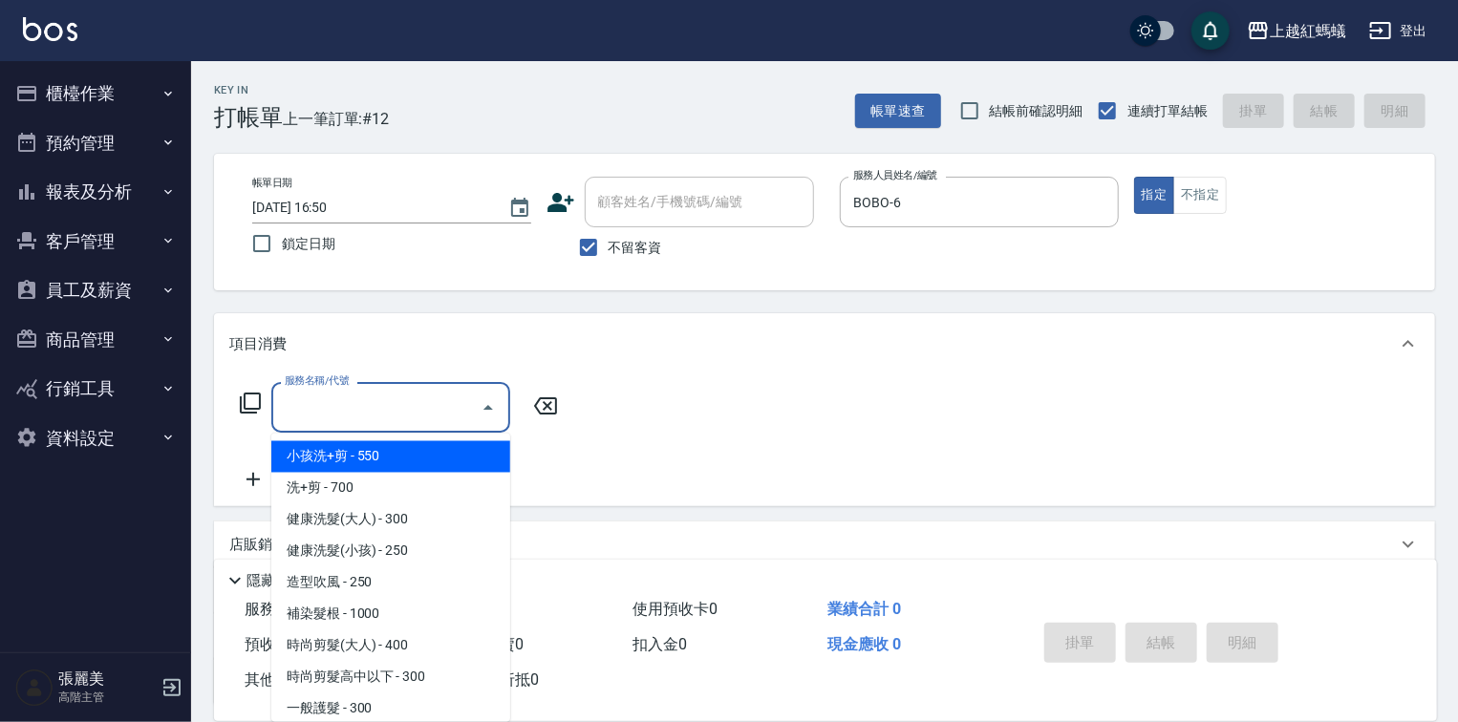
click at [428, 417] on input "服務名稱/代號" at bounding box center [376, 407] width 193 height 33
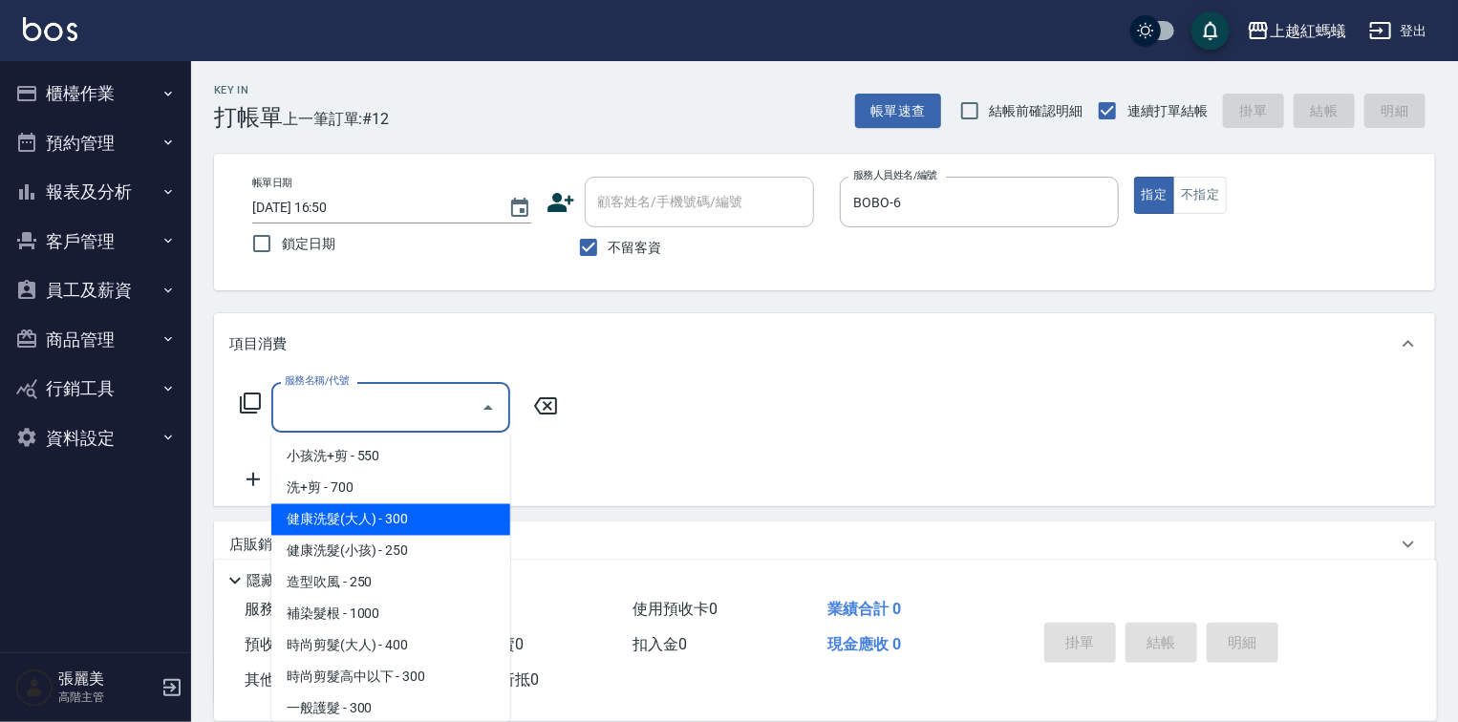
click at [427, 506] on span "健康洗髮(大人) - 300" at bounding box center [390, 520] width 239 height 32
type input "健康洗髮(大人)(201)"
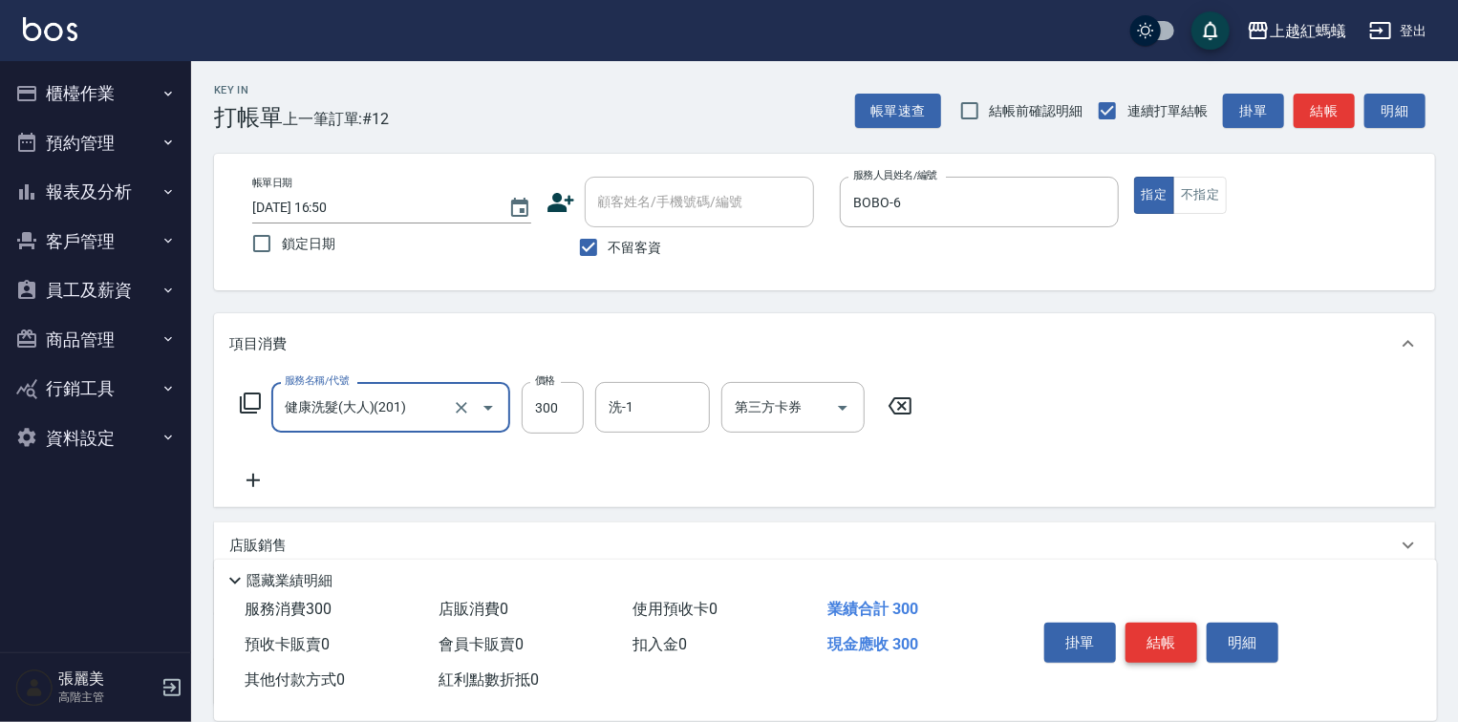
click at [1167, 635] on button "結帳" at bounding box center [1161, 643] width 72 height 40
